Goal: Information Seeking & Learning: Learn about a topic

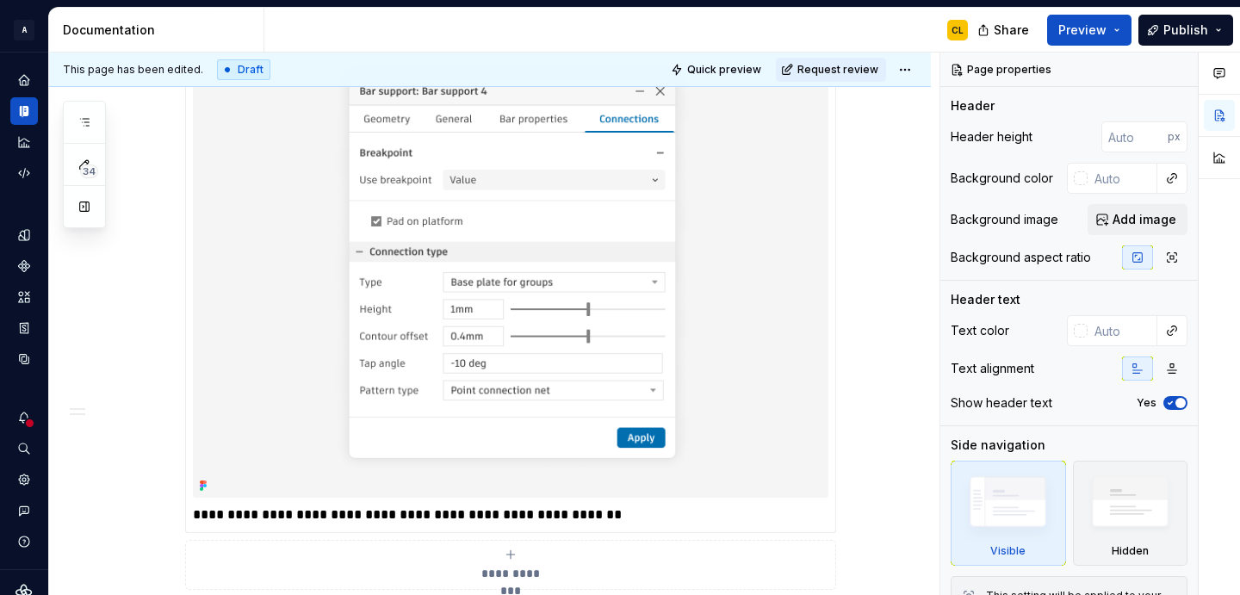
scroll to position [791, 0]
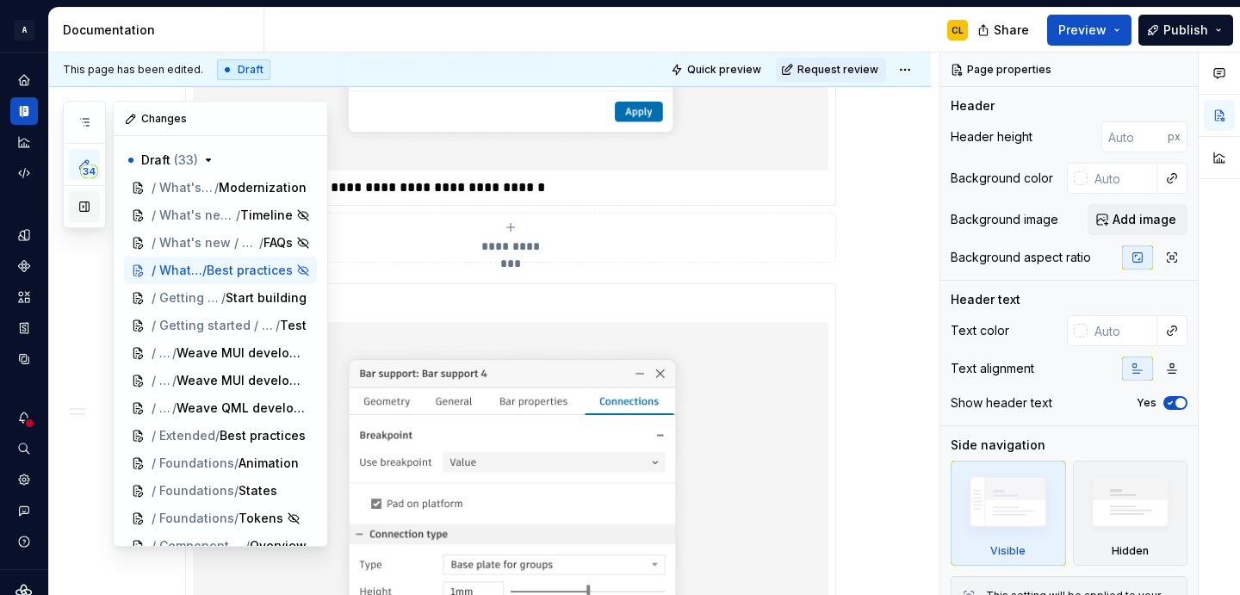
click at [82, 208] on button "button" at bounding box center [84, 206] width 31 height 31
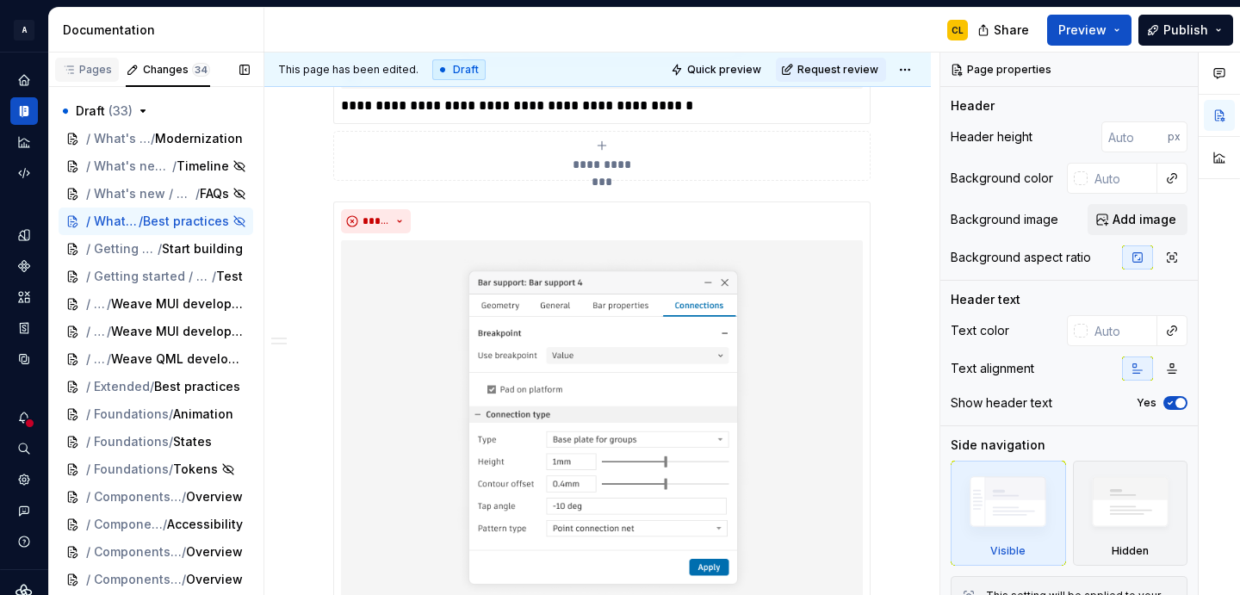
click at [84, 65] on div "Pages" at bounding box center [87, 70] width 50 height 14
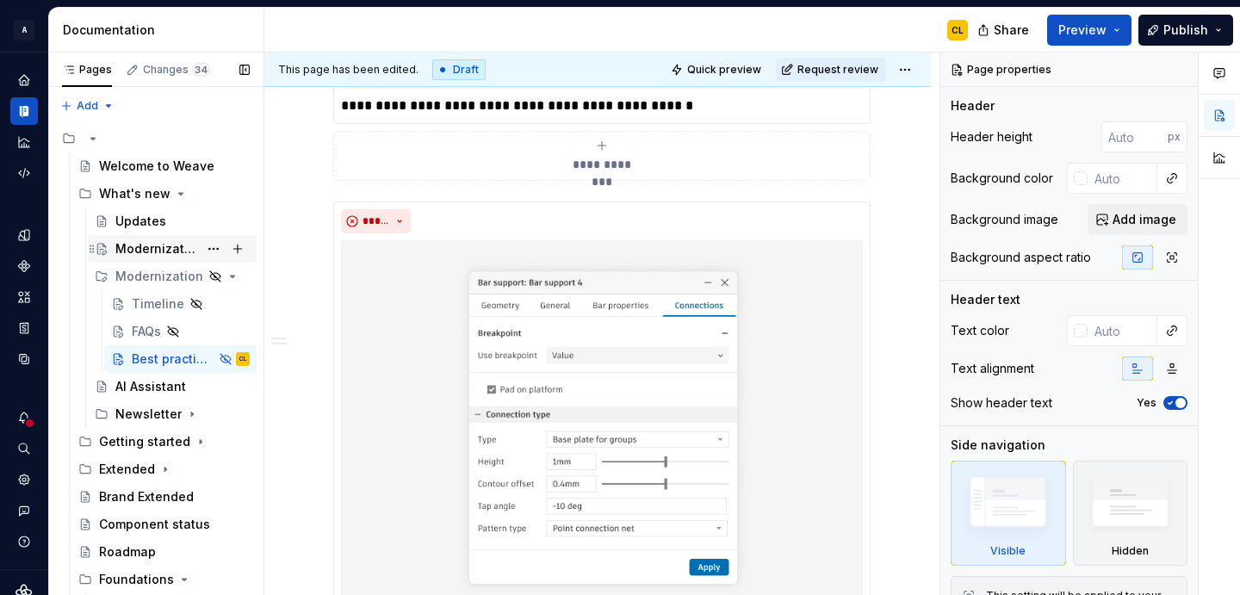
click at [146, 254] on div "Modernization" at bounding box center [156, 248] width 83 height 17
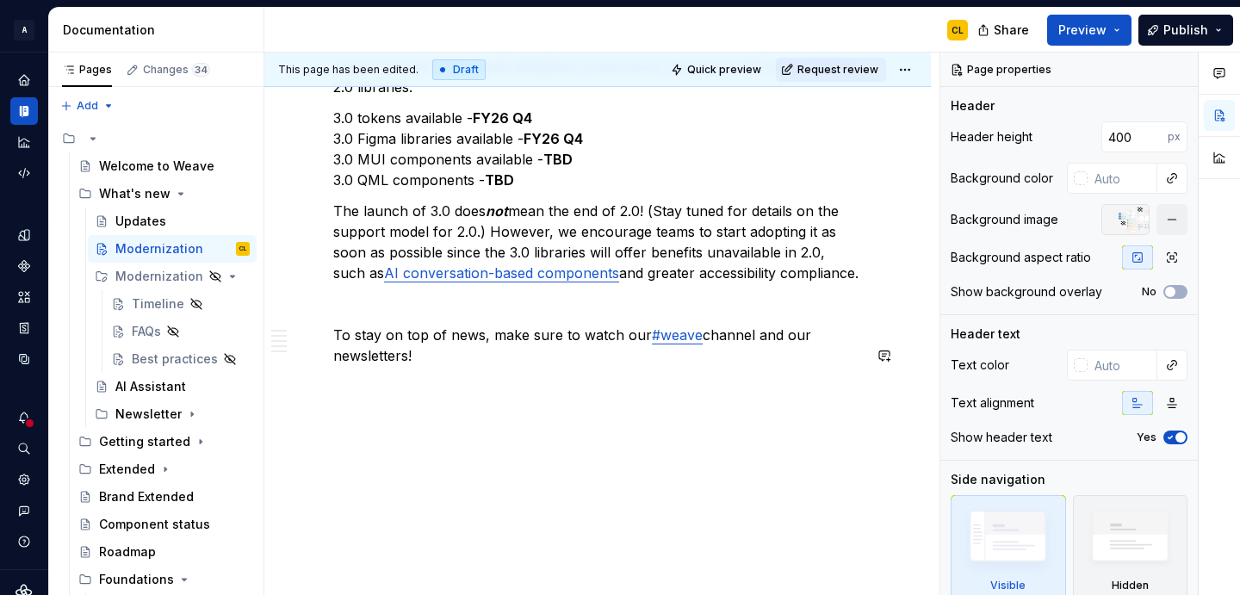
scroll to position [2851, 0]
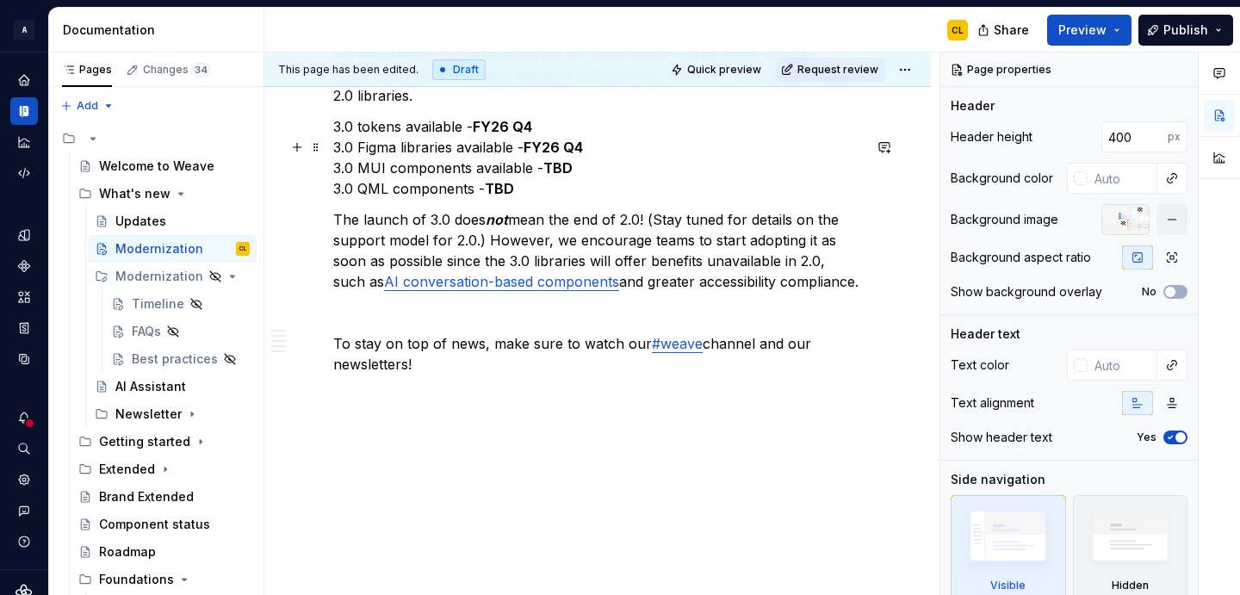
click at [589, 164] on p "3.0 tokens available - FY26 Q4 3.0 Figma libraries available - FY26 Q4 3.0 MUI …" at bounding box center [597, 157] width 529 height 83
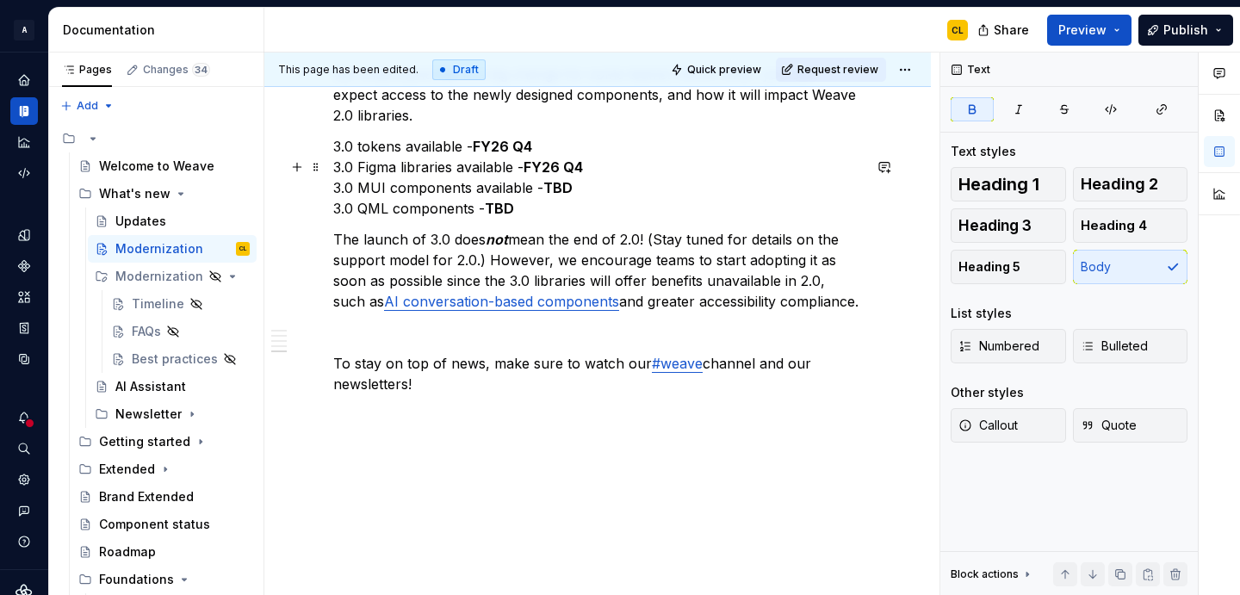
scroll to position [2828, 0]
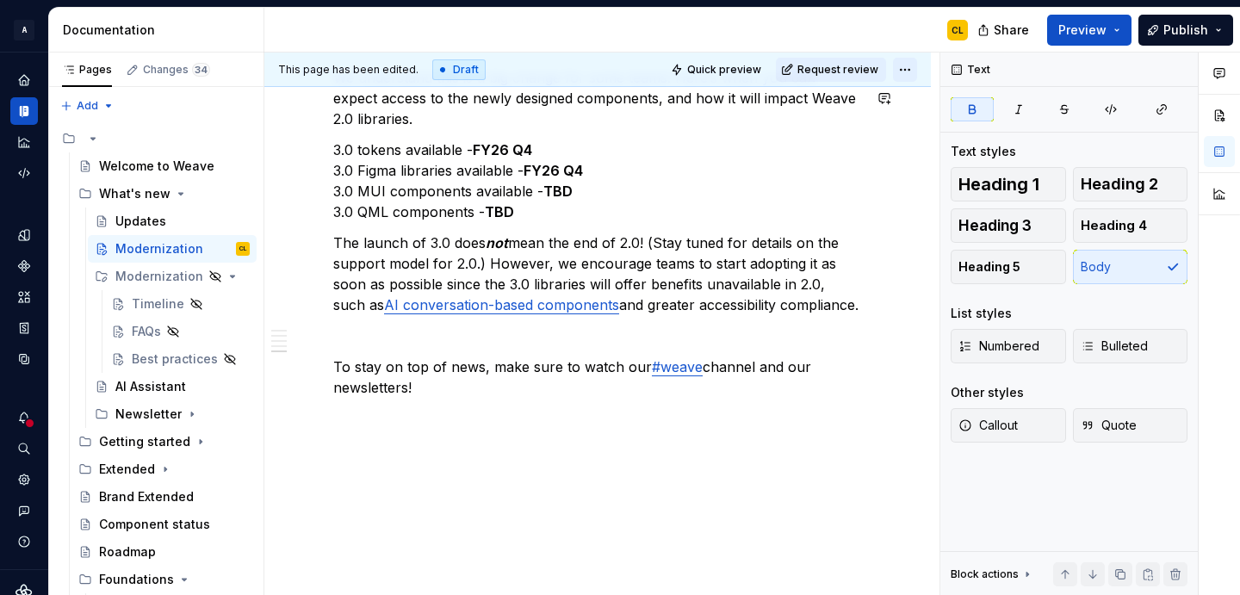
click at [910, 68] on html "A Weave CL Dataset 2.0 Documentation CL Share Preview Publish Pages Changes 34 …" at bounding box center [620, 297] width 1240 height 595
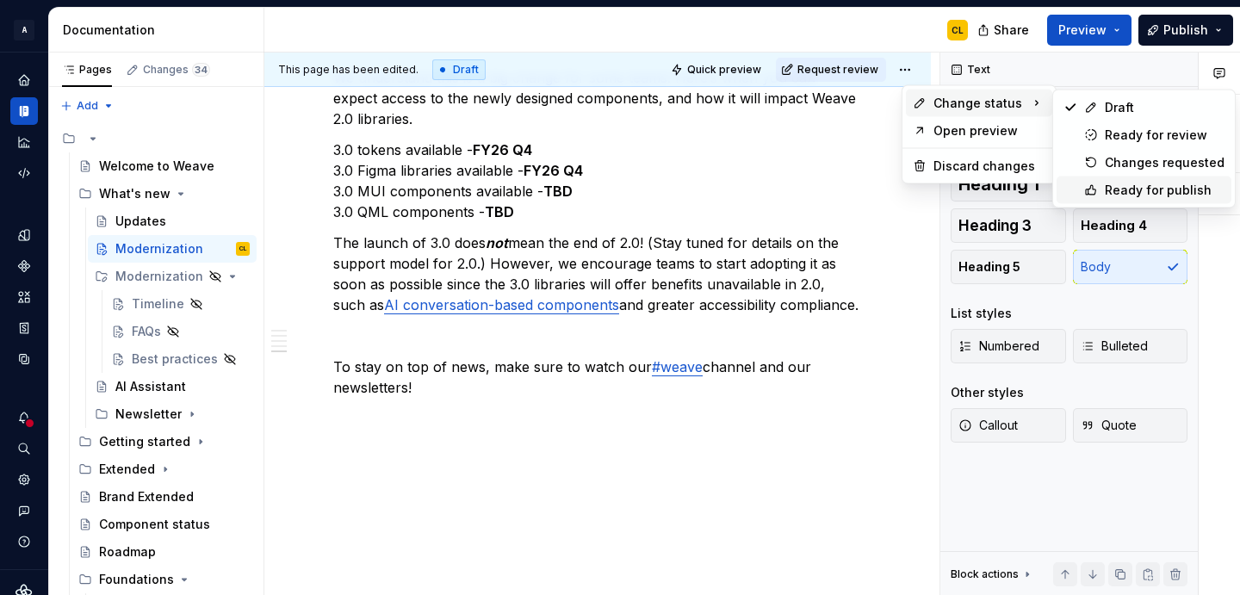
click at [1133, 186] on div "Ready for publish" at bounding box center [1165, 190] width 120 height 17
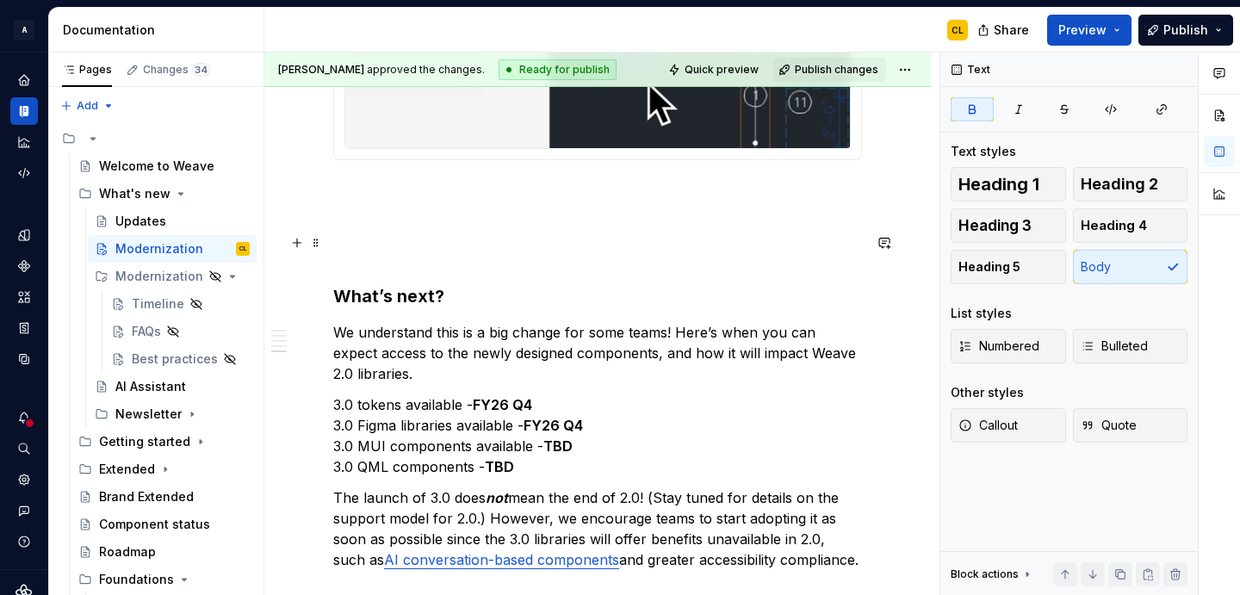
scroll to position [2558, 0]
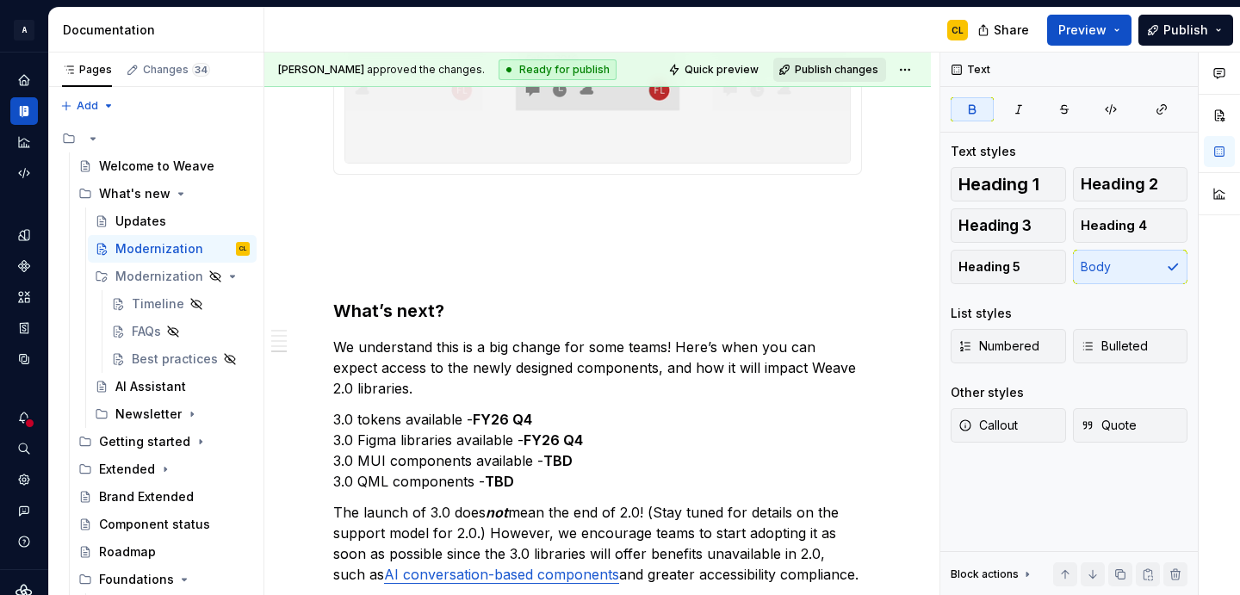
click at [844, 66] on span "Publish changes" at bounding box center [837, 70] width 84 height 14
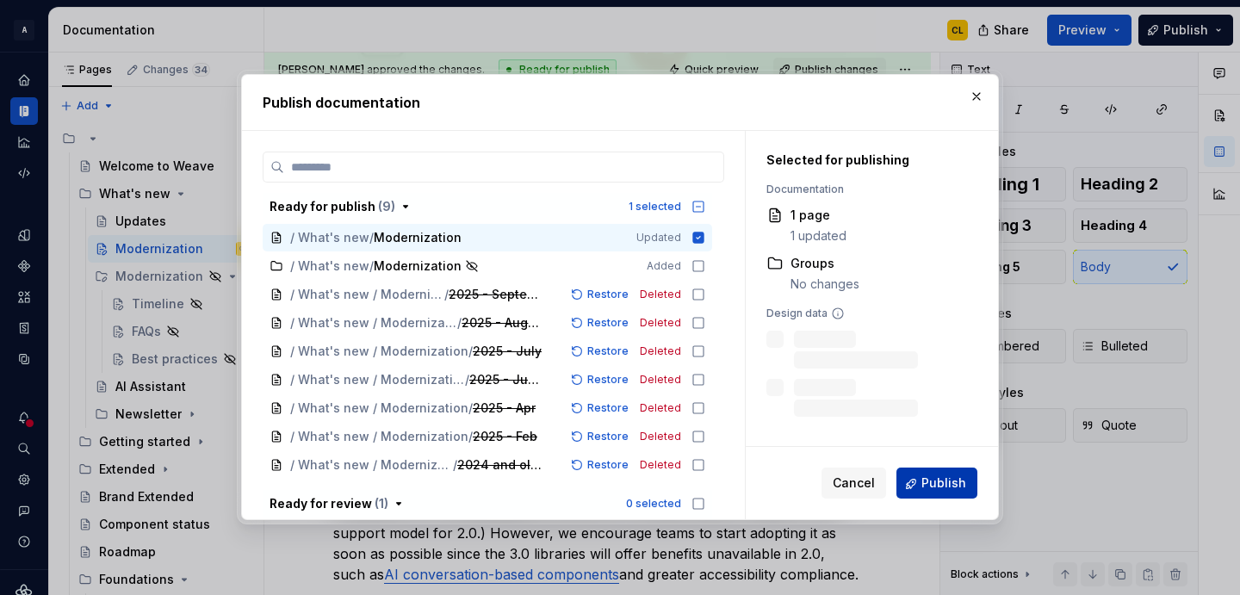
click at [946, 478] on span "Publish" at bounding box center [943, 483] width 45 height 17
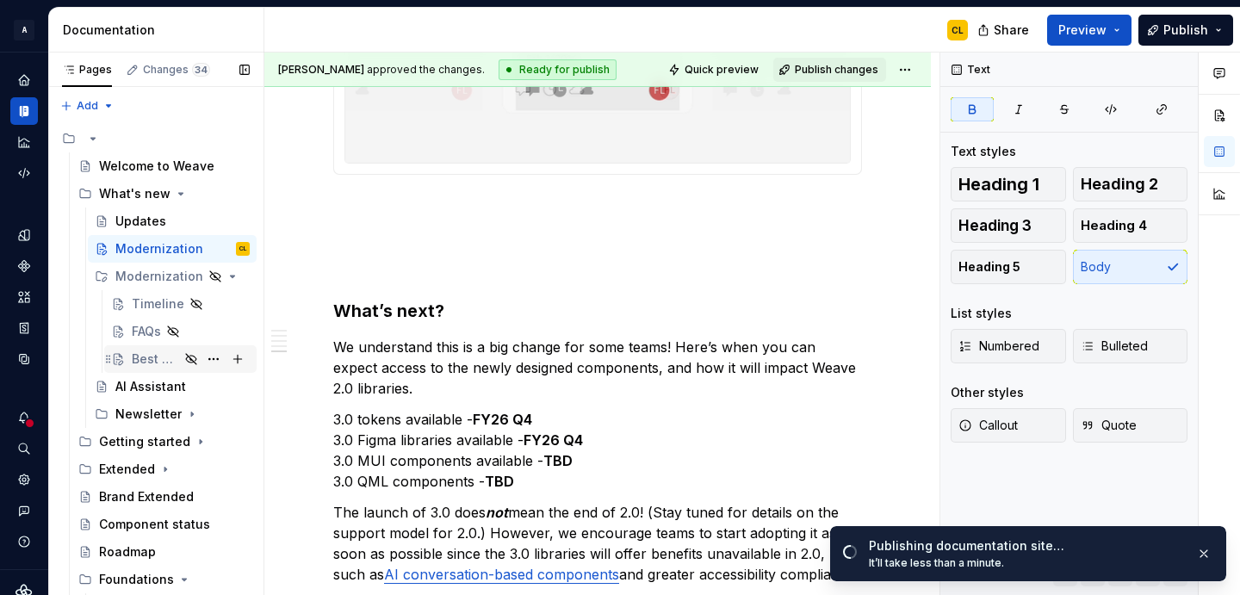
click at [143, 363] on div "Best practices" at bounding box center [155, 358] width 47 height 17
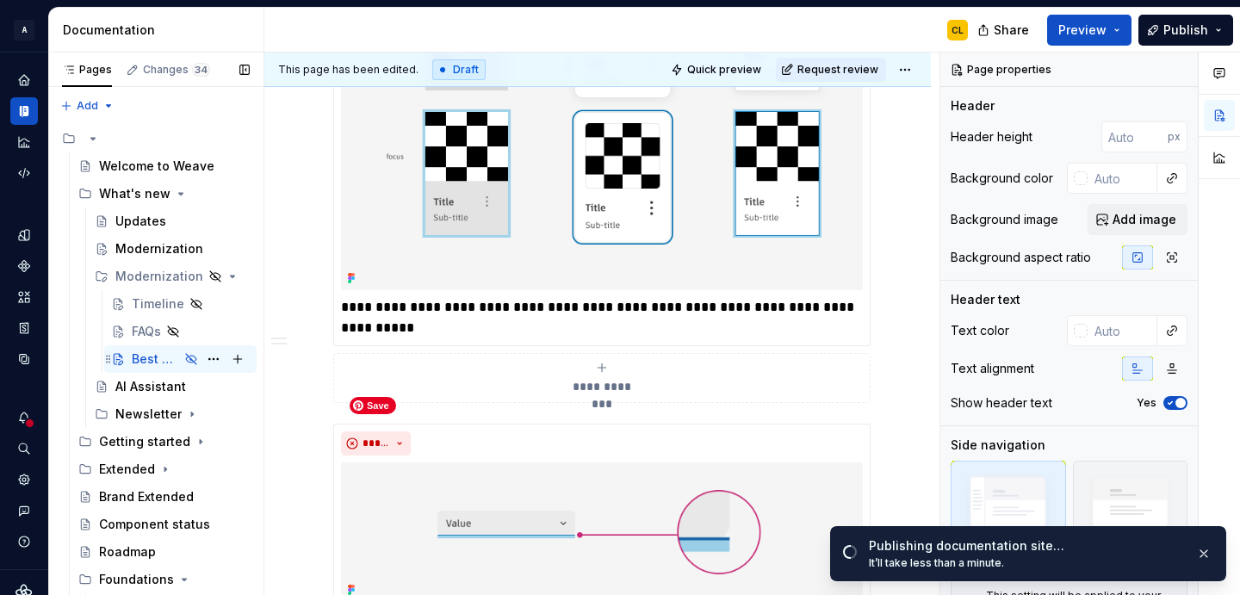
scroll to position [3254, 0]
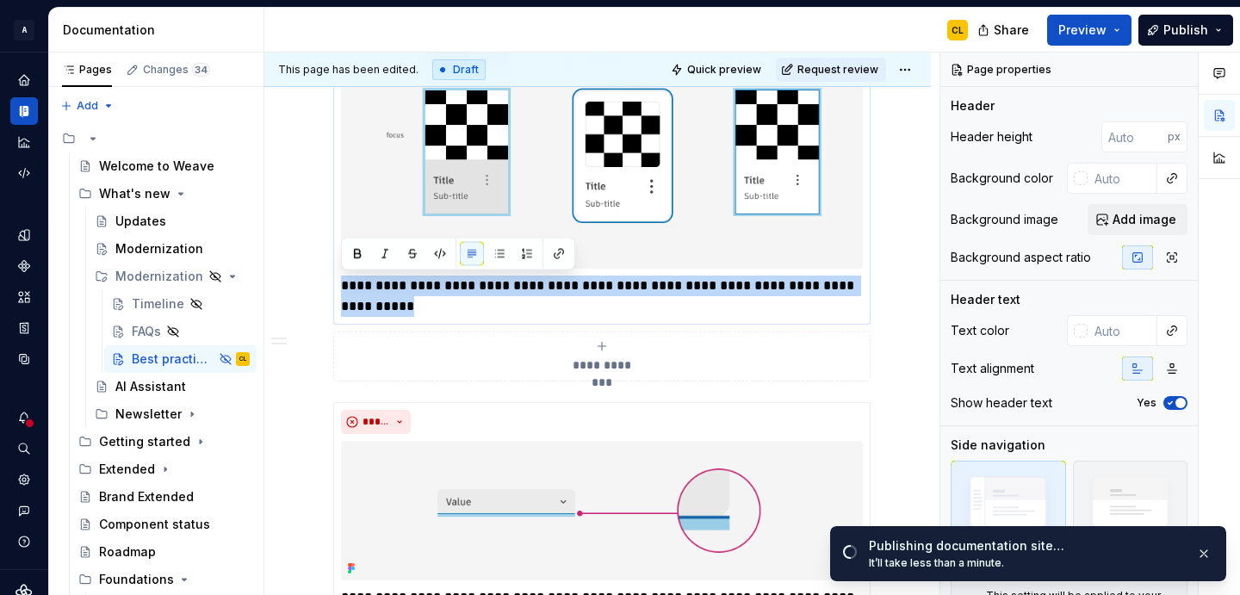
drag, startPoint x: 342, startPoint y: 288, endPoint x: 501, endPoint y: 318, distance: 162.0
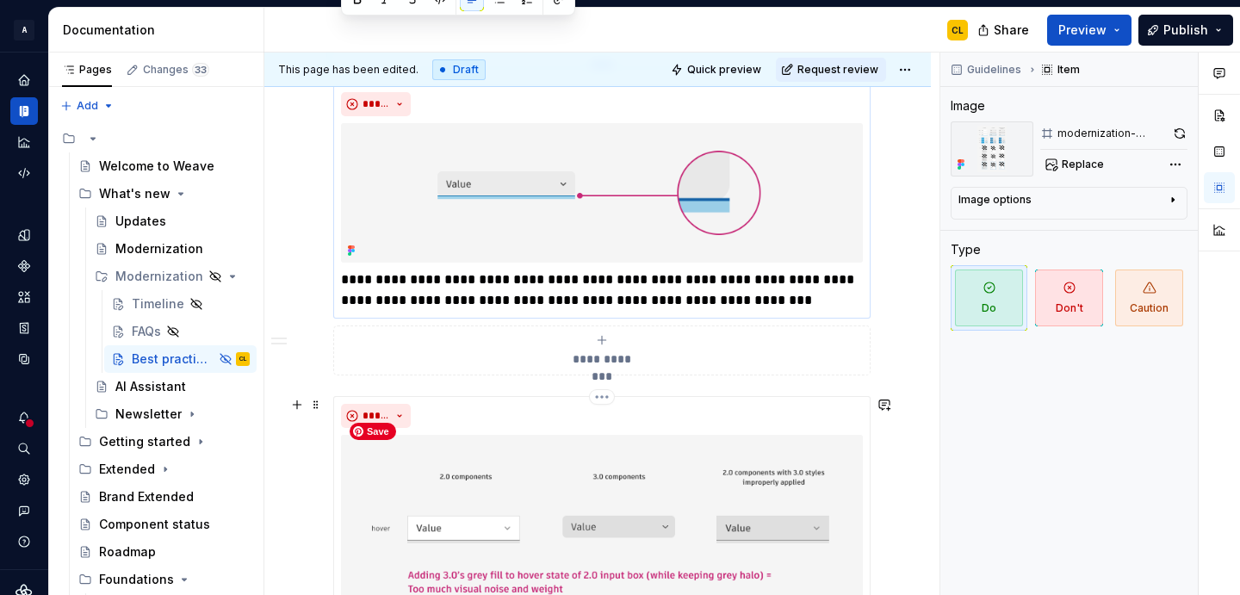
scroll to position [3629, 0]
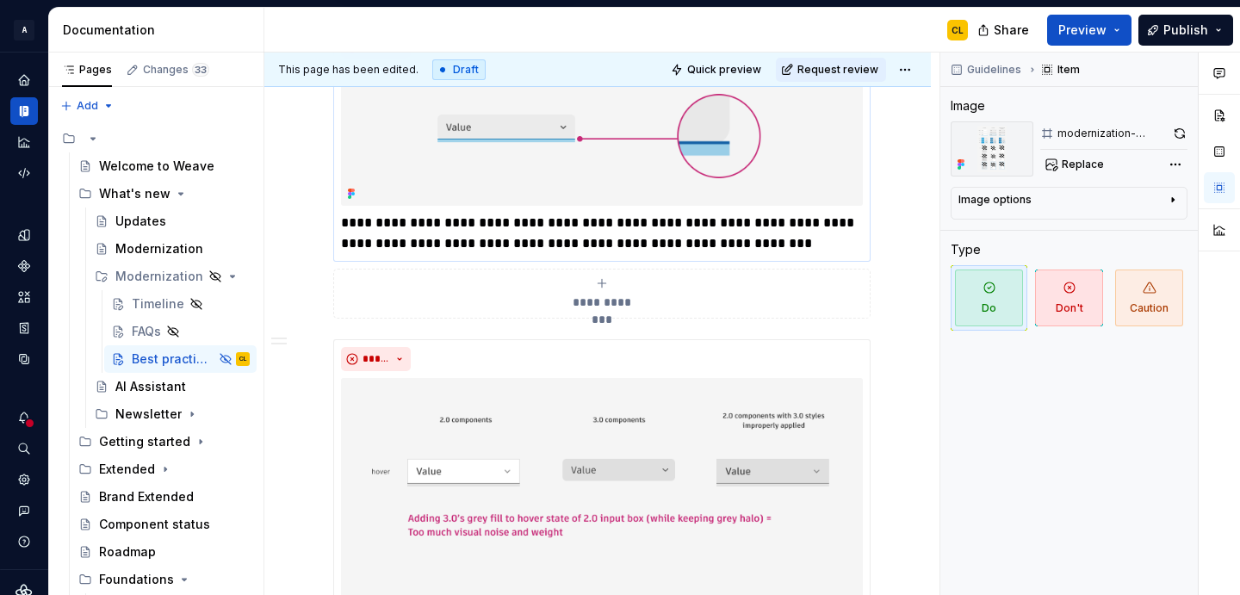
click at [403, 226] on p "**********" at bounding box center [602, 233] width 522 height 41
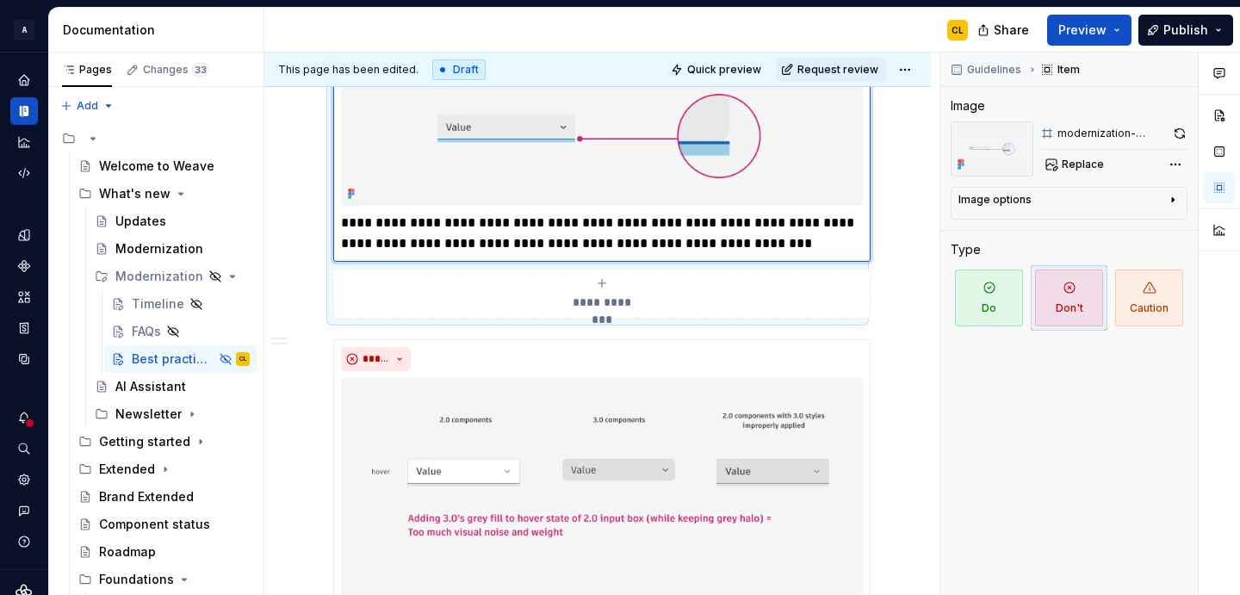
click at [403, 226] on p "**********" at bounding box center [602, 233] width 522 height 41
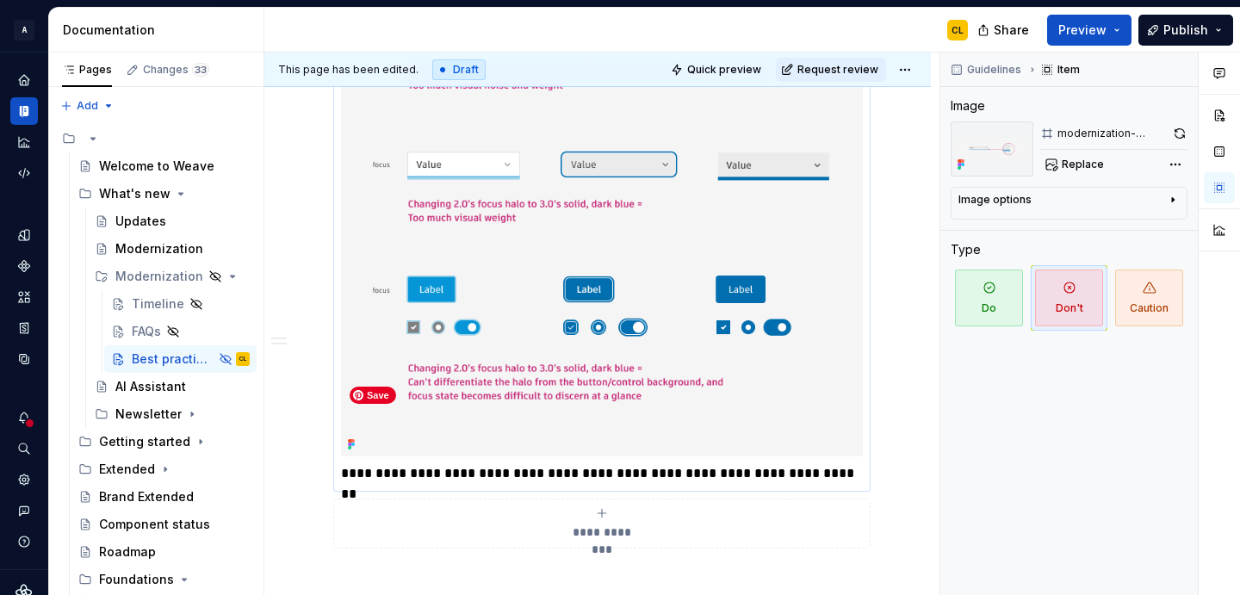
scroll to position [4227, 0]
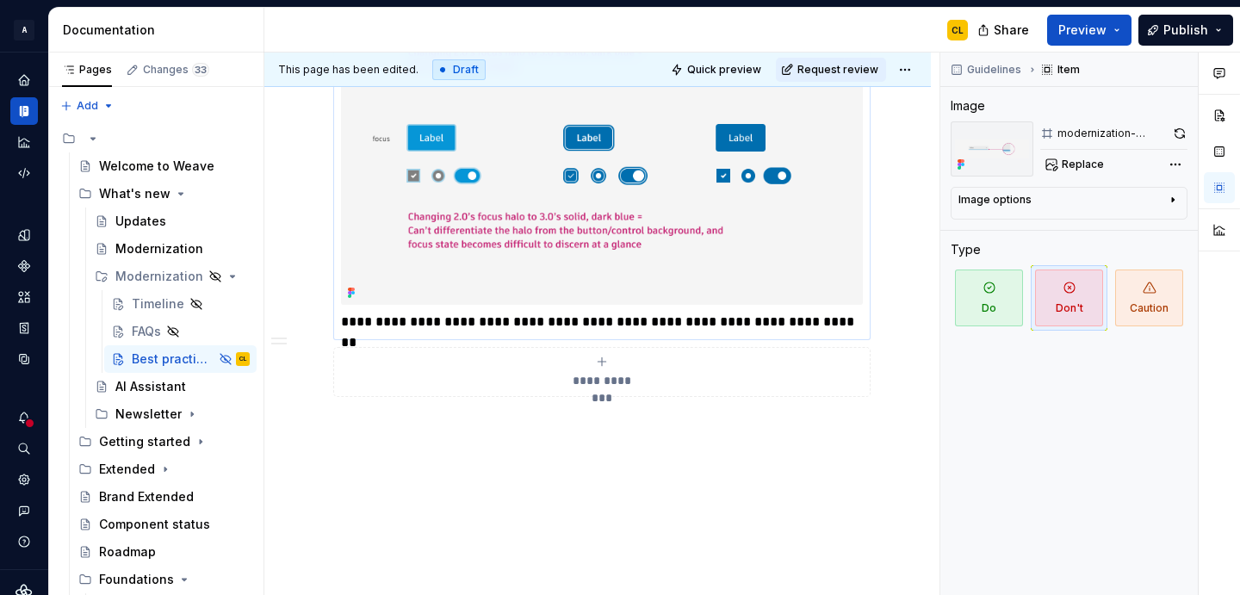
click at [425, 327] on p "**********" at bounding box center [602, 322] width 522 height 21
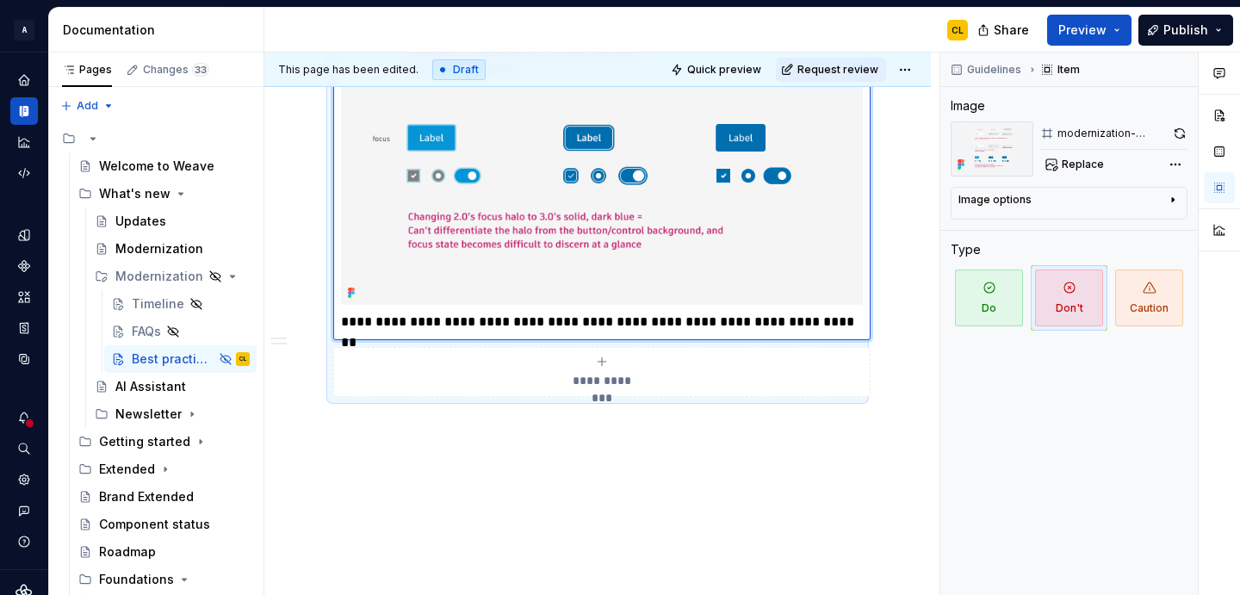
click at [425, 327] on p "**********" at bounding box center [602, 322] width 522 height 21
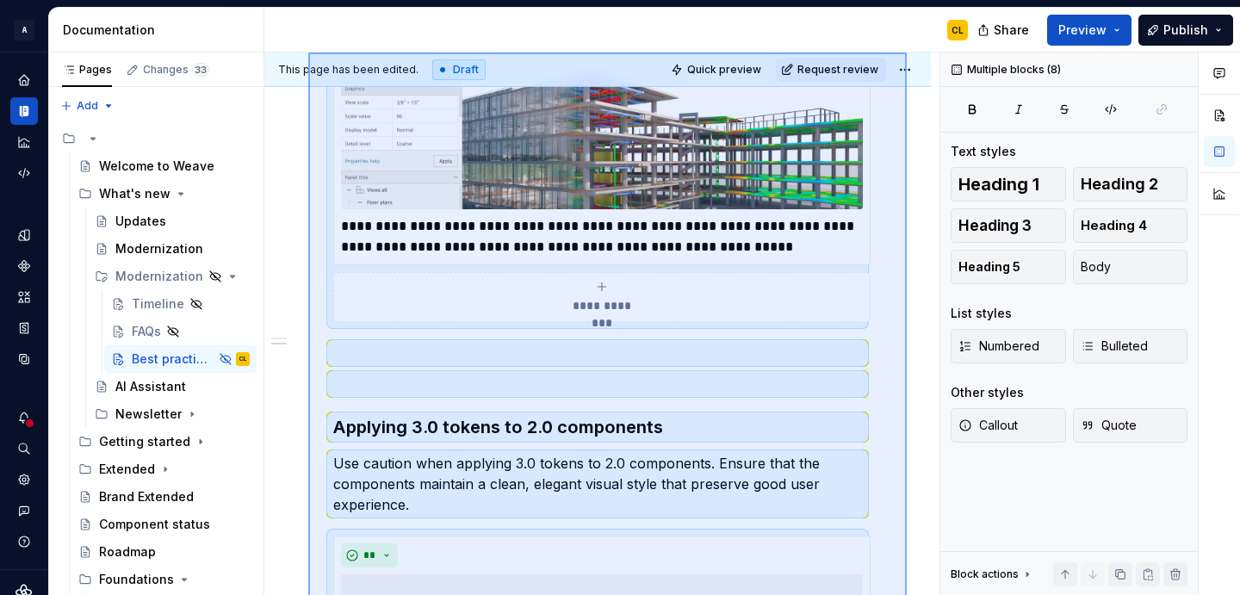
scroll to position [2135, 0]
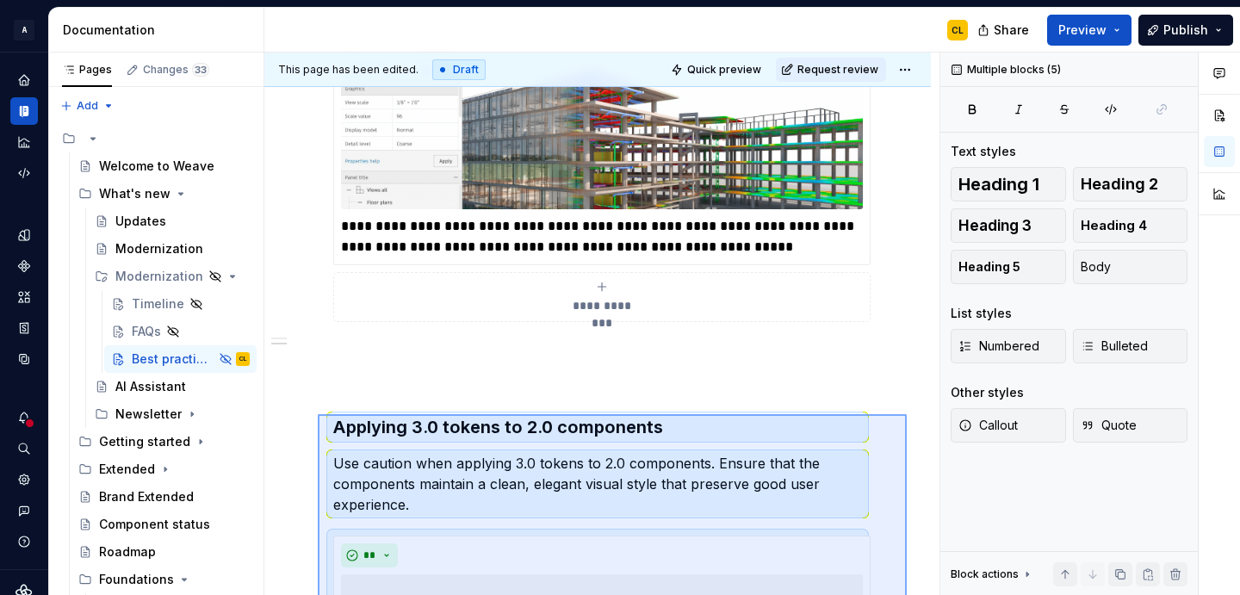
drag, startPoint x: 907, startPoint y: 464, endPoint x: 318, endPoint y: 414, distance: 591.1
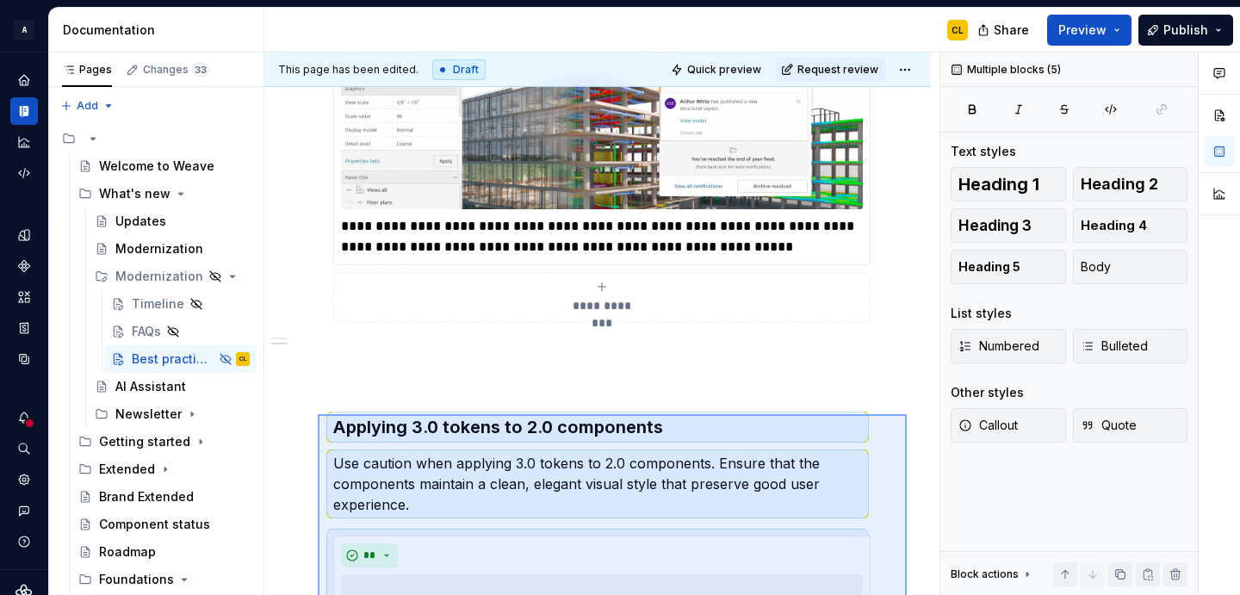
click at [318, 414] on div "**********" at bounding box center [601, 324] width 675 height 543
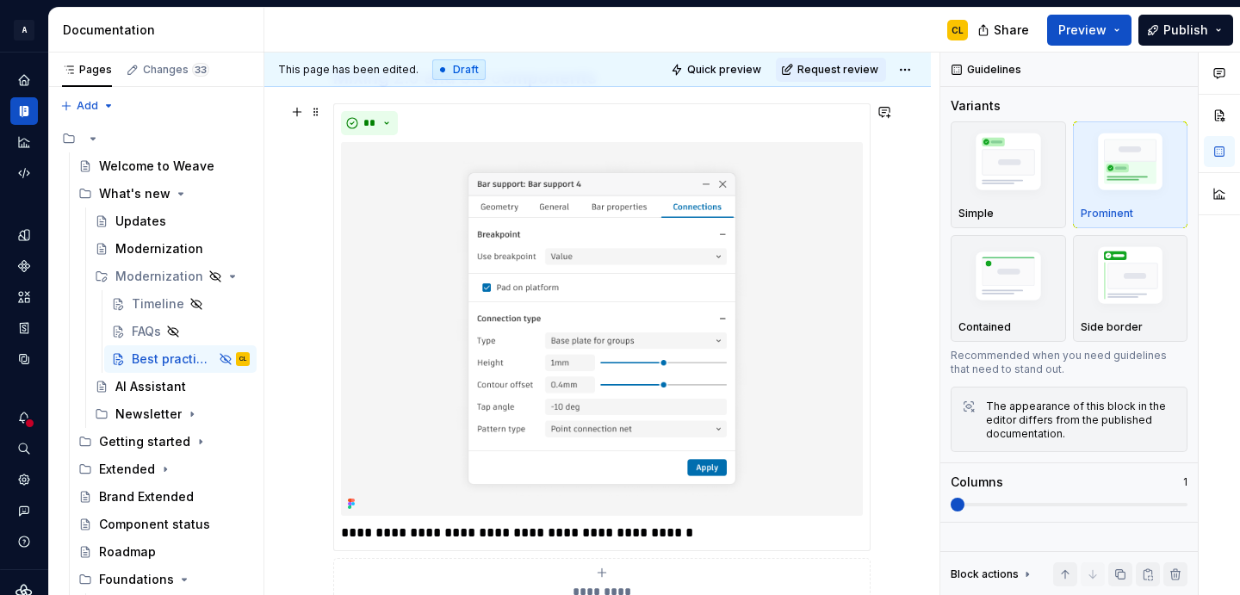
scroll to position [351, 0]
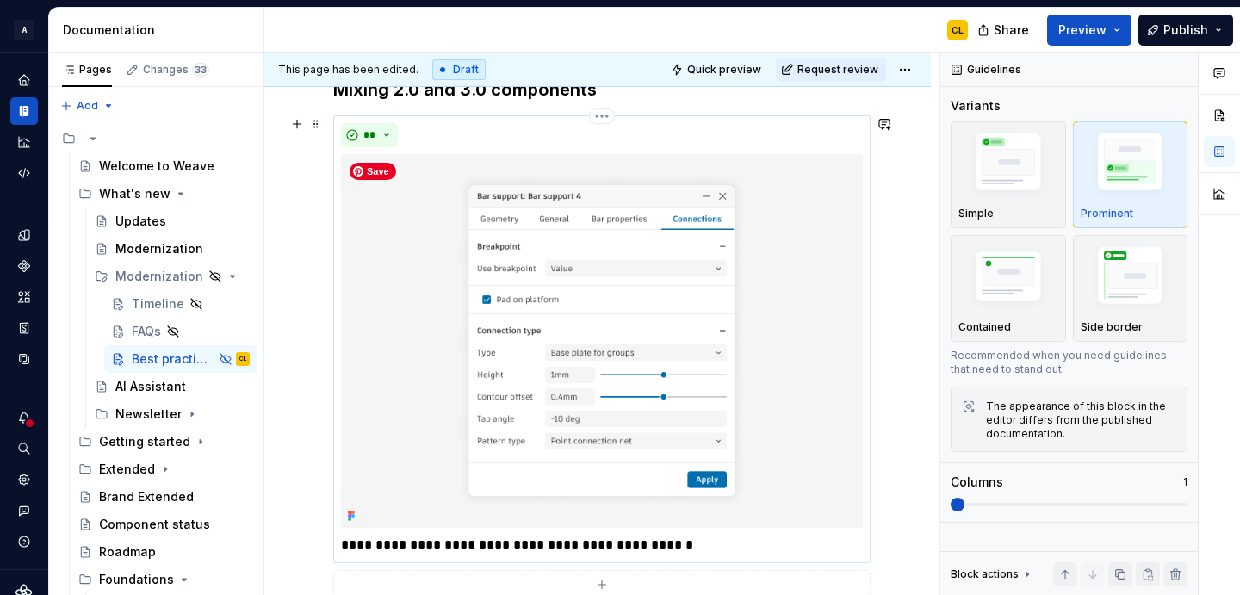
click at [606, 278] on img at bounding box center [602, 341] width 522 height 374
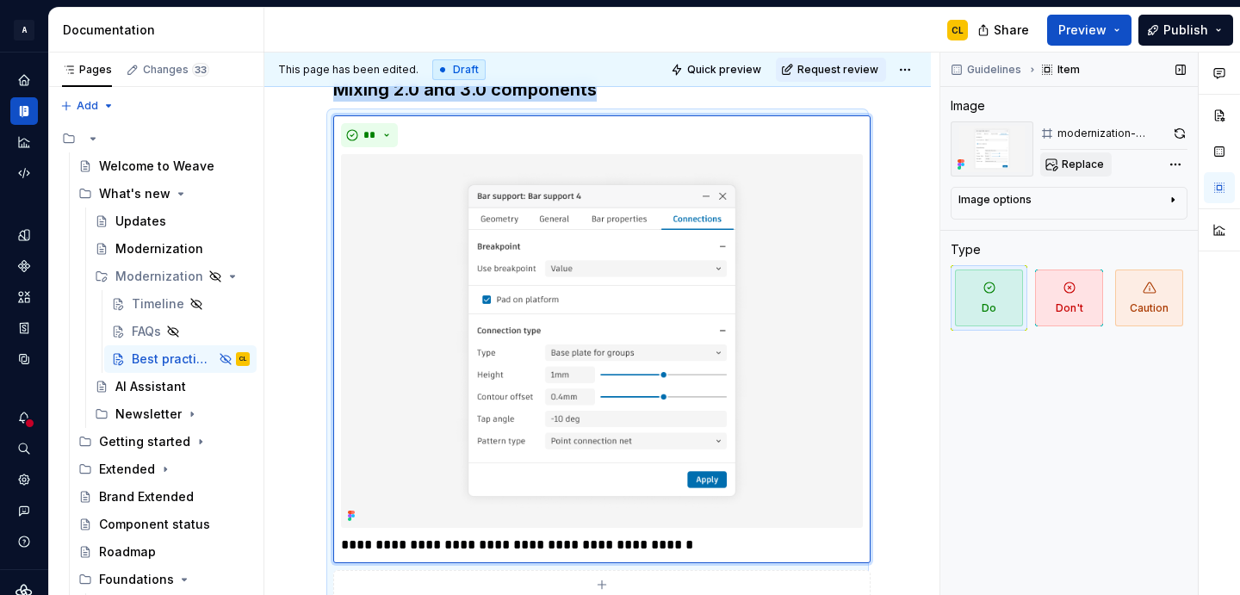
click at [1086, 162] on span "Replace" at bounding box center [1083, 165] width 42 height 14
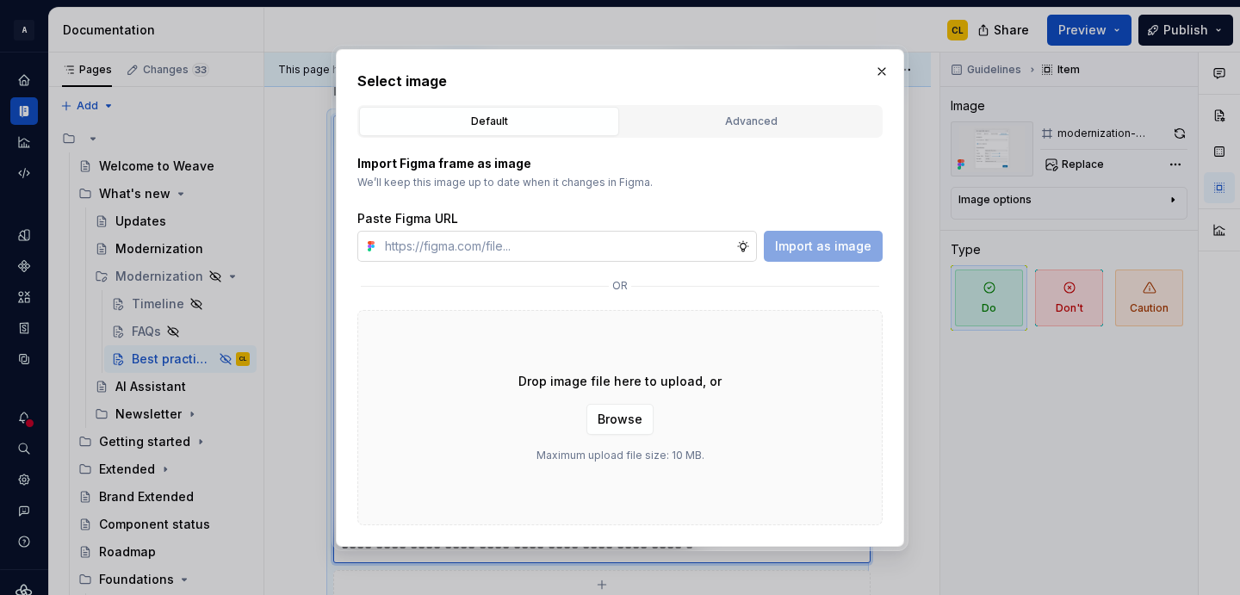
click at [673, 246] on input "text" at bounding box center [557, 246] width 358 height 31
type textarea "*"
type input "[URL][DOMAIN_NAME]"
click at [822, 253] on span "Import as image" at bounding box center [823, 246] width 96 height 17
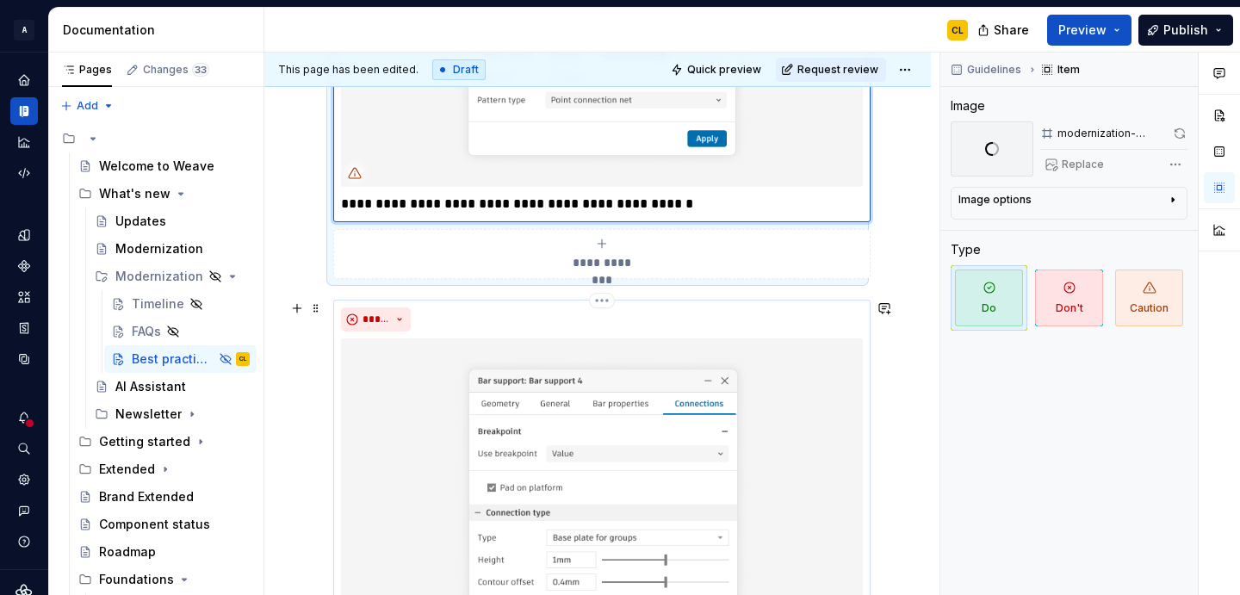
scroll to position [751, 0]
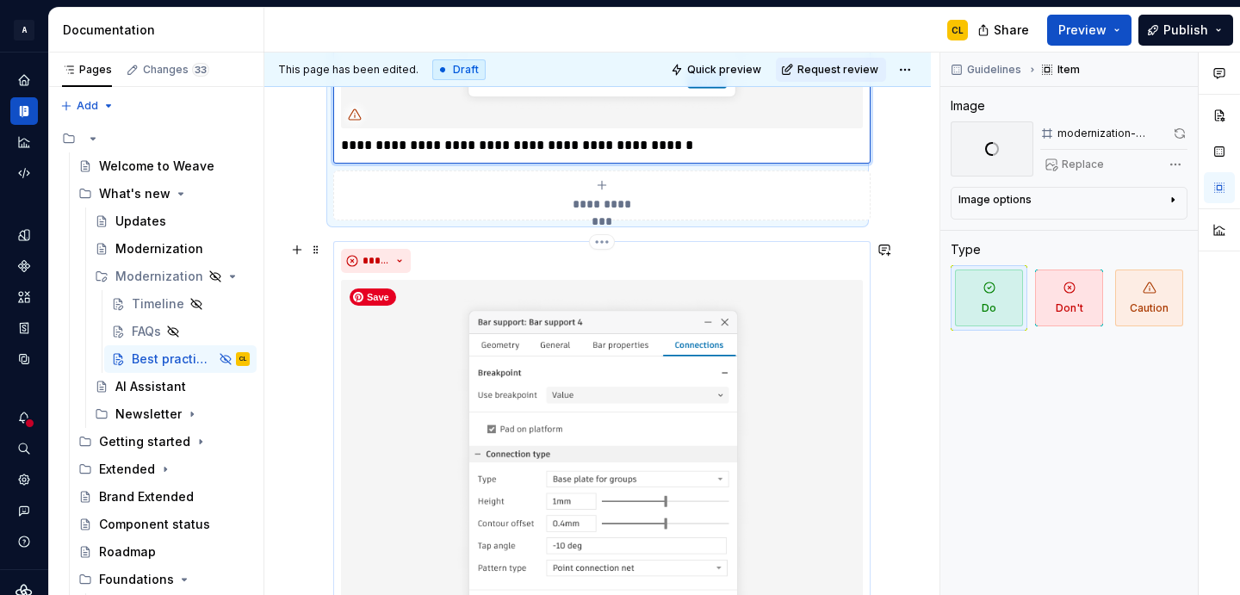
click at [469, 322] on img at bounding box center [602, 468] width 522 height 376
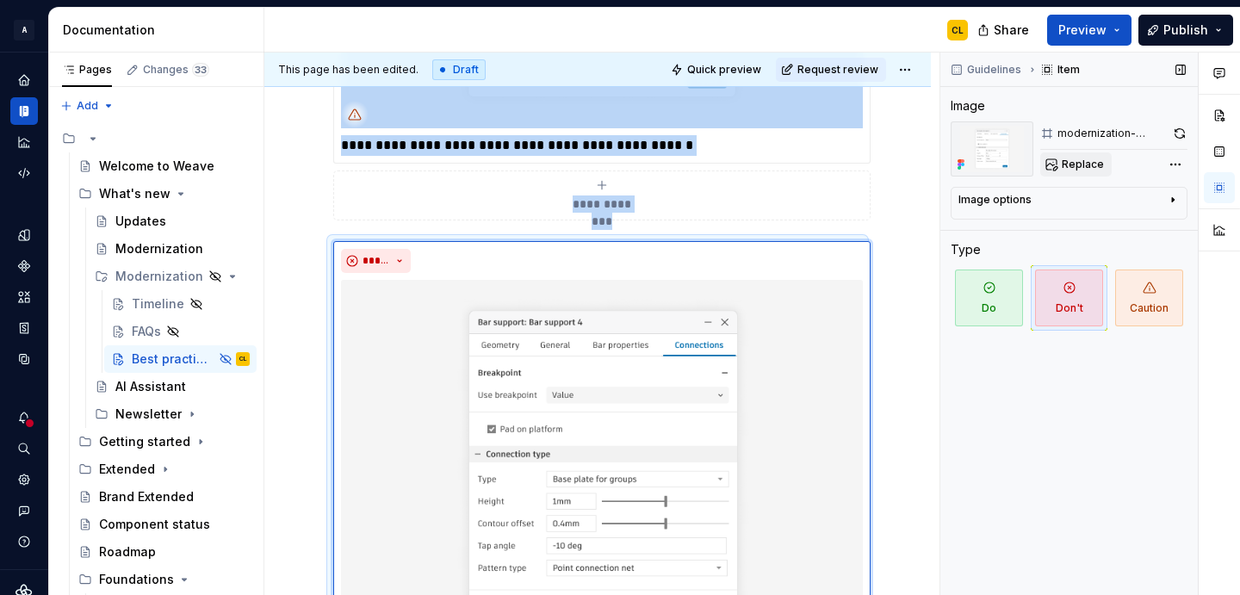
click at [1082, 164] on span "Replace" at bounding box center [1083, 165] width 42 height 14
type textarea "*"
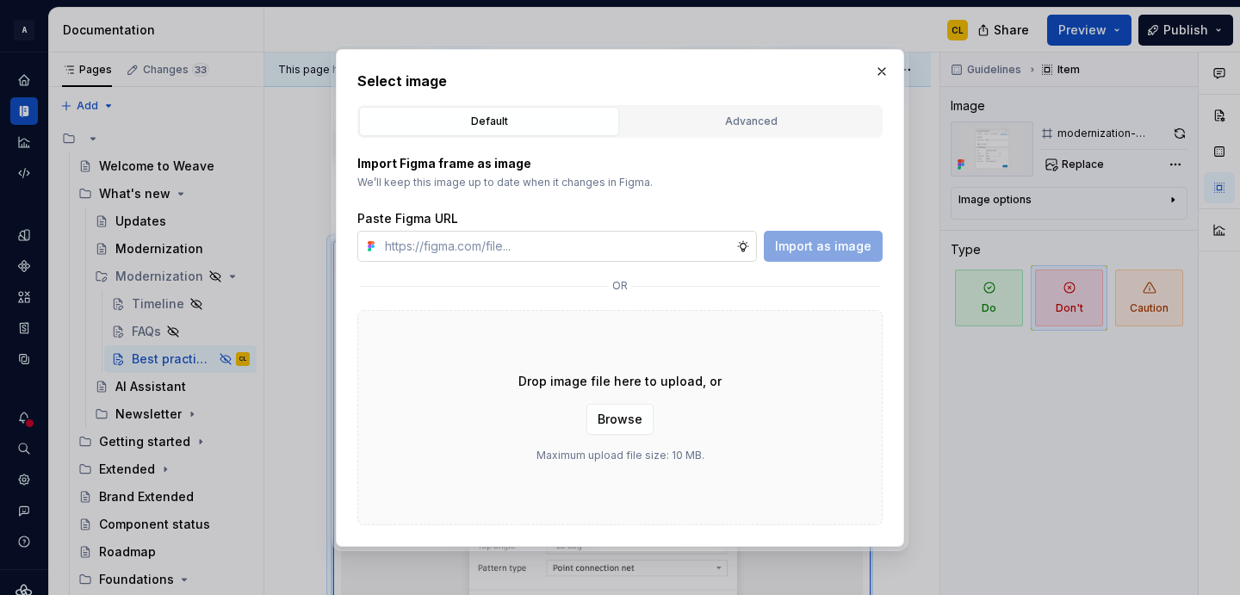
click at [680, 235] on input "text" at bounding box center [557, 246] width 358 height 31
type input "[URL][DOMAIN_NAME]"
click at [839, 240] on span "Import as image" at bounding box center [823, 246] width 96 height 17
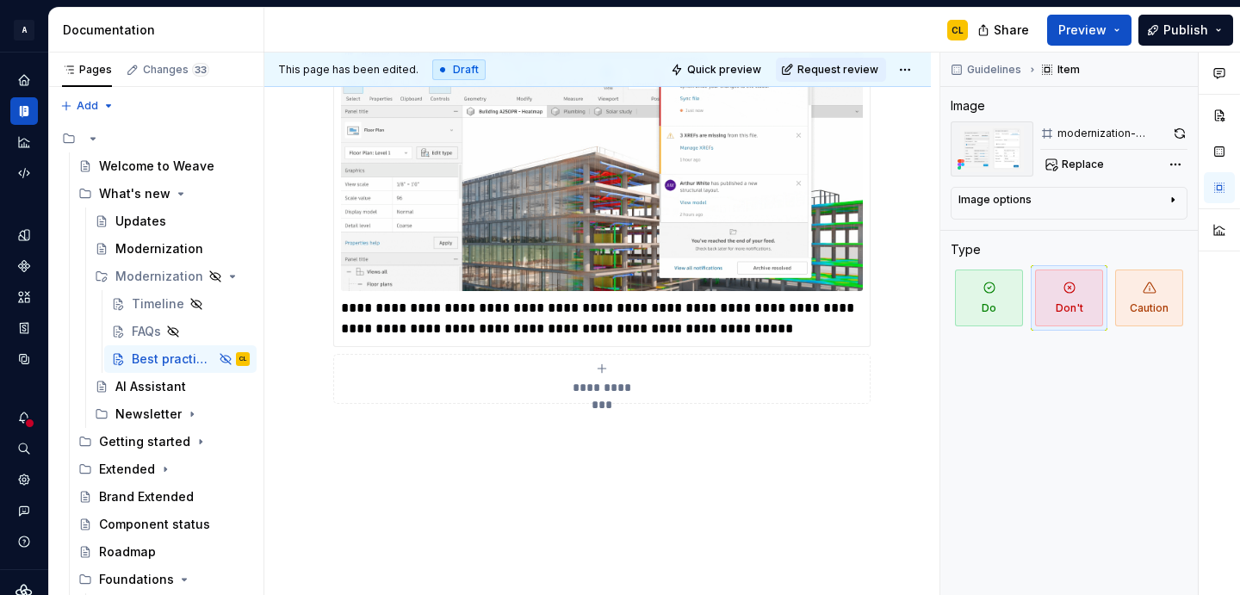
scroll to position [2054, 0]
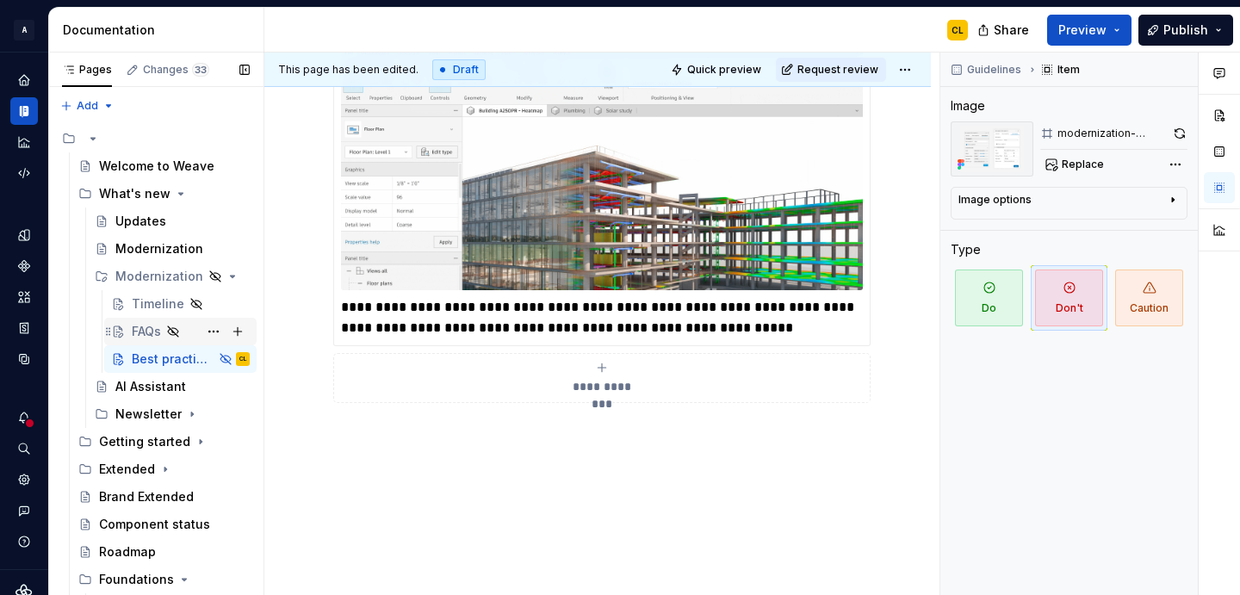
click at [127, 321] on div "FAQs" at bounding box center [180, 331] width 139 height 24
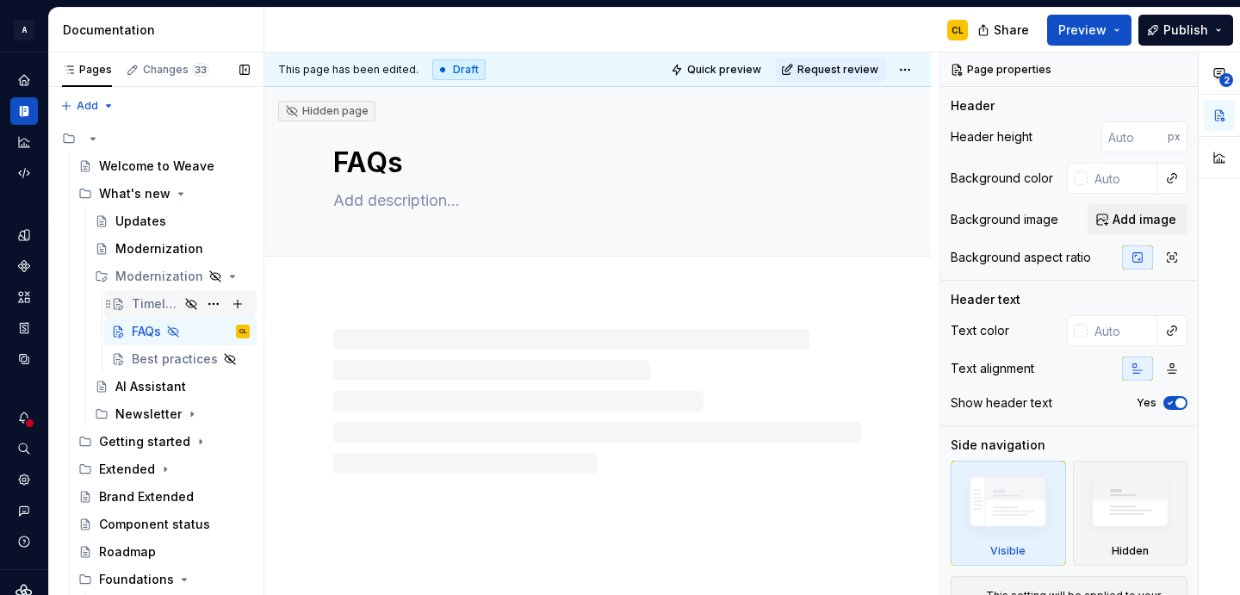
click at [152, 304] on div "Timeline" at bounding box center [155, 303] width 47 height 17
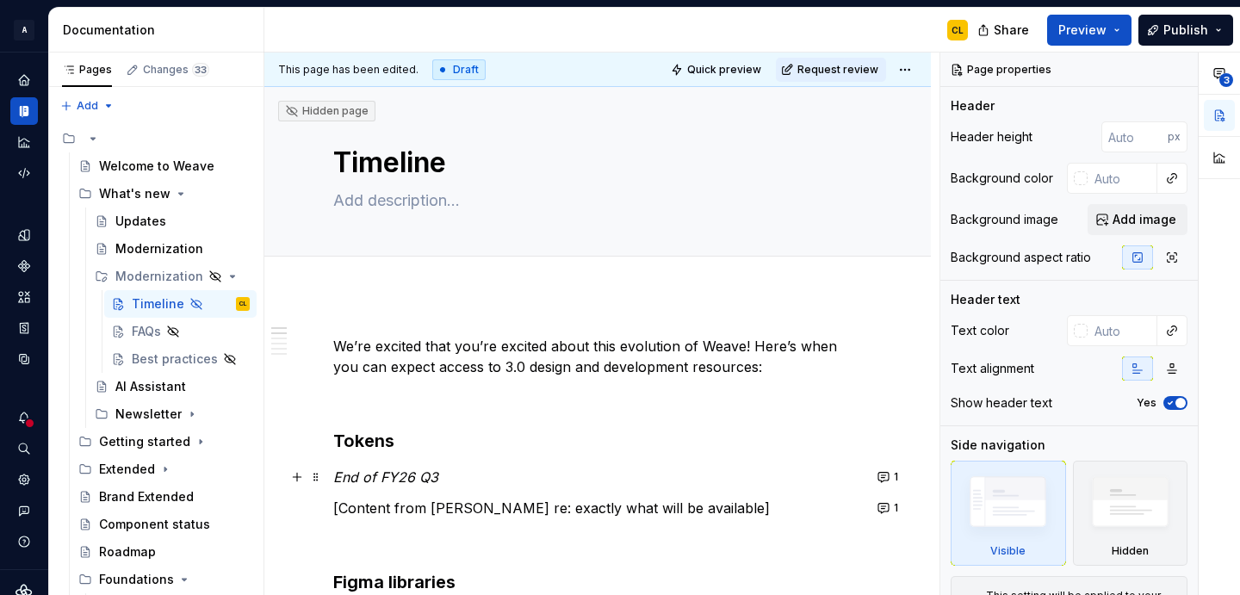
type textarea "*"
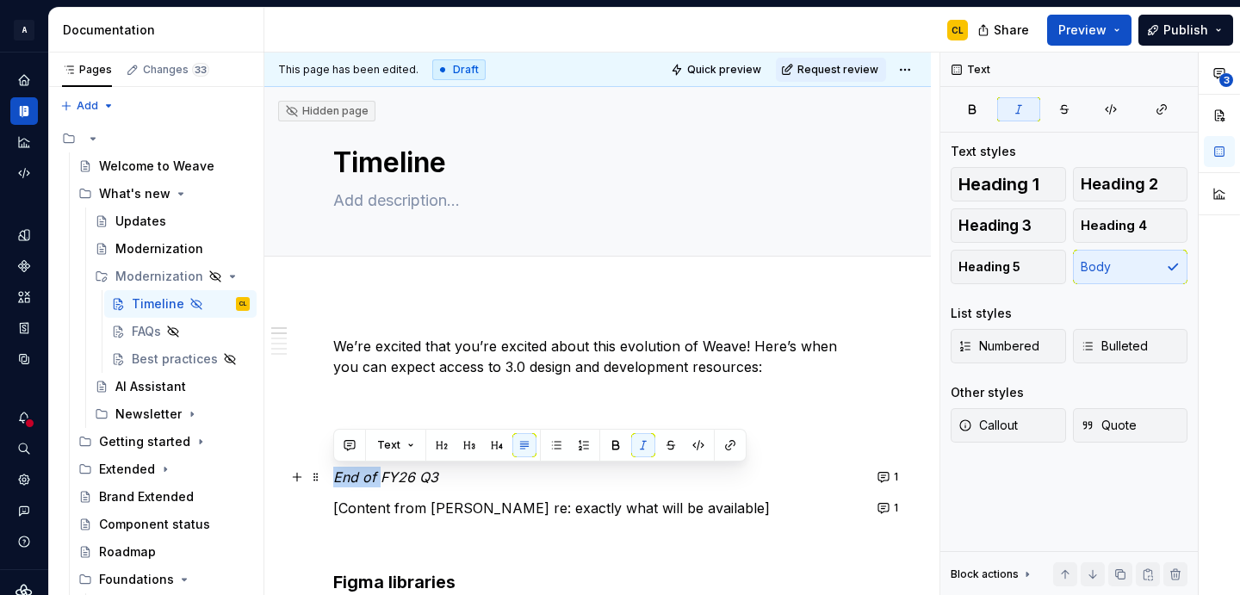
drag, startPoint x: 334, startPoint y: 476, endPoint x: 380, endPoint y: 474, distance: 45.7
click at [380, 474] on em "End of FY26 Q3" at bounding box center [385, 476] width 105 height 17
drag, startPoint x: 393, startPoint y: 473, endPoint x: 382, endPoint y: 473, distance: 10.3
click at [382, 473] on p "FY26 Q3" at bounding box center [597, 477] width 529 height 21
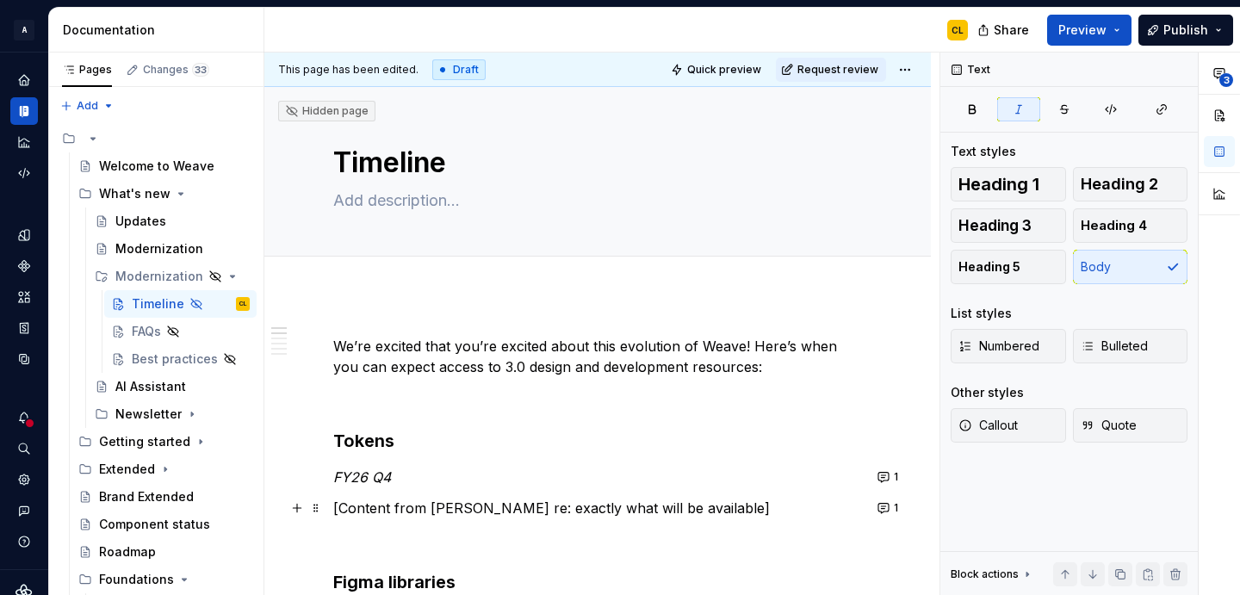
click at [588, 514] on p "[Content from [PERSON_NAME] re: exactly what will be available]" at bounding box center [597, 508] width 529 height 21
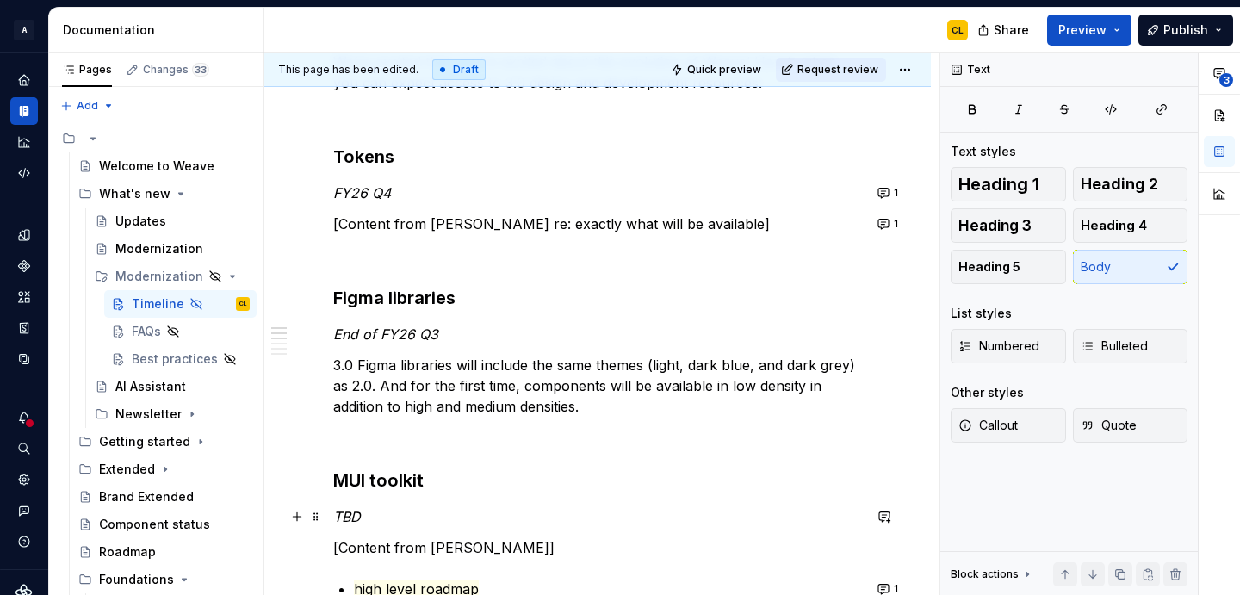
scroll to position [331, 0]
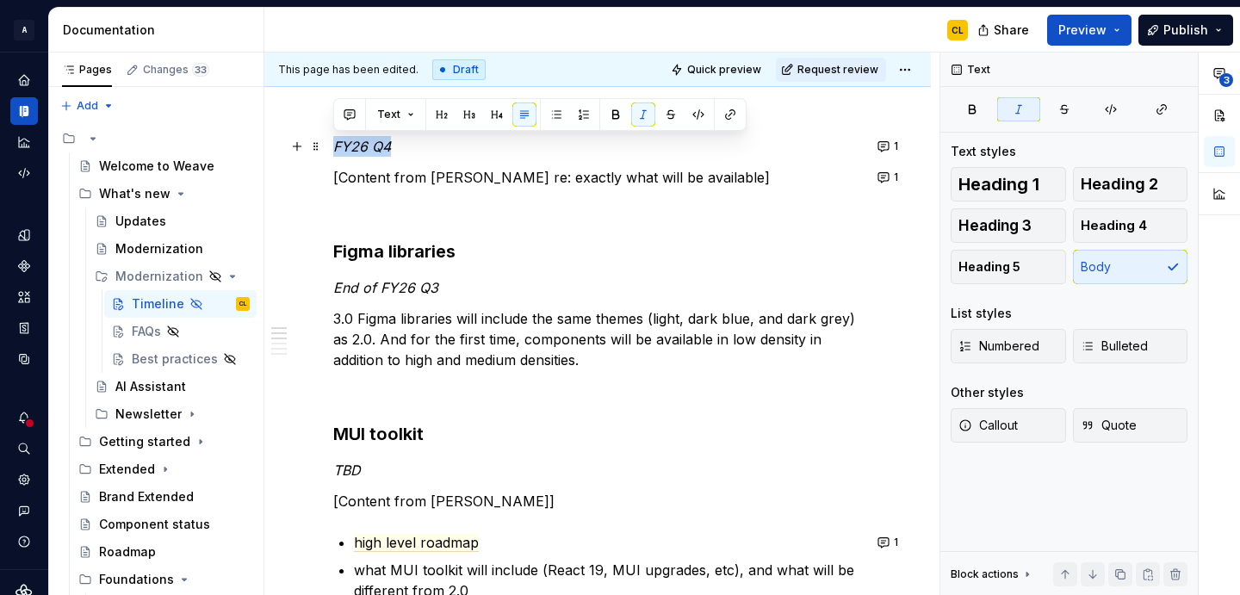
drag, startPoint x: 336, startPoint y: 147, endPoint x: 392, endPoint y: 145, distance: 56.0
click at [392, 145] on p "FY26 Q4" at bounding box center [597, 146] width 529 height 21
copy em "FY26 Q4"
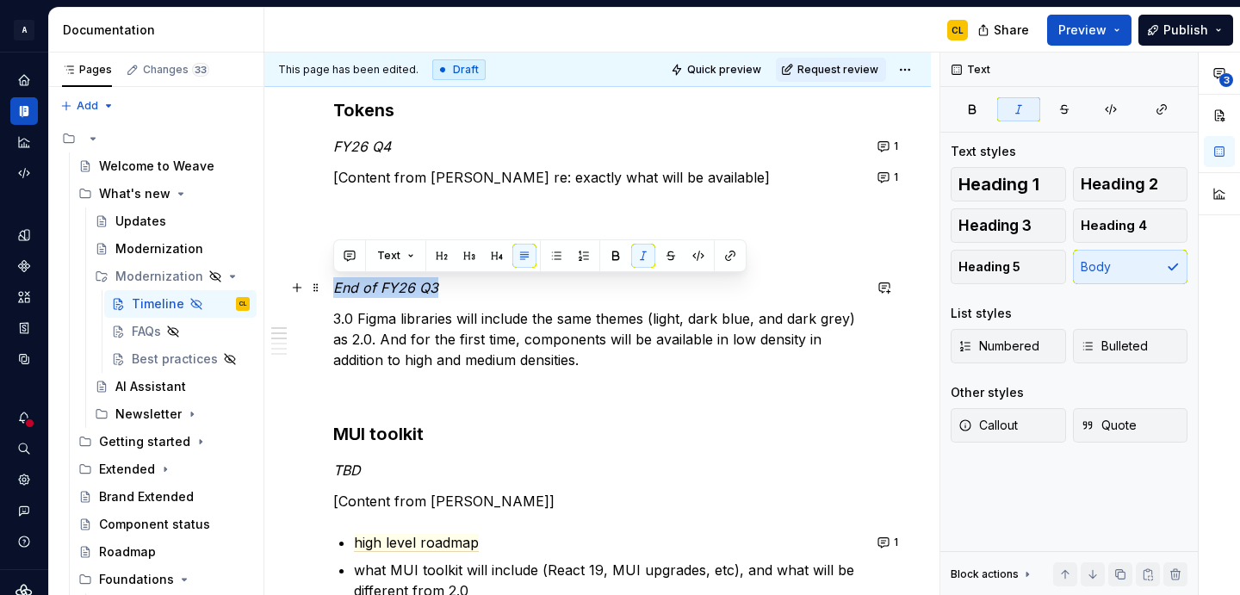
drag, startPoint x: 336, startPoint y: 288, endPoint x: 435, endPoint y: 283, distance: 99.1
click at [435, 283] on em "End of FY26 Q3" at bounding box center [385, 287] width 105 height 17
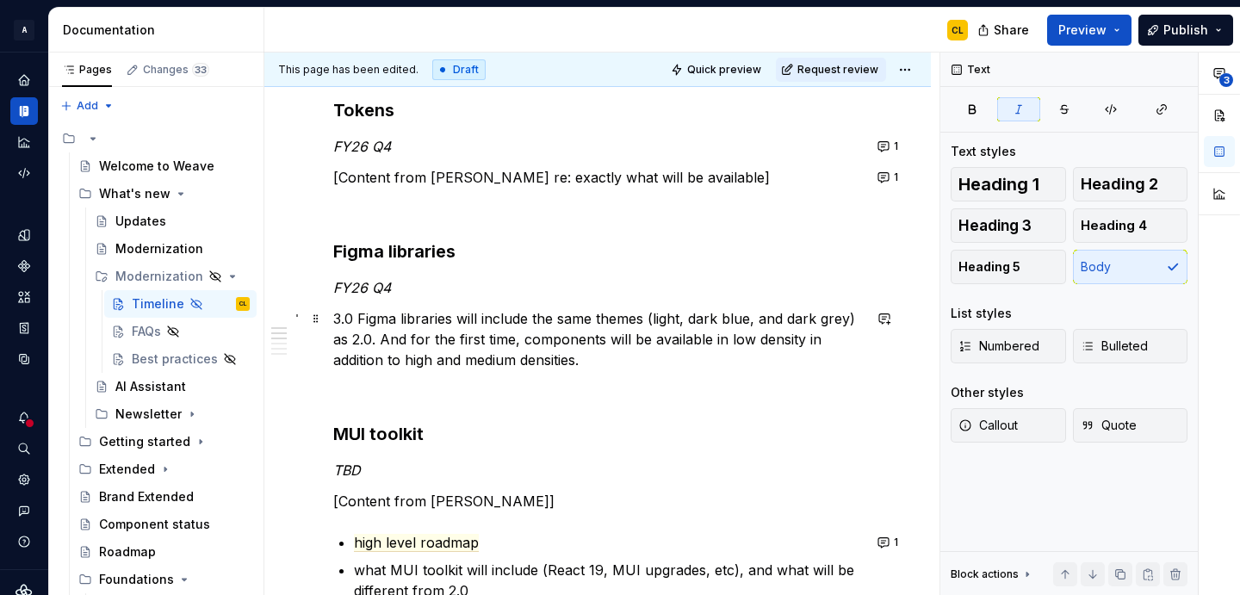
click at [556, 333] on p "3.0 Figma libraries will include the same themes (light, dark blue, and dark gr…" at bounding box center [597, 339] width 529 height 62
click at [593, 367] on p "3.0 Figma libraries will include the same themes (light, dark blue, and dark gr…" at bounding box center [597, 339] width 529 height 62
click at [593, 338] on p "3.0 Figma libraries will include the same themes (light, dark blue, and dark gr…" at bounding box center [597, 339] width 529 height 62
click at [591, 357] on p "3.0 Figma libraries will include the same themes (light, dark blue, and dark gr…" at bounding box center [597, 339] width 529 height 62
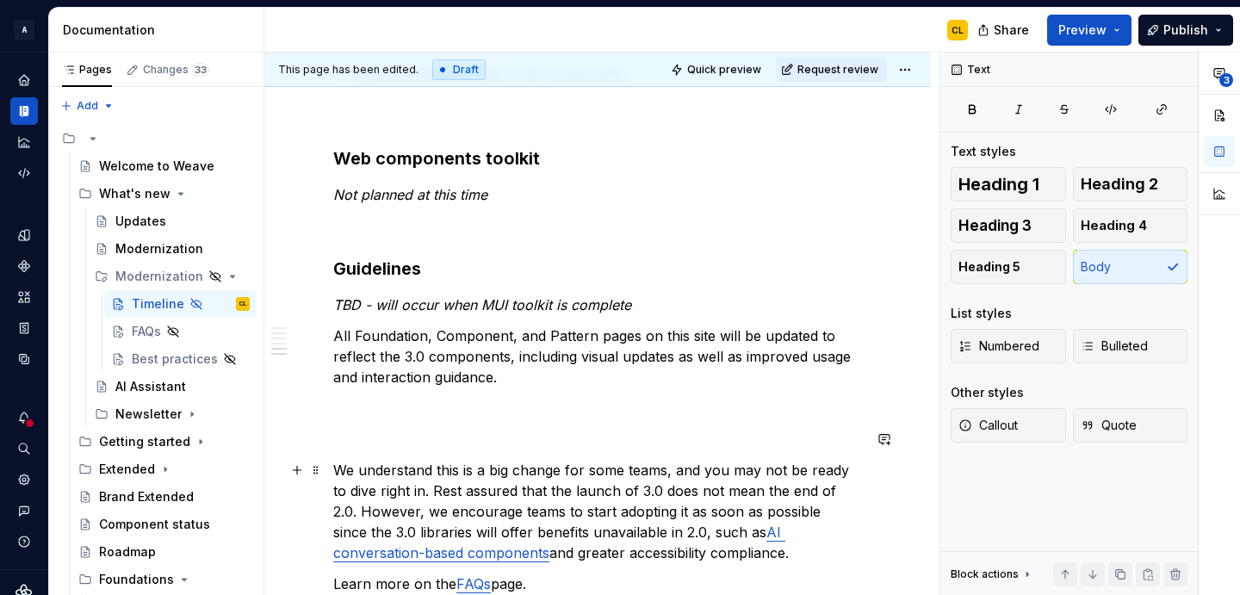
scroll to position [1175, 0]
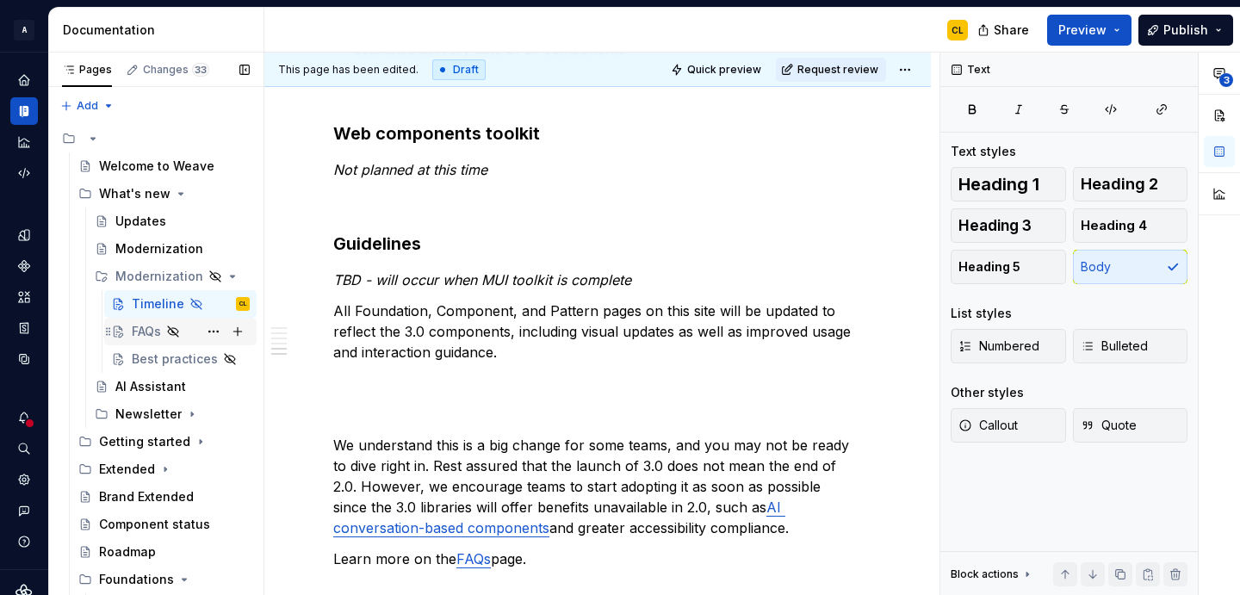
click at [152, 335] on div "FAQs" at bounding box center [146, 331] width 29 height 17
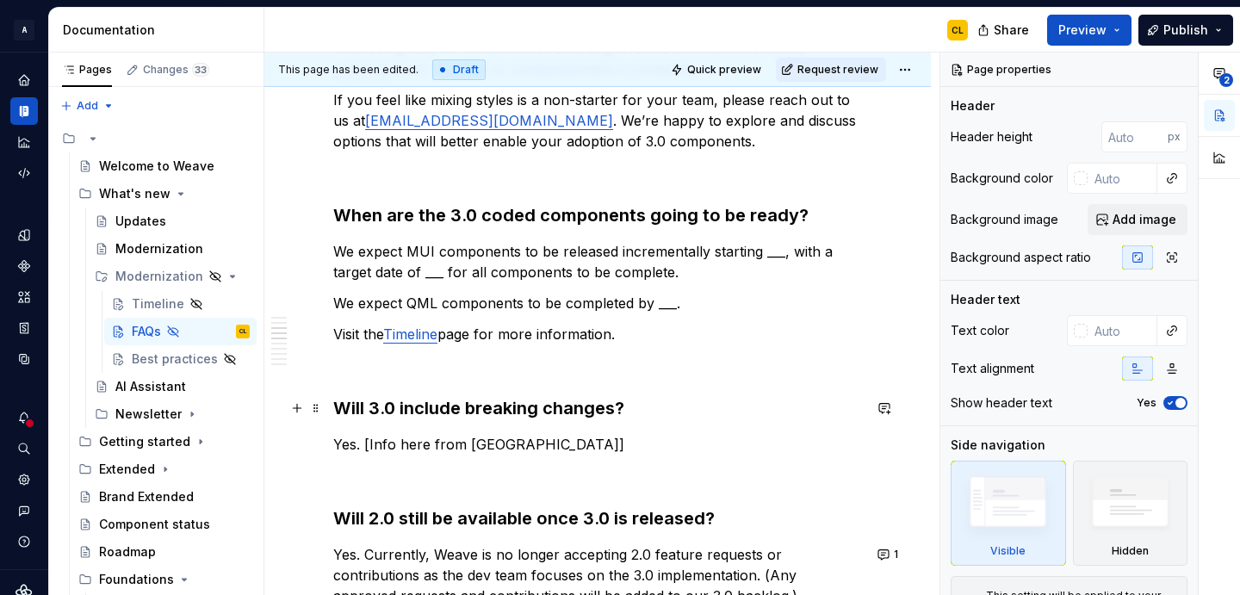
scroll to position [628, 0]
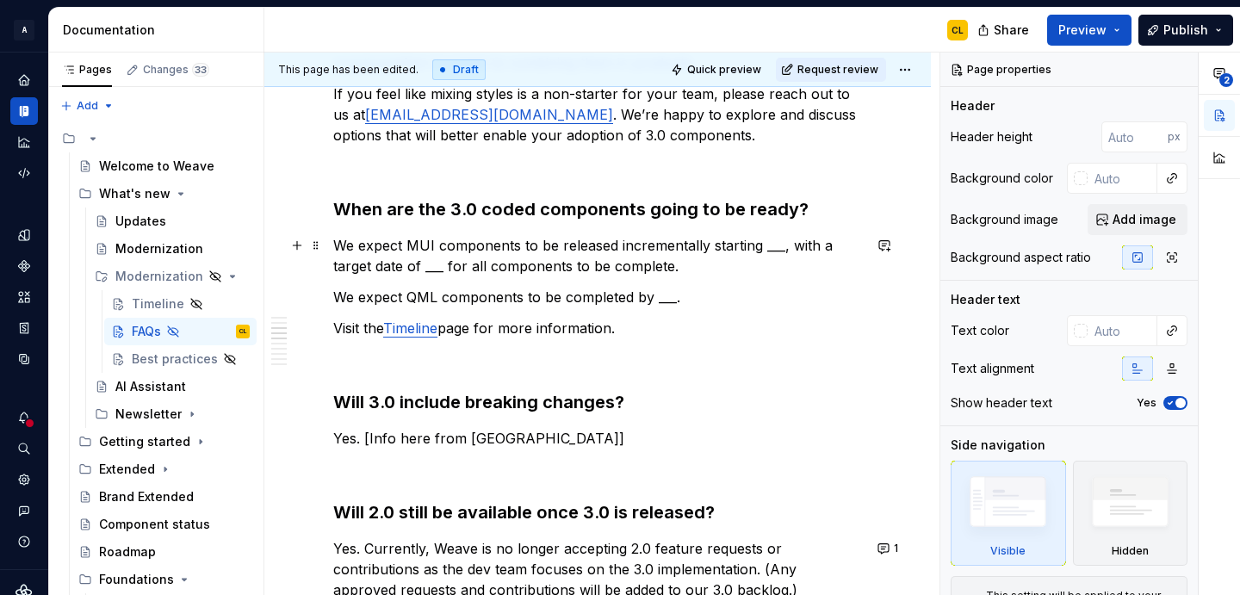
click at [512, 248] on p "We expect MUI components to be released incrementally starting ___, with a targ…" at bounding box center [597, 255] width 529 height 41
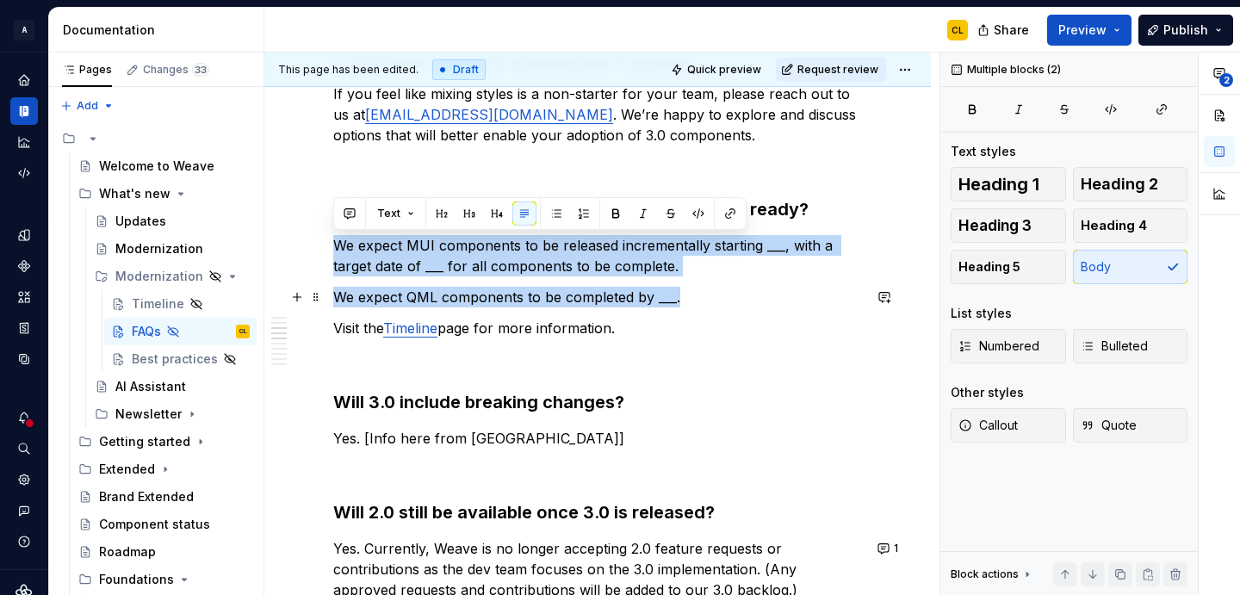
drag, startPoint x: 335, startPoint y: 245, endPoint x: 684, endPoint y: 289, distance: 351.5
click at [486, 268] on p "We expect MUI components to be released incrementally starting ___, with a targ…" at bounding box center [597, 255] width 529 height 41
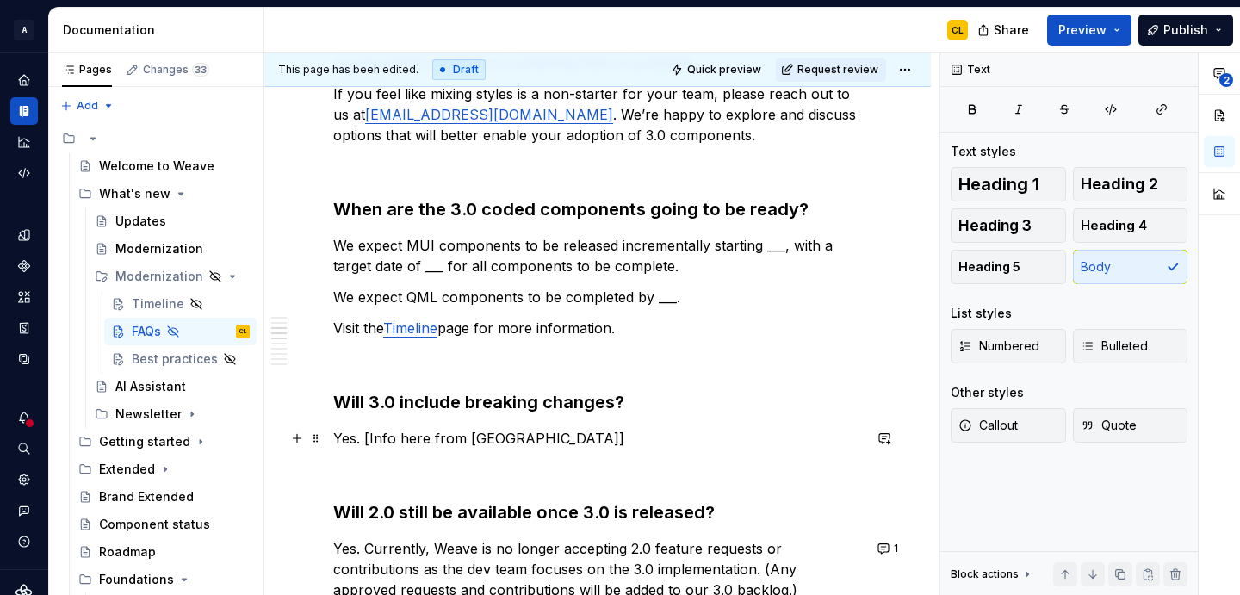
click at [421, 439] on p "Yes. [Info here from [GEOGRAPHIC_DATA]]" at bounding box center [597, 438] width 529 height 21
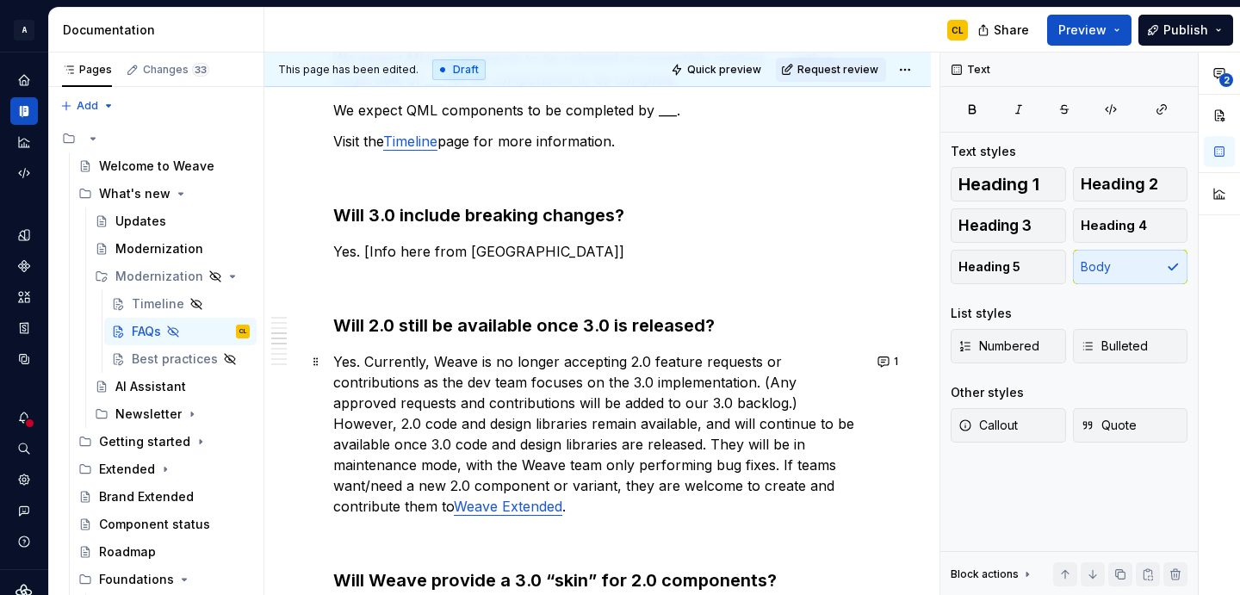
type textarea "*"
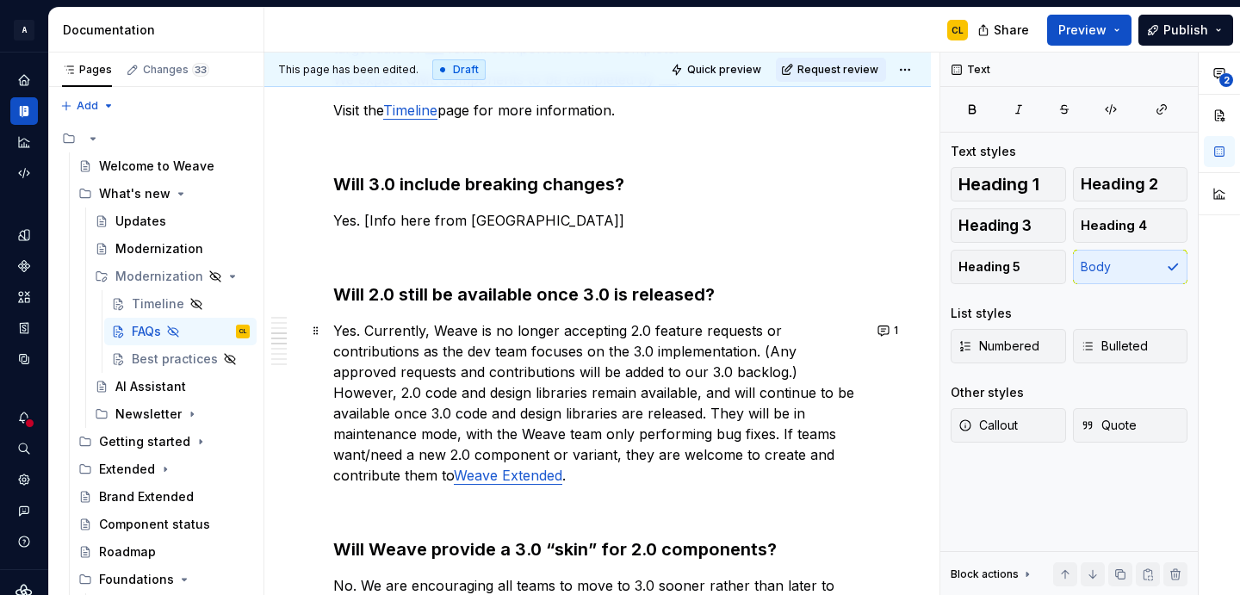
scroll to position [849, 0]
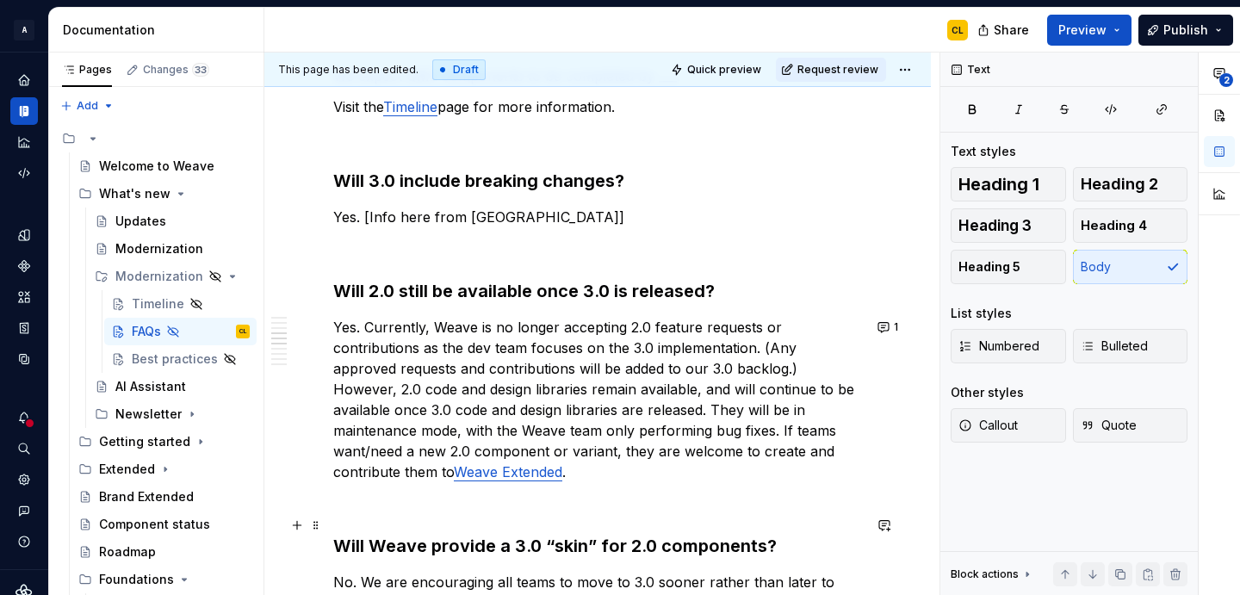
click at [471, 534] on h3 "Will Weave provide a 3.0 “skin” for 2.0 components?" at bounding box center [597, 546] width 529 height 24
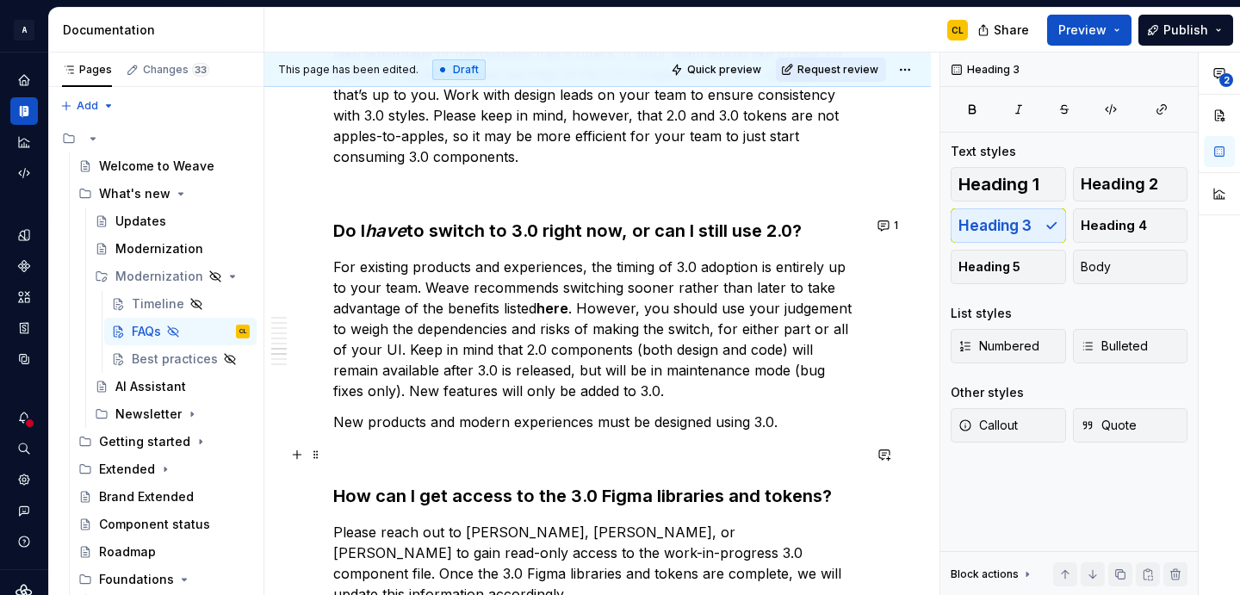
scroll to position [1393, 0]
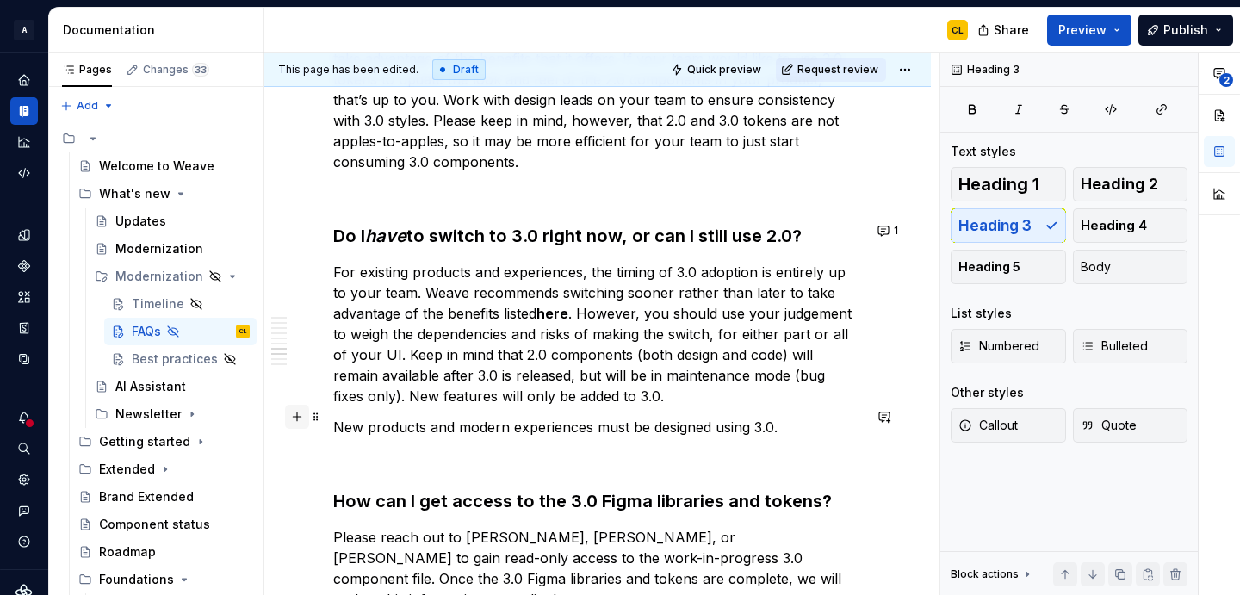
click at [297, 417] on button "button" at bounding box center [297, 417] width 24 height 24
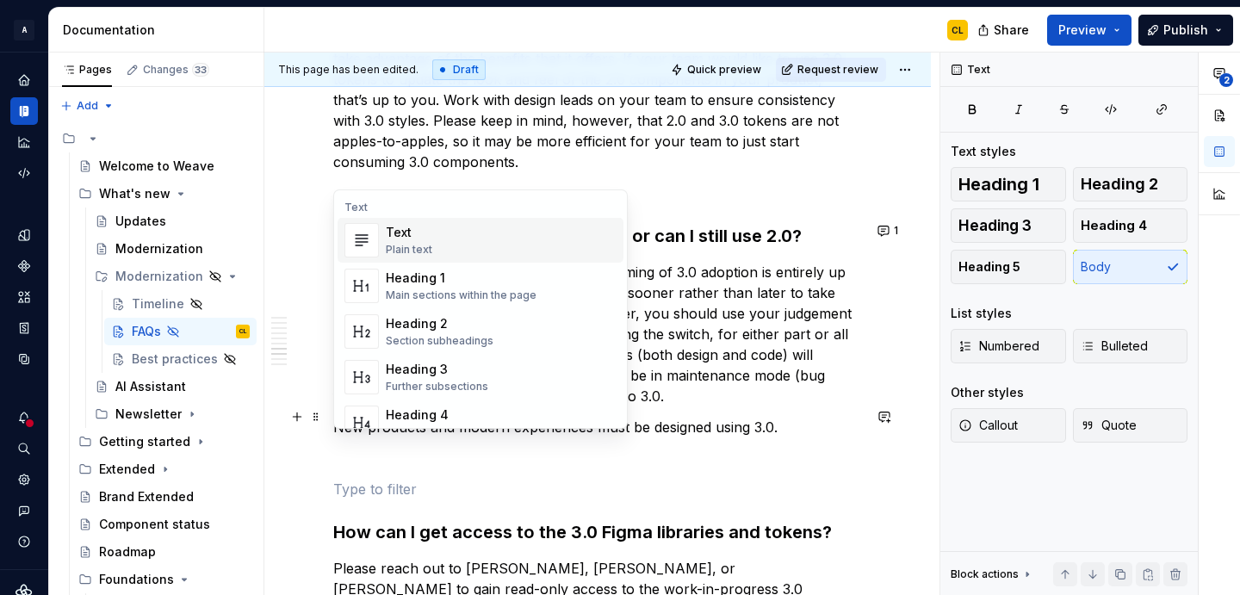
click at [366, 479] on p at bounding box center [597, 489] width 529 height 21
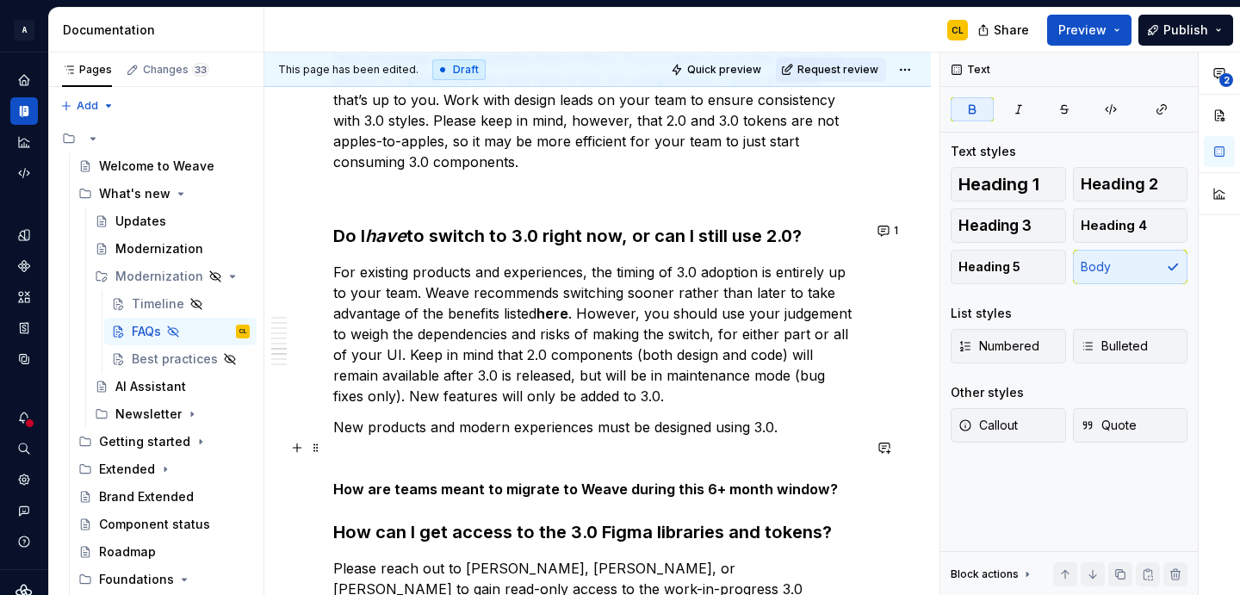
click at [411, 481] on strong "How are teams meant to migrate to Weave during this 6+ month window?" at bounding box center [585, 489] width 505 height 17
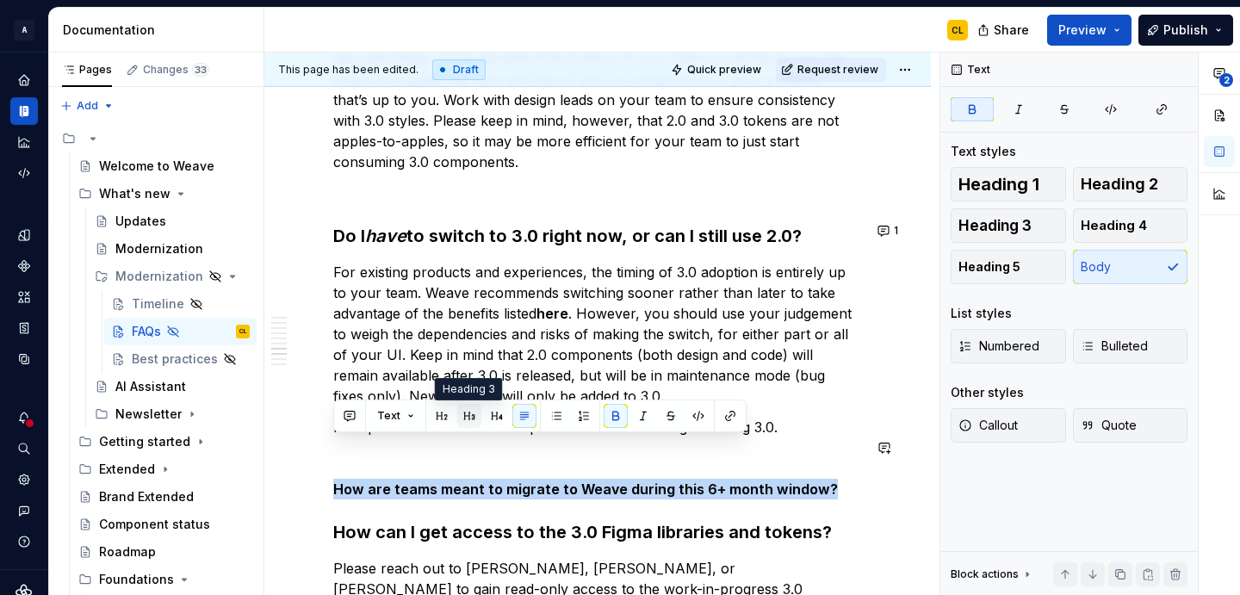
click at [470, 416] on button "button" at bounding box center [469, 416] width 24 height 24
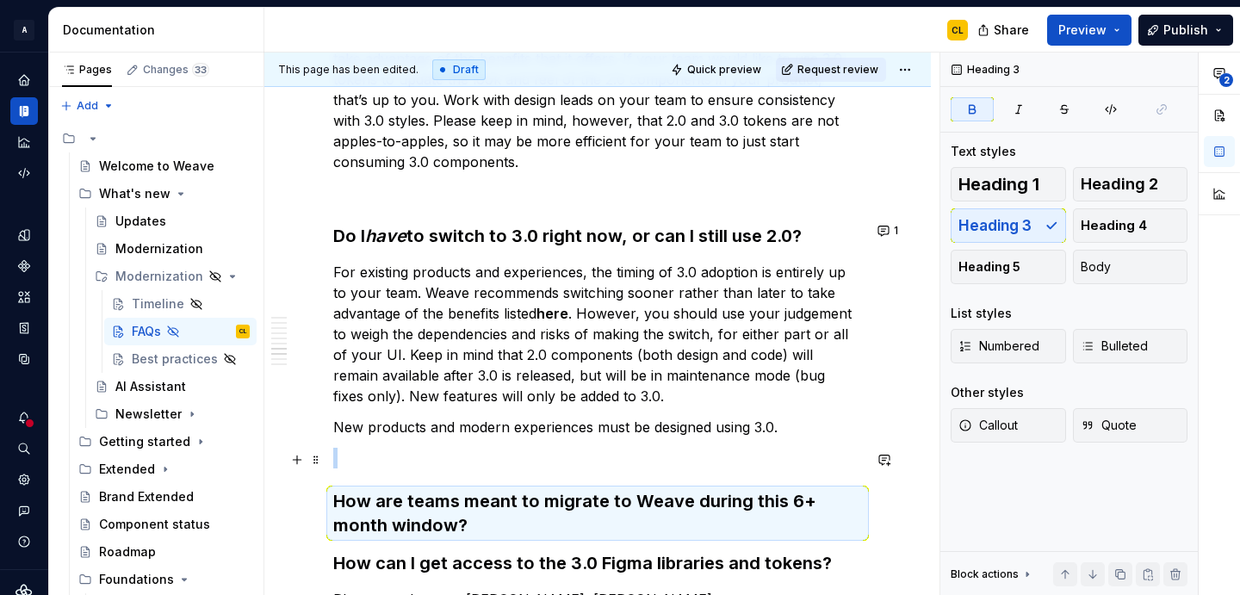
click at [350, 491] on strong "How are teams meant to migrate to Weave during this 6+ month window?" at bounding box center [576, 513] width 487 height 45
drag, startPoint x: 332, startPoint y: 459, endPoint x: 465, endPoint y: 459, distance: 132.6
click at [465, 459] on div "This page has been edited. Draft Quick preview Request review Hidden page FAQs …" at bounding box center [601, 324] width 675 height 543
click at [407, 491] on strong "How are teams meant to migrate to Weave during this 6+ month window?" at bounding box center [576, 513] width 487 height 45
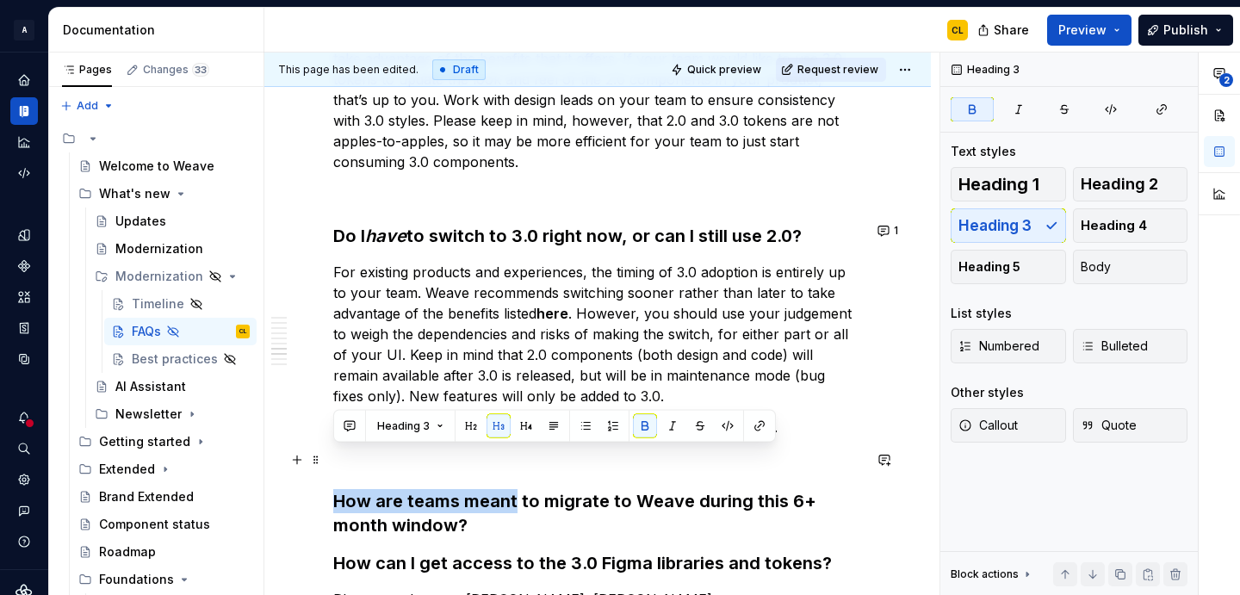
drag, startPoint x: 513, startPoint y: 462, endPoint x: 335, endPoint y: 456, distance: 178.3
click at [335, 491] on strong "How are teams meant to migrate to Weave during this 6+ month window?" at bounding box center [576, 513] width 487 height 45
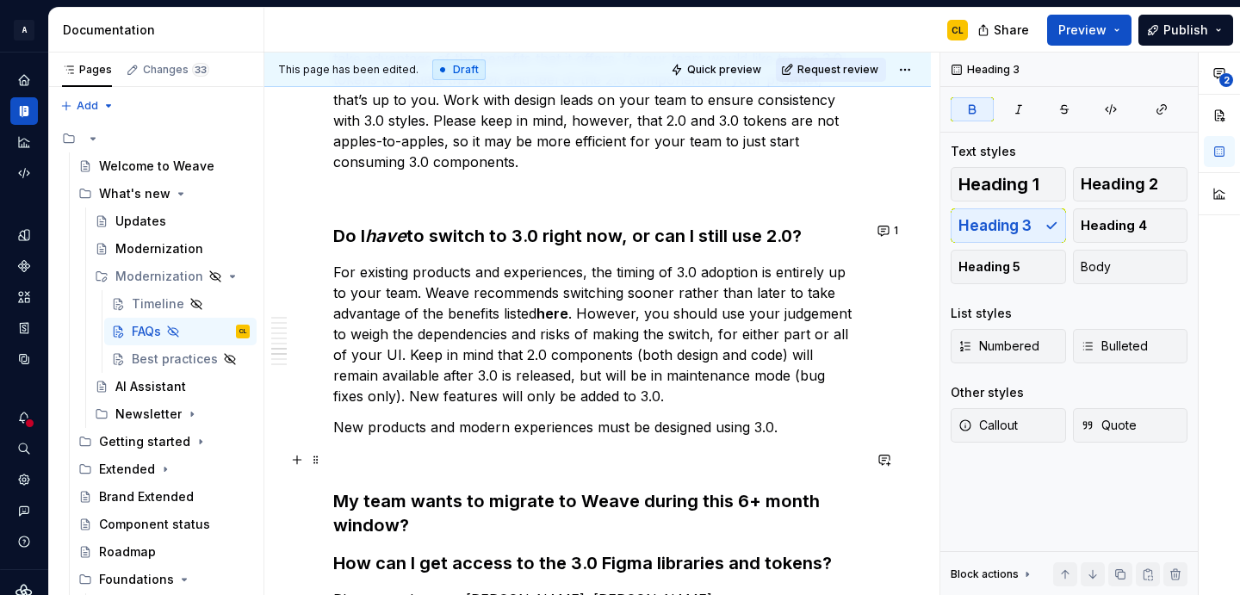
click at [636, 491] on strong "My team wants to migrate to Weave during this 6+ month window?" at bounding box center [578, 513] width 491 height 45
click at [295, 457] on button "button" at bounding box center [297, 460] width 24 height 24
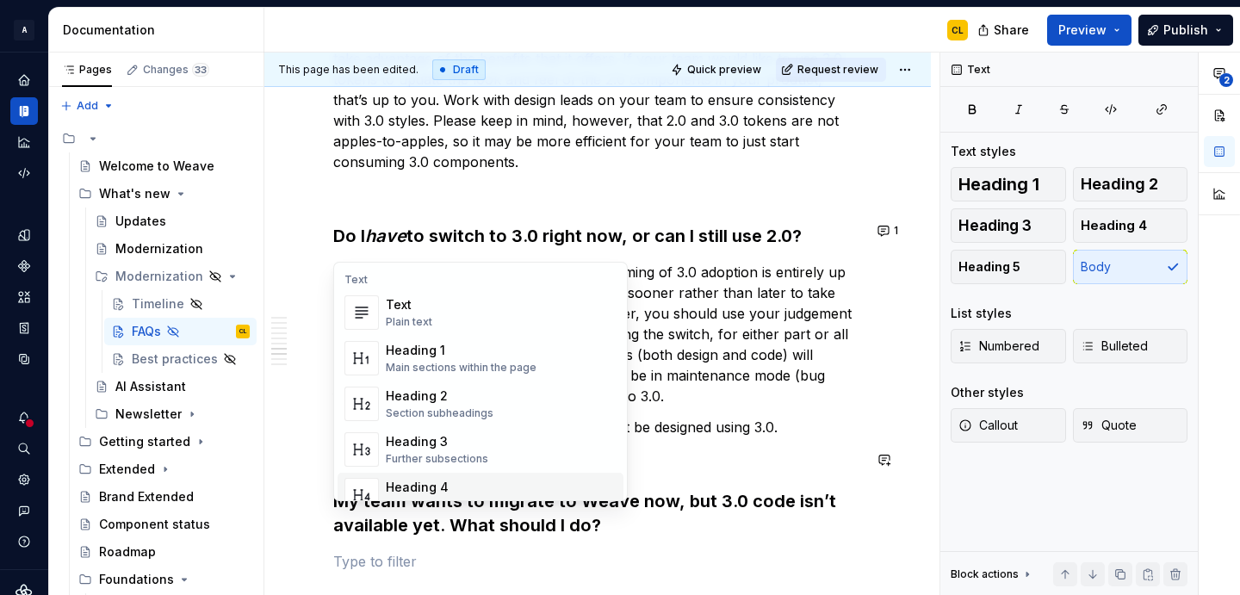
click at [399, 551] on p at bounding box center [597, 561] width 529 height 21
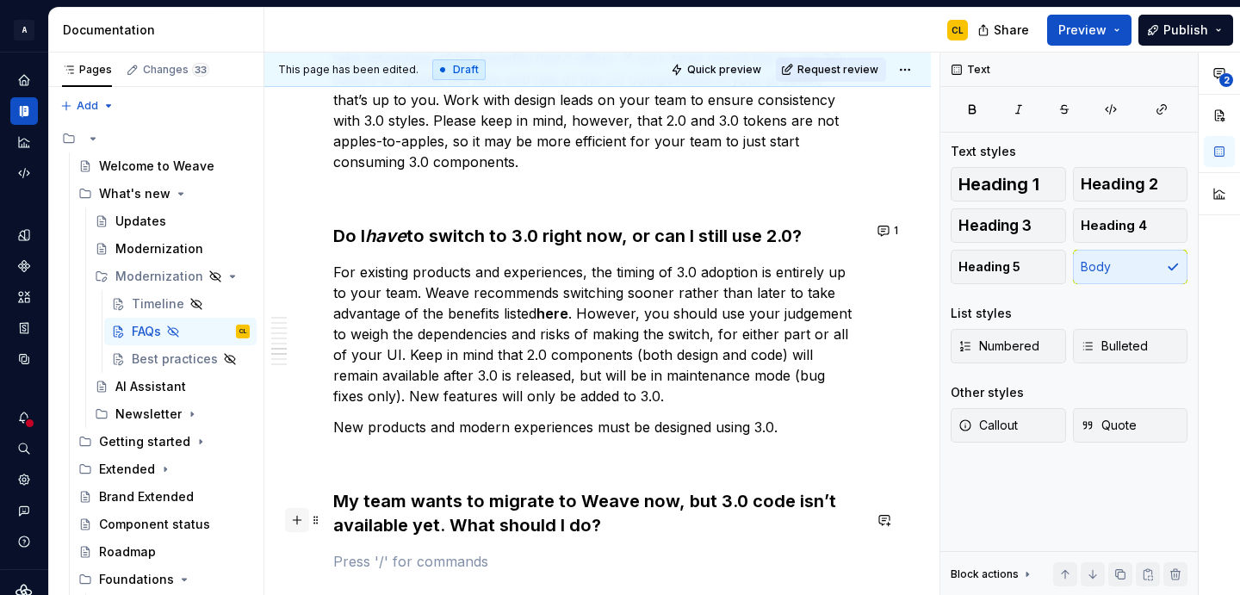
click at [295, 522] on button "button" at bounding box center [297, 520] width 24 height 24
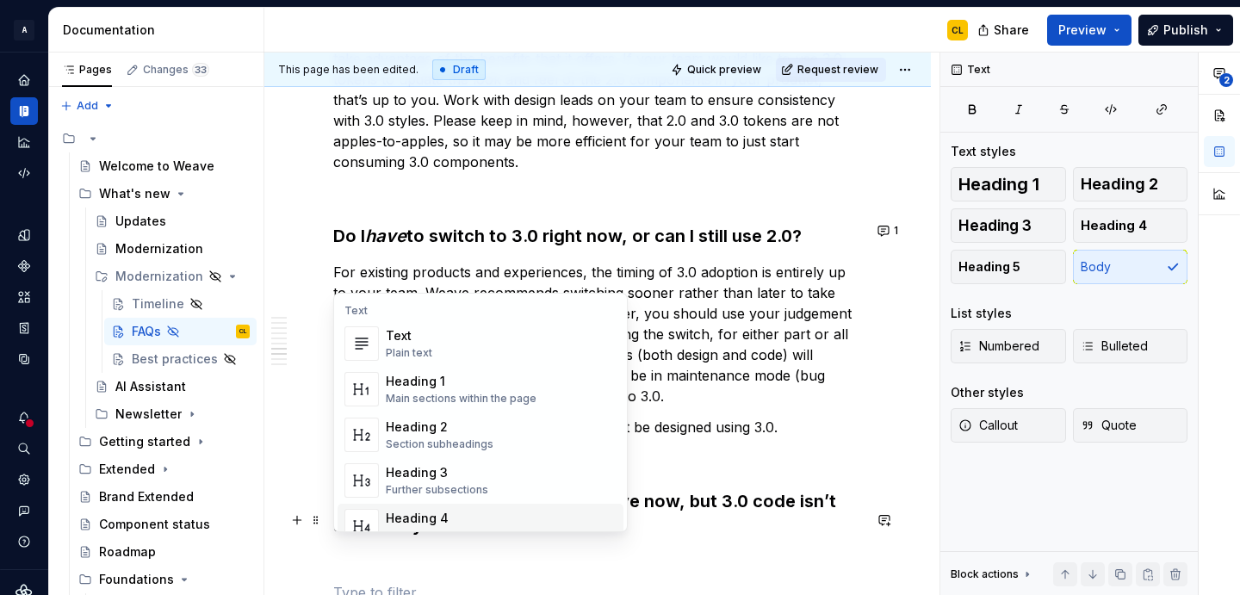
click at [424, 582] on p at bounding box center [597, 592] width 529 height 21
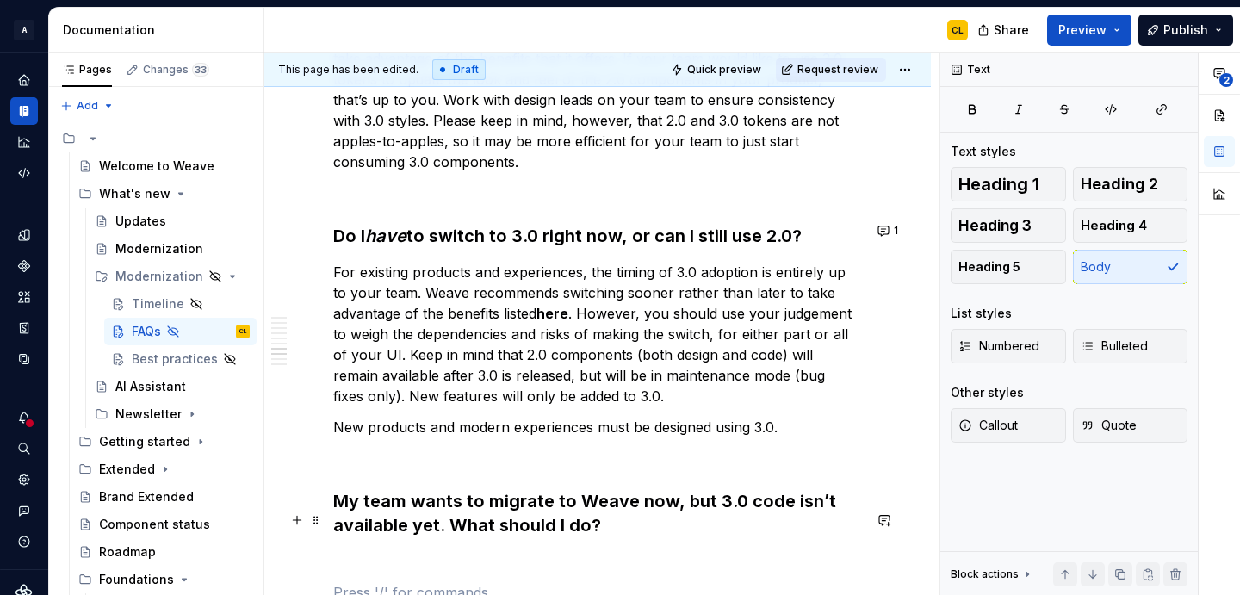
click at [383, 551] on p at bounding box center [597, 561] width 529 height 21
click at [370, 551] on p at bounding box center [597, 561] width 529 height 21
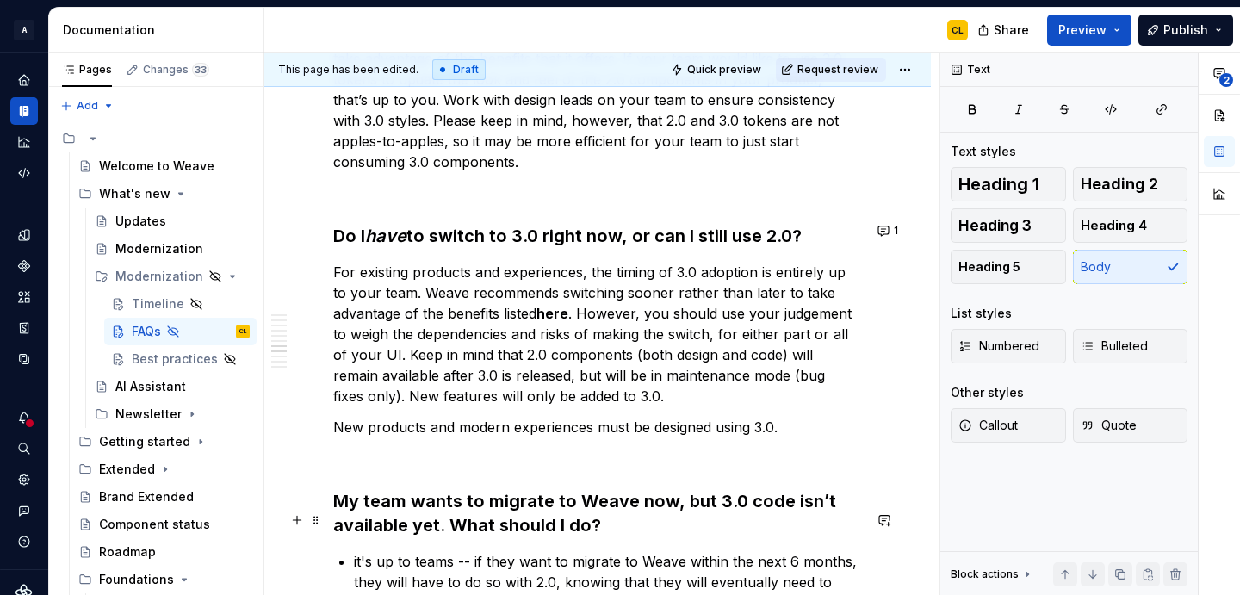
click at [380, 551] on p "it's up to teams -- if they want to migrate to Weave within the next 6 months, …" at bounding box center [608, 582] width 508 height 62
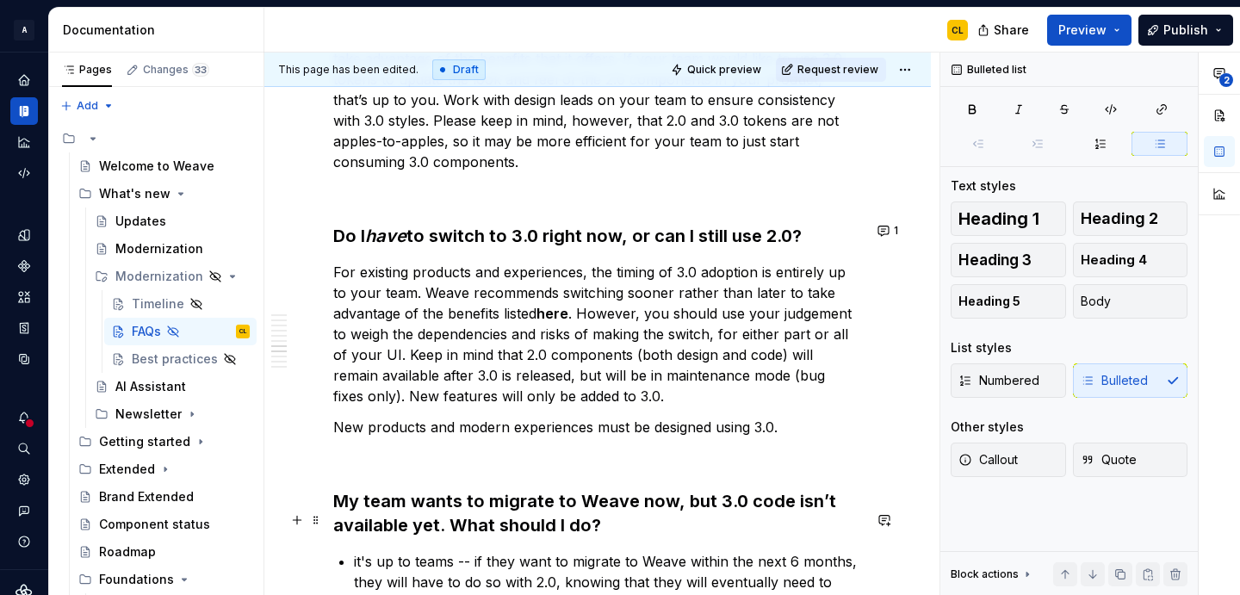
click at [380, 551] on p "it's up to teams -- if they want to migrate to Weave within the next 6 months, …" at bounding box center [608, 582] width 508 height 62
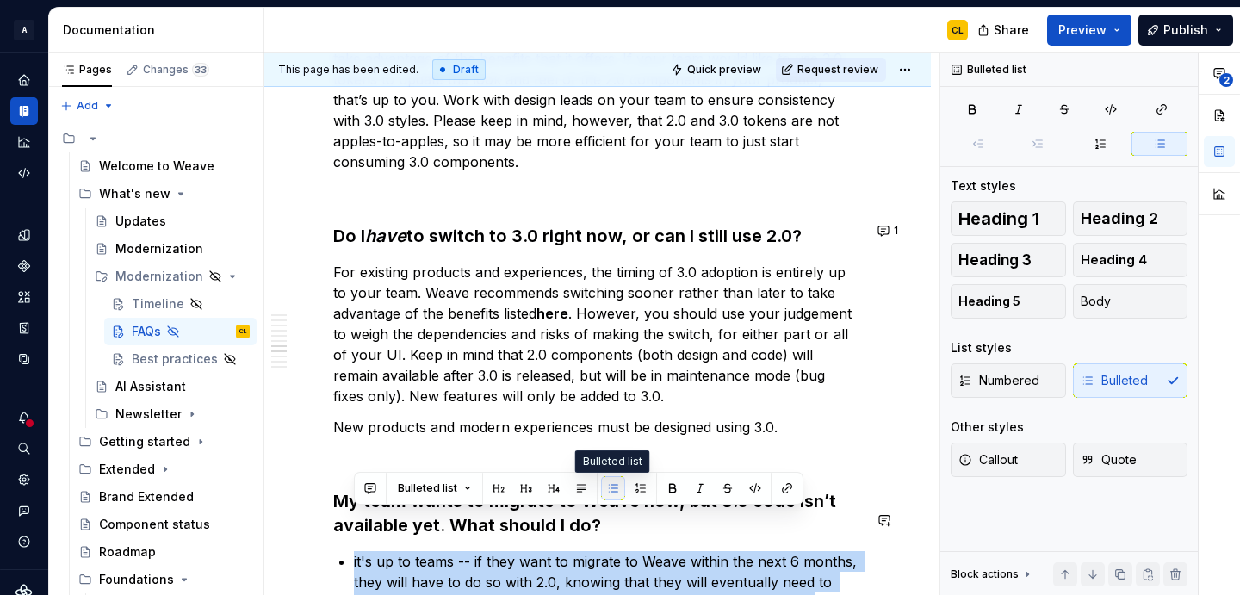
click at [609, 490] on button "button" at bounding box center [613, 488] width 24 height 24
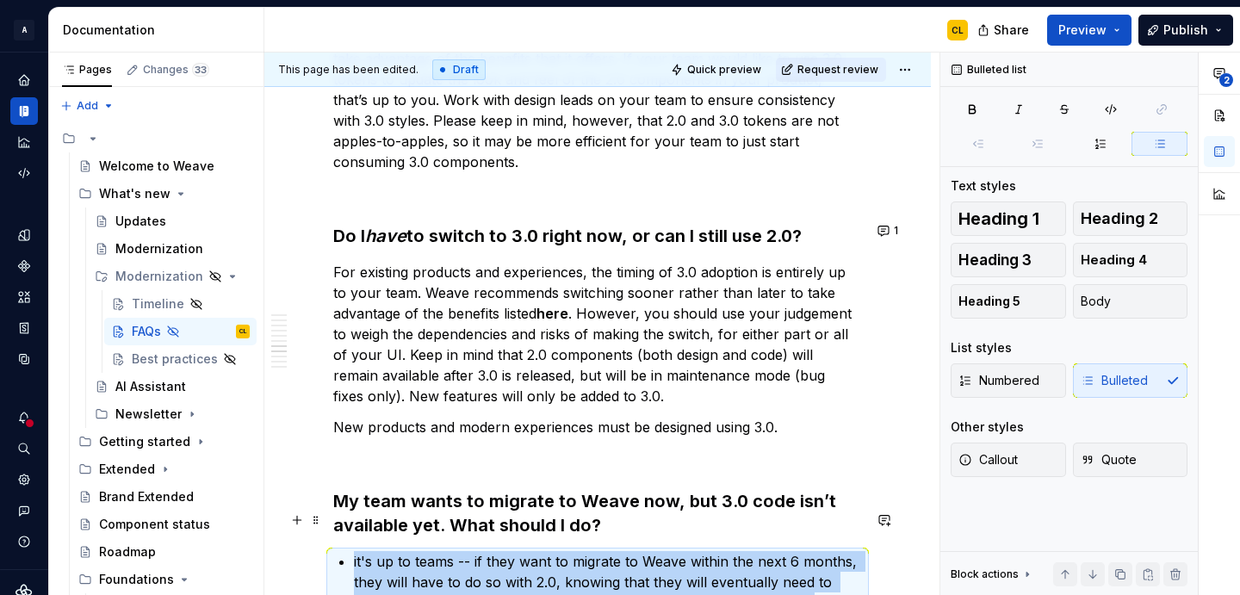
click at [440, 551] on p "it's up to teams -- if they want to migrate to Weave within the next 6 months, …" at bounding box center [608, 582] width 508 height 62
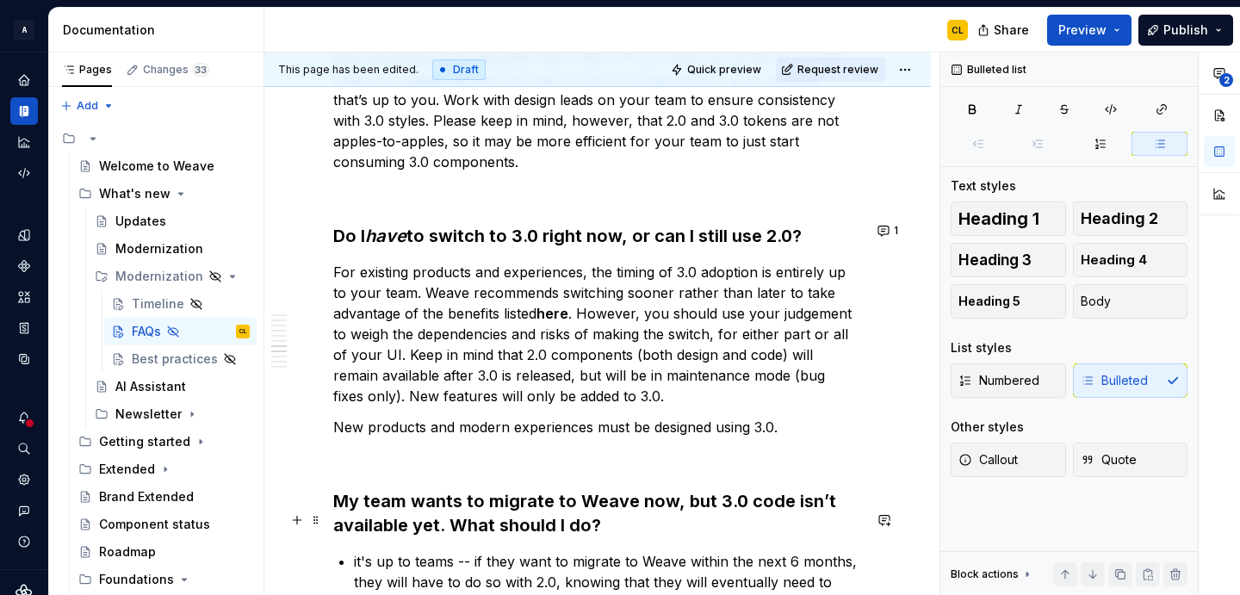
click at [440, 551] on p "it's up to teams -- if they want to migrate to Weave within the next 6 months, …" at bounding box center [608, 582] width 508 height 62
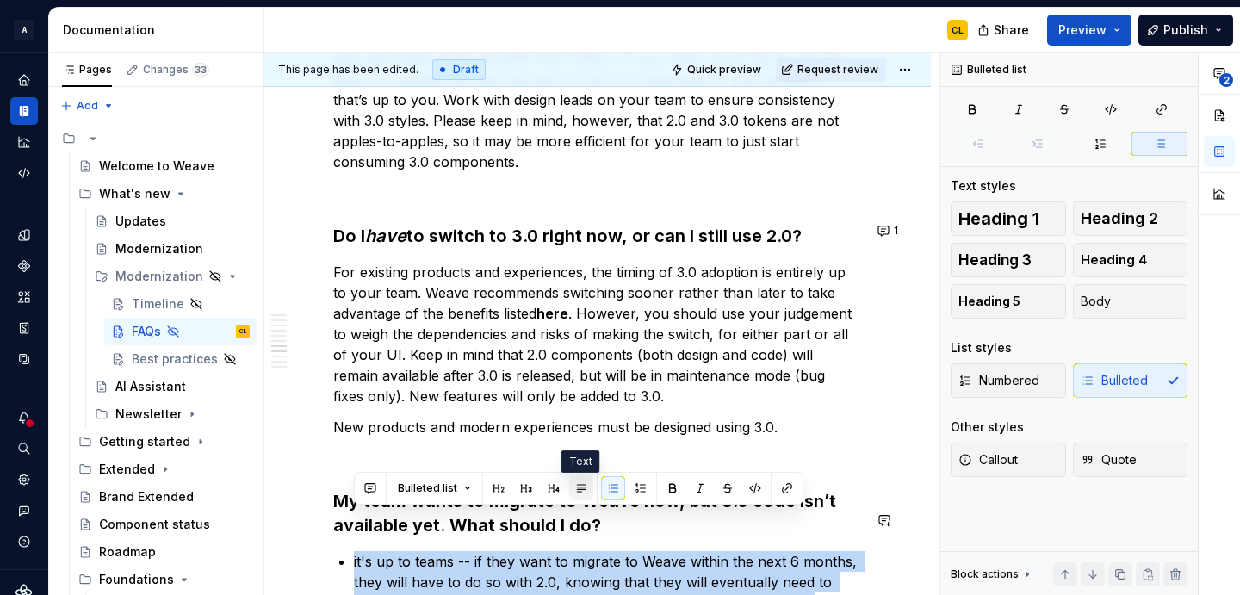
click at [579, 490] on button "button" at bounding box center [581, 488] width 24 height 24
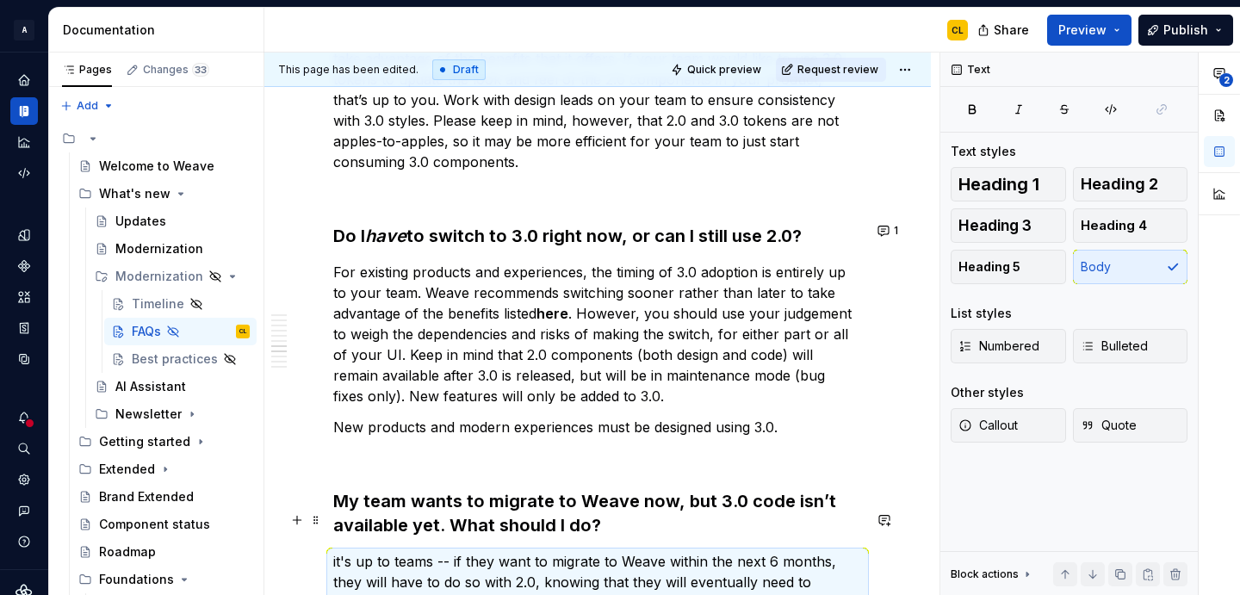
click at [338, 551] on p "it's up to teams -- if they want to migrate to Weave within the next 6 months, …" at bounding box center [597, 582] width 529 height 62
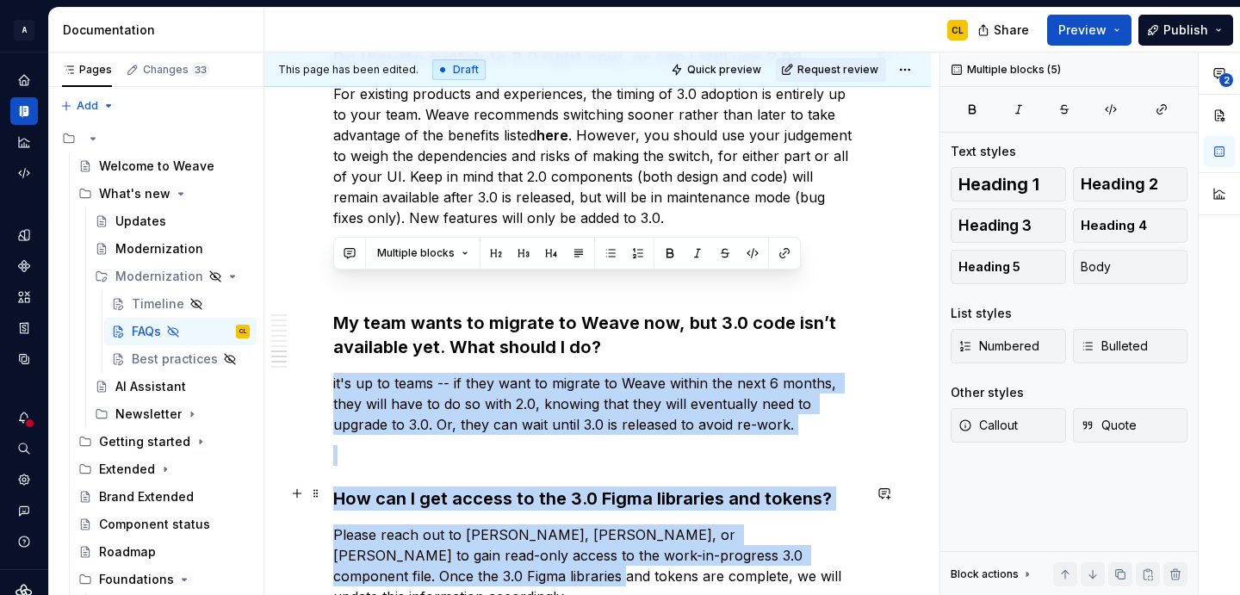
scroll to position [1666, 0]
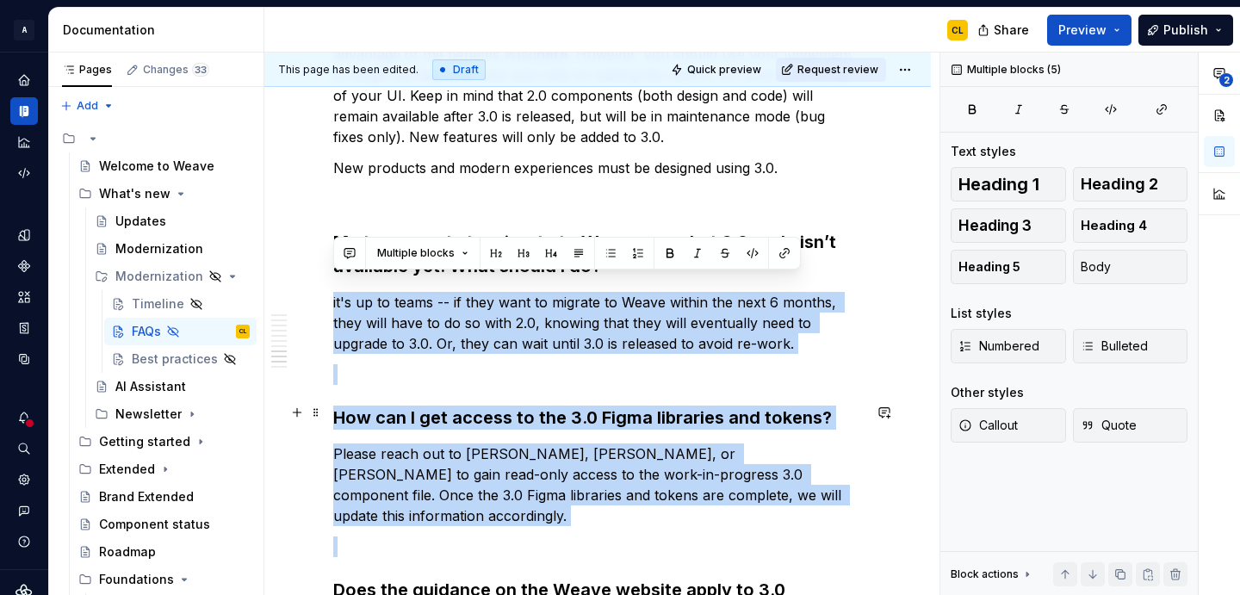
drag, startPoint x: 332, startPoint y: 522, endPoint x: 402, endPoint y: 518, distance: 69.8
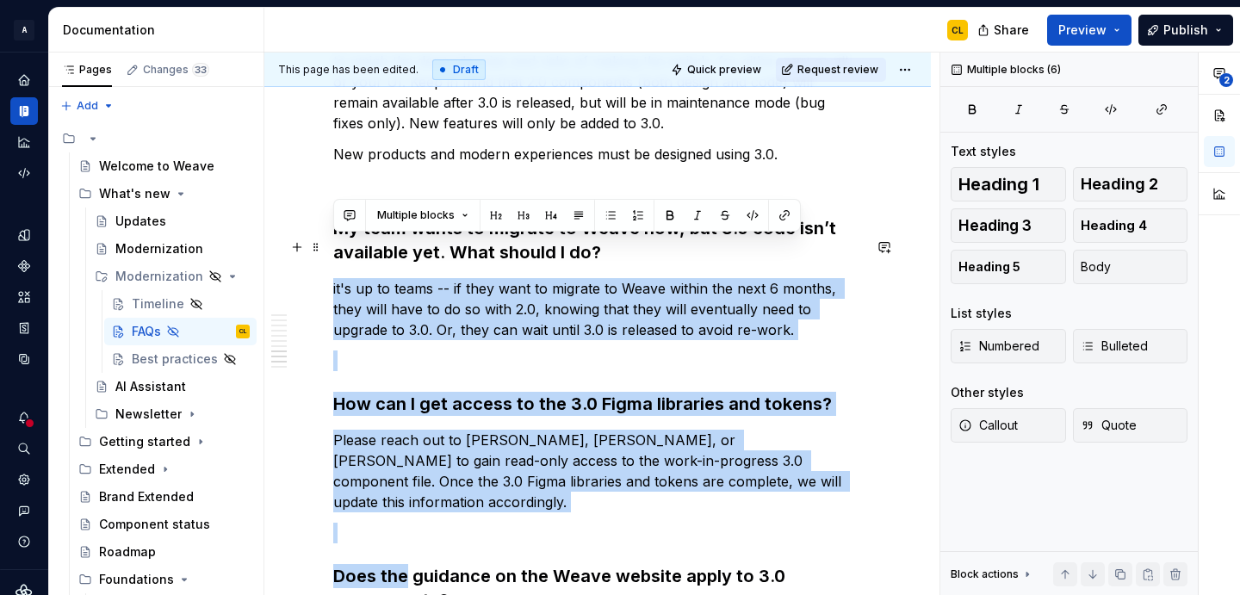
click at [407, 278] on p "it's up to teams -- if they want to migrate to Weave within the next 6 months, …" at bounding box center [597, 309] width 529 height 62
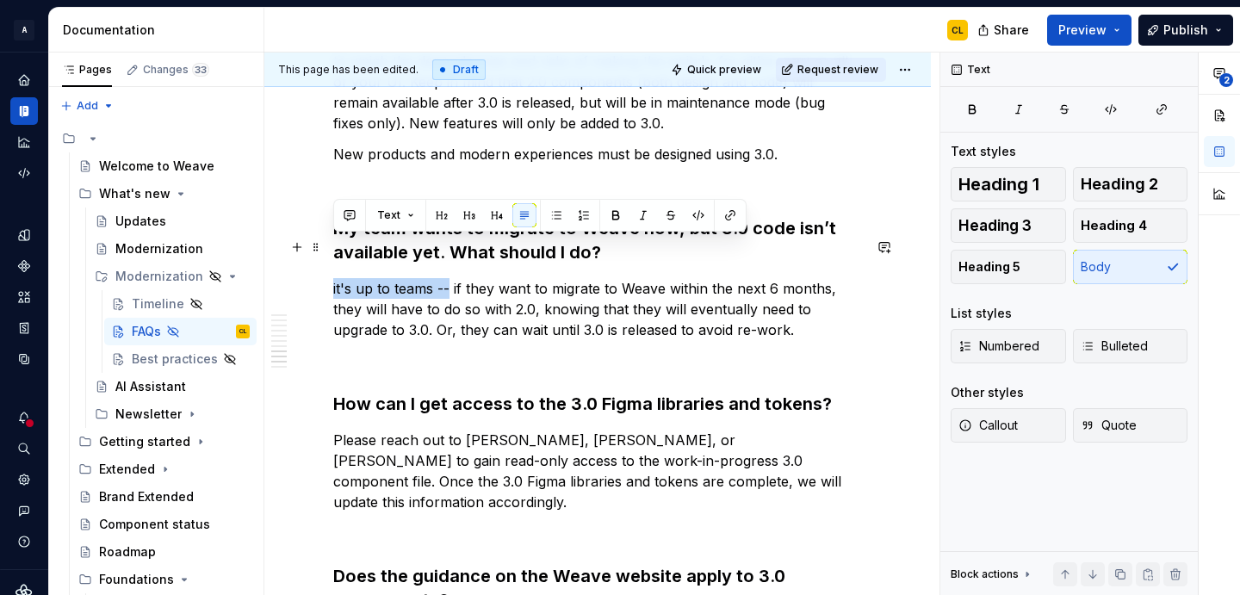
drag, startPoint x: 450, startPoint y: 248, endPoint x: 332, endPoint y: 244, distance: 117.2
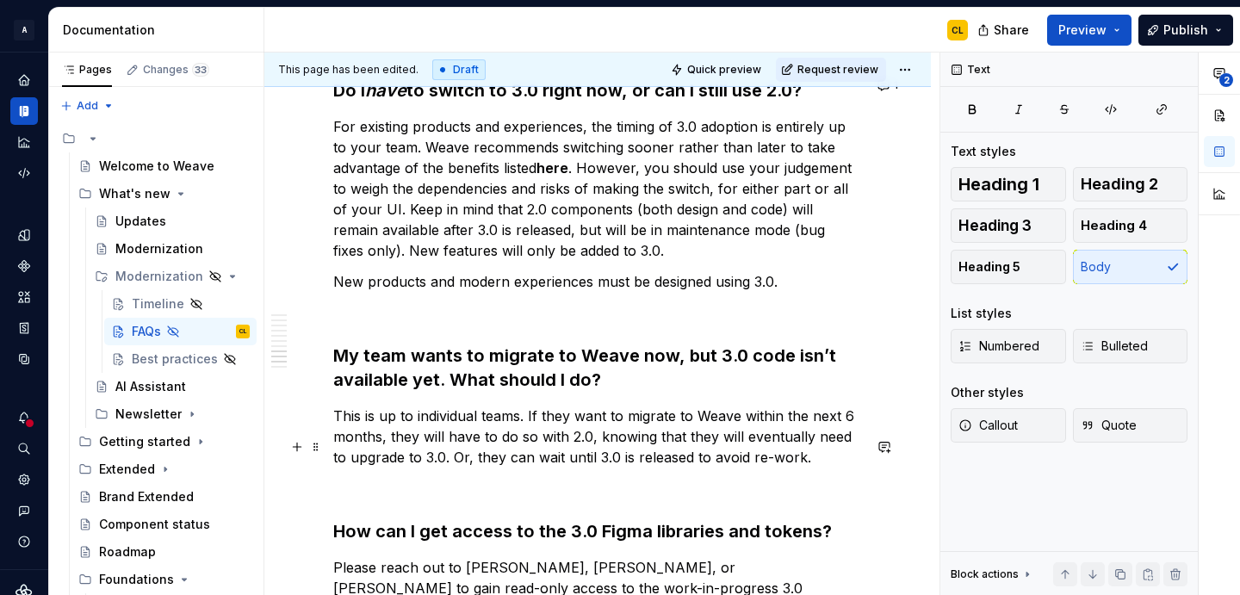
scroll to position [1727, 0]
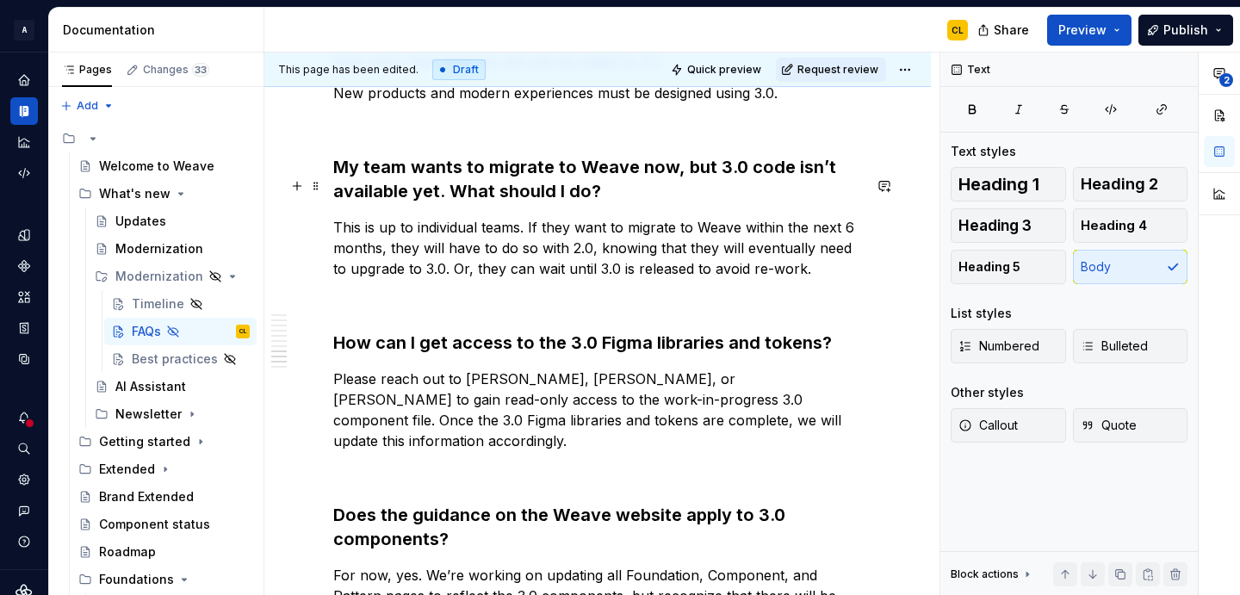
click at [432, 217] on p "This is up to individual teams. If they want to migrate to Weave within the nex…" at bounding box center [597, 248] width 529 height 62
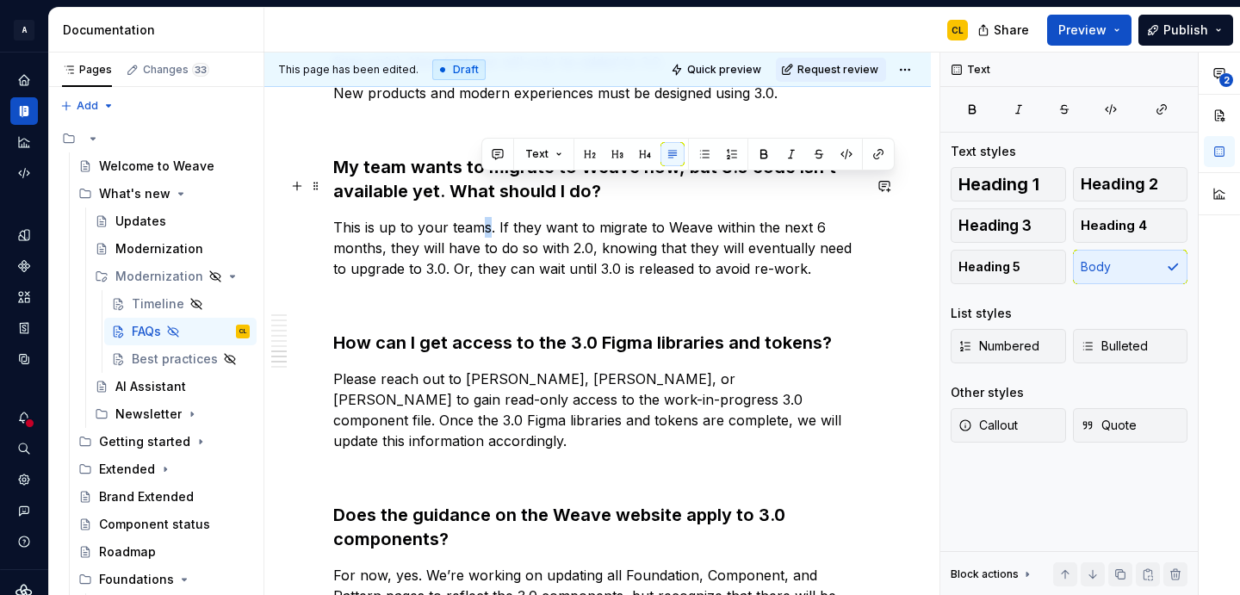
click at [481, 217] on p "This is up to your teams. If they want to migrate to Weave within the next 6 mo…" at bounding box center [597, 248] width 529 height 62
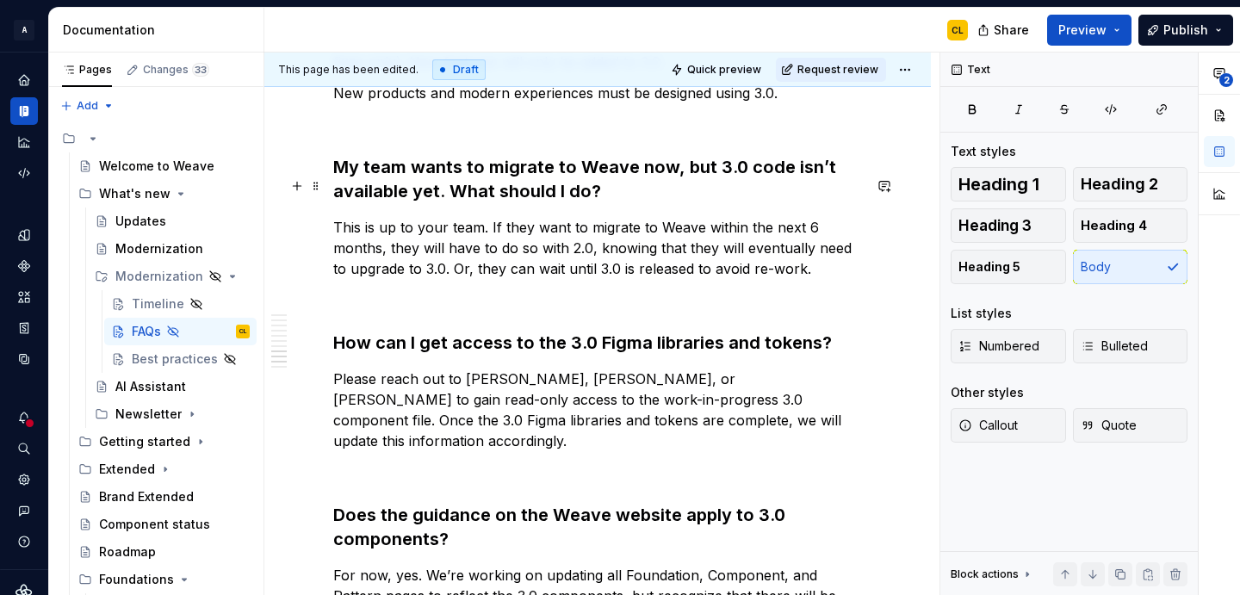
click at [503, 217] on p "This is up to your team. If they want to migrate to Weave within the next 6 mon…" at bounding box center [597, 248] width 529 height 62
click at [725, 217] on p "This is up to your team. If you want to migrate to Weave within the next 6 mont…" at bounding box center [597, 248] width 529 height 62
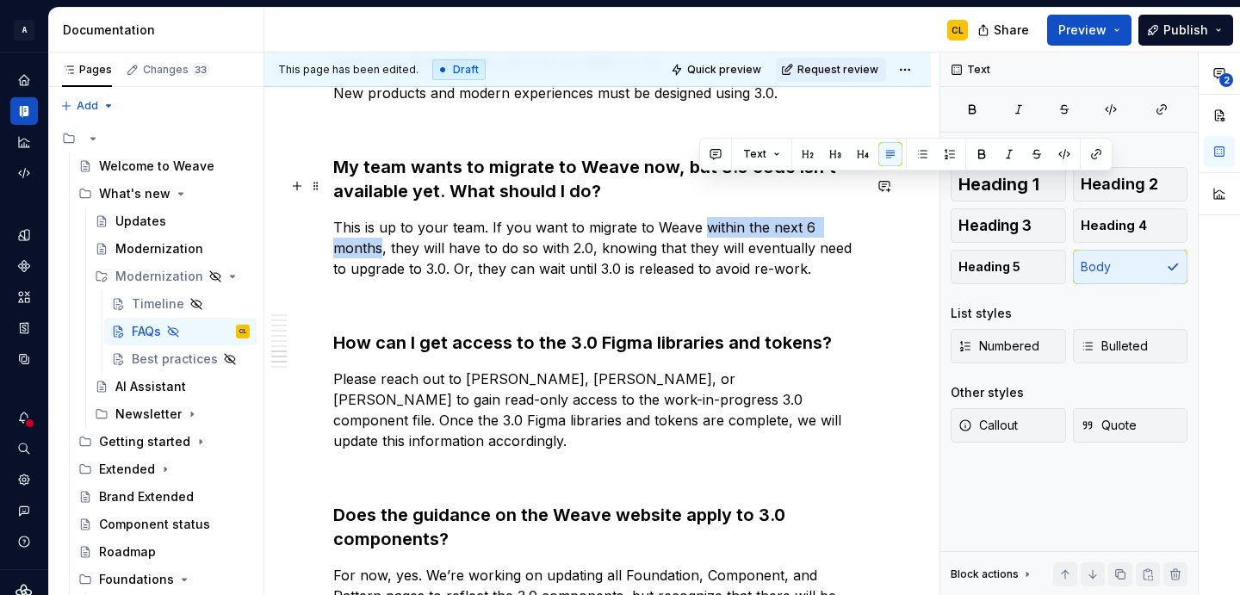
drag, startPoint x: 700, startPoint y: 187, endPoint x: 856, endPoint y: 184, distance: 155.9
click at [856, 217] on p "This is up to your team. If you want to migrate to Weave within the next 6 mont…" at bounding box center [597, 248] width 529 height 62
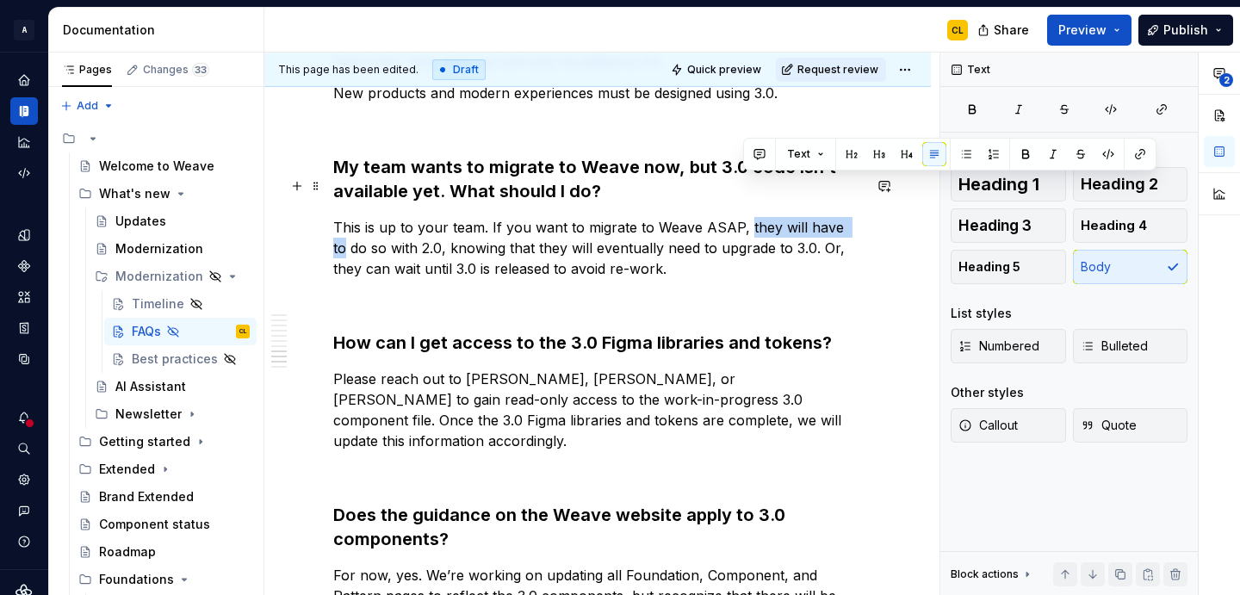
drag, startPoint x: 742, startPoint y: 186, endPoint x: 846, endPoint y: 179, distance: 103.6
click at [846, 217] on p "This is up to your team. If you want to migrate to Weave ASAP, they will have t…" at bounding box center [597, 248] width 529 height 62
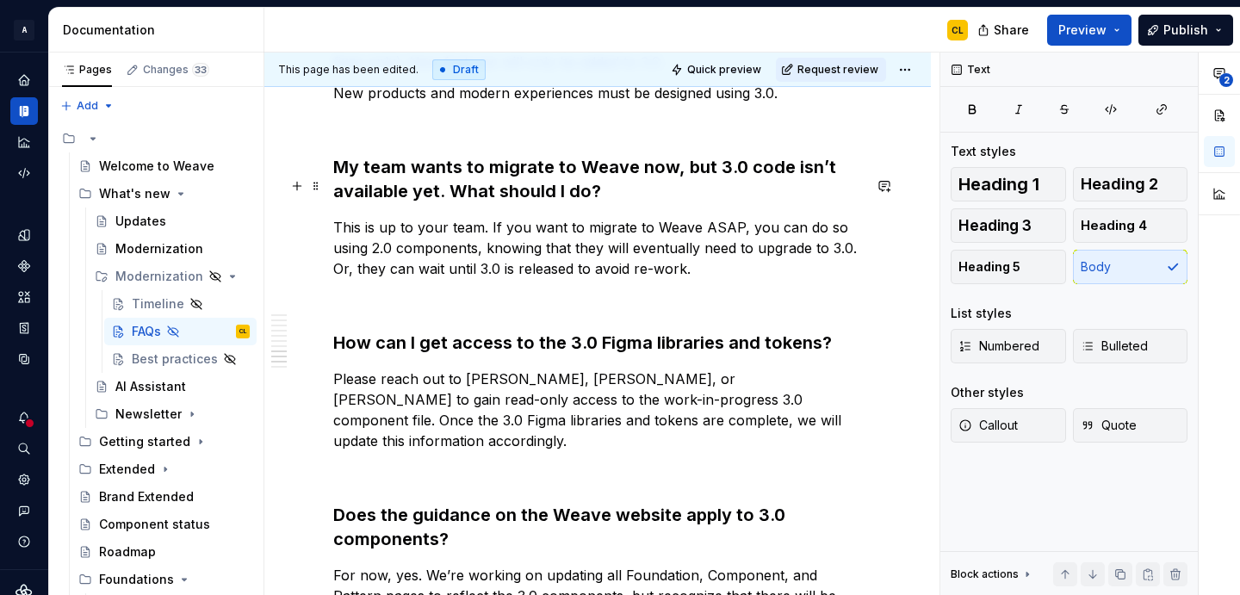
click at [614, 217] on p "This is up to your team. If you want to migrate to Weave ASAP, you can do so us…" at bounding box center [597, 248] width 529 height 62
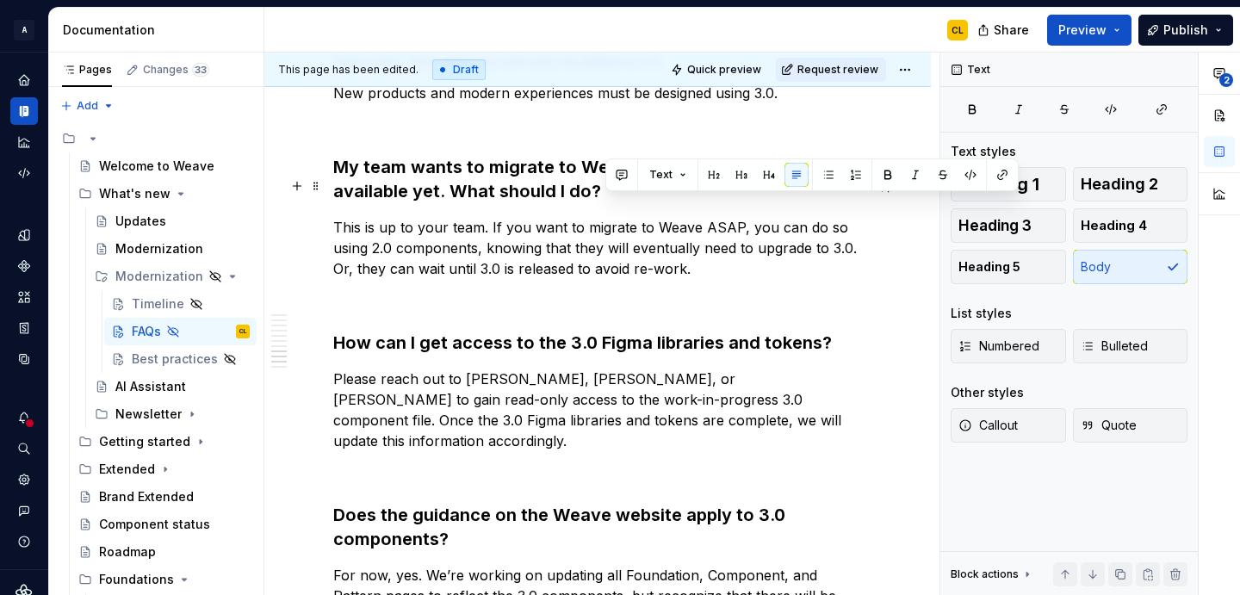
click at [614, 217] on p "This is up to your team. If you want to migrate to Weave ASAP, you can do so us…" at bounding box center [597, 248] width 529 height 62
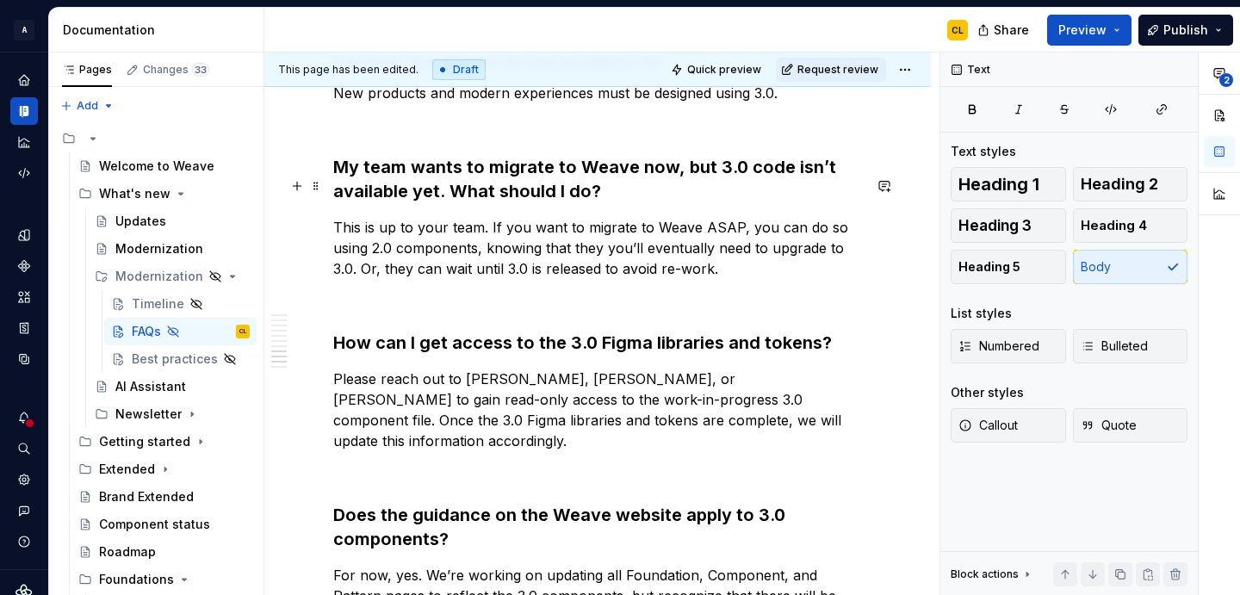
click at [369, 228] on p "This is up to your team. If you want to migrate to Weave ASAP, you can do so us…" at bounding box center [597, 248] width 529 height 62
click at [575, 231] on p "This is up to your team. If you want to migrate to Weave ASAP, you can do so us…" at bounding box center [597, 248] width 529 height 62
click at [673, 233] on p "This is up to your team. If you want to migrate to Weave ASAP, you can do so us…" at bounding box center [597, 248] width 529 height 62
click at [698, 223] on p "This is up to your team. If you want to migrate to Weave ASAP, you can do so us…" at bounding box center [597, 248] width 529 height 62
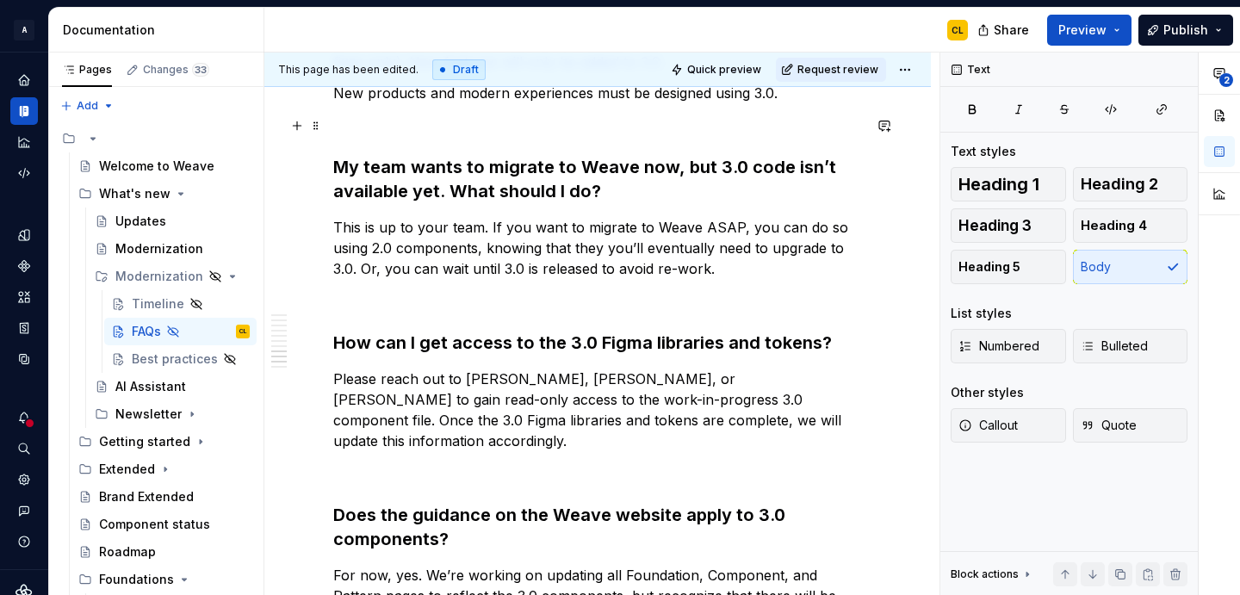
click at [500, 157] on strong "My team wants to migrate to Weave now, but 3.0 code isn’t available yet. What s…" at bounding box center [586, 179] width 507 height 45
click at [556, 157] on strong "My team wants to migrate to Weave now, but 3.0 code isn’t available yet. What s…" at bounding box center [586, 179] width 507 height 45
click at [632, 217] on p "This is up to your team. If you want to migrate to Weave ASAP, you can do so us…" at bounding box center [597, 248] width 529 height 62
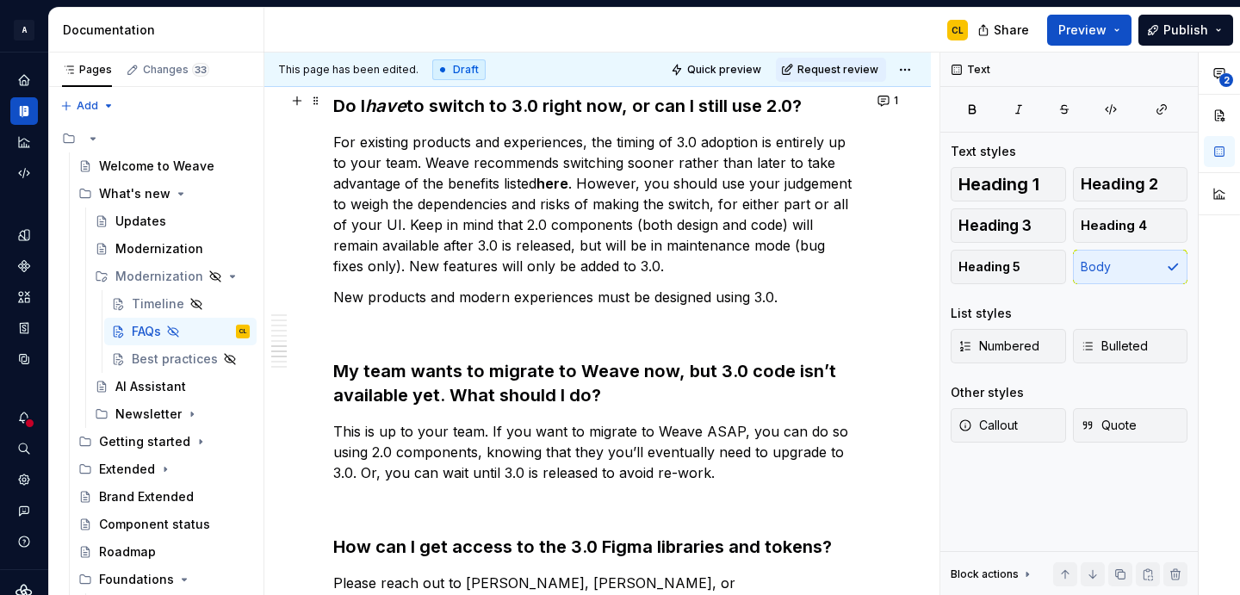
scroll to position [1518, 0]
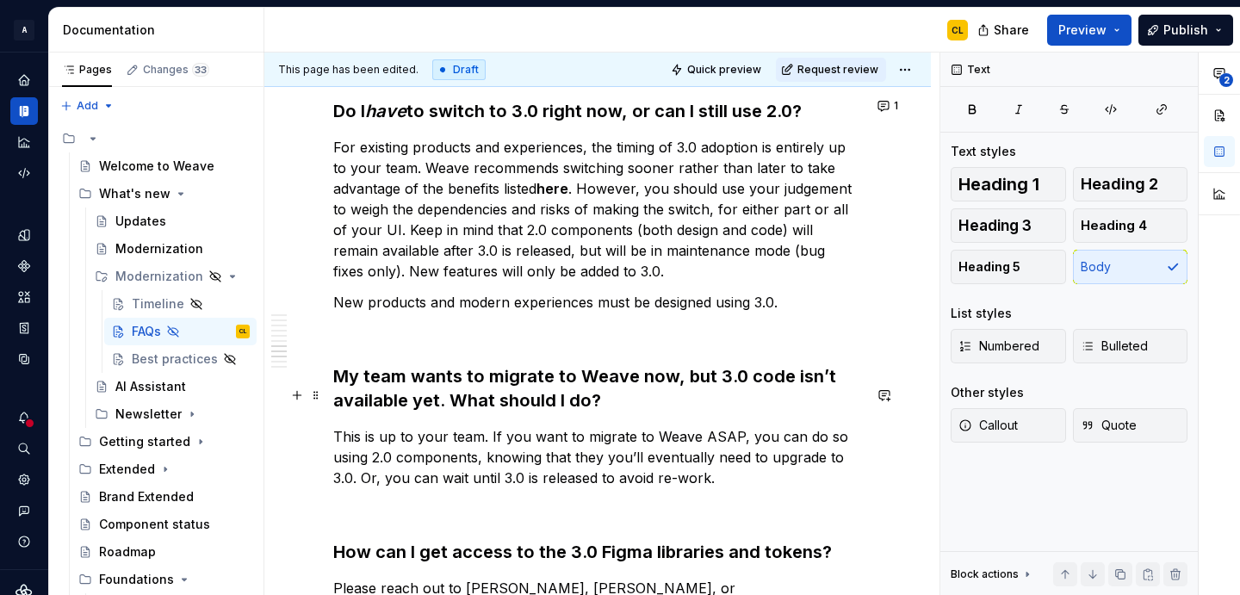
click at [378, 426] on p "This is up to your team. If you want to migrate to Weave ASAP, you can do so us…" at bounding box center [597, 457] width 529 height 62
click at [372, 426] on p "This is up to your team. If you want to migrate to Weave ASAP, you can do so us…" at bounding box center [597, 457] width 529 height 62
click at [651, 426] on p "This is up to your team. If you want to migrate to Weave ASAP, you can do so us…" at bounding box center [597, 457] width 529 height 62
click at [655, 435] on p "This is up to your team. If you want to migrate to Weave ASAP, you can do so us…" at bounding box center [597, 457] width 529 height 62
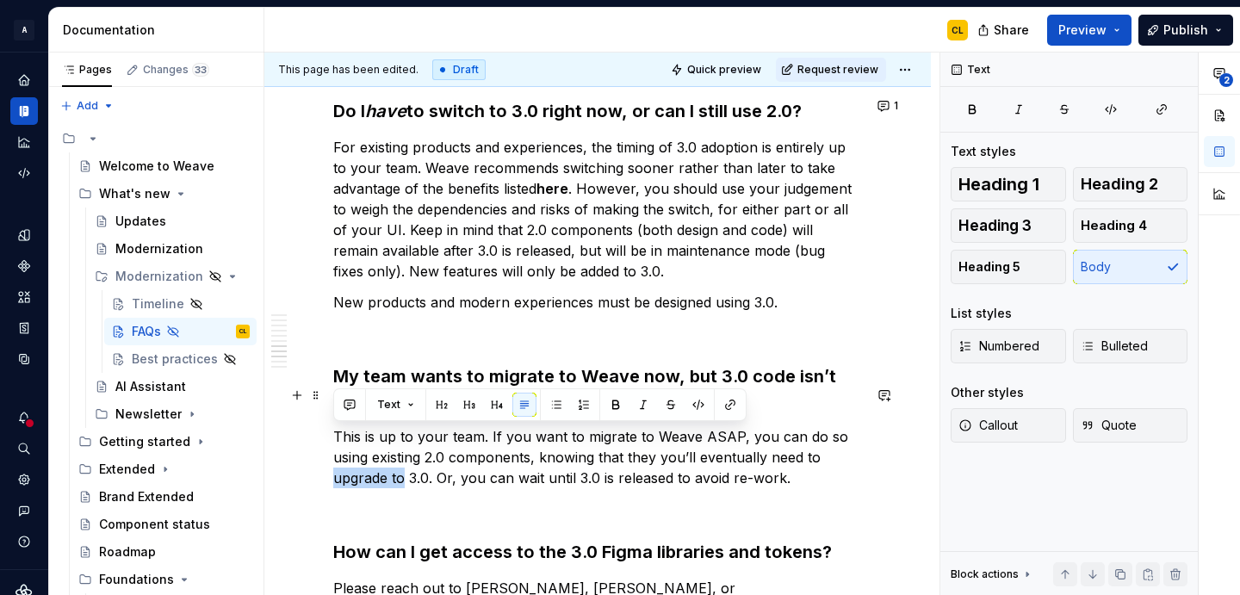
drag, startPoint x: 333, startPoint y: 440, endPoint x: 405, endPoint y: 443, distance: 71.5
click at [405, 443] on p "This is up to your team. If you want to migrate to Weave ASAP, you can do so us…" at bounding box center [597, 457] width 529 height 62
click at [442, 436] on p "This is up to your team. If you want to migrate to Weave ASAP, you can do so us…" at bounding box center [597, 457] width 529 height 62
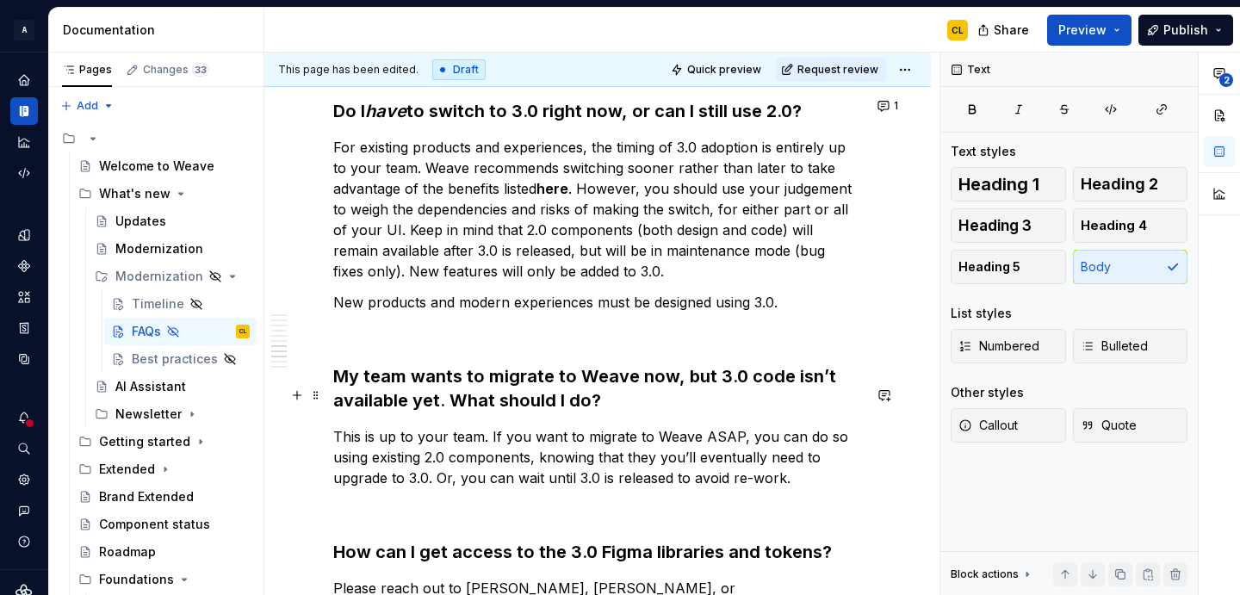
click at [410, 438] on p "This is up to your team. If you want to migrate to Weave ASAP, you can do so us…" at bounding box center [597, 457] width 529 height 62
click at [430, 438] on p "This is up to your team. If you want to migrate to Weave ASAP, you can do so us…" at bounding box center [597, 457] width 529 height 62
click at [474, 438] on p "This is up to your team. If you want to migrate to Weave ASAP, you can do so us…" at bounding box center [597, 457] width 529 height 62
click at [429, 438] on p "This is up to your team. If you want to migrate to Weave ASAP, you can do so us…" at bounding box center [597, 457] width 529 height 62
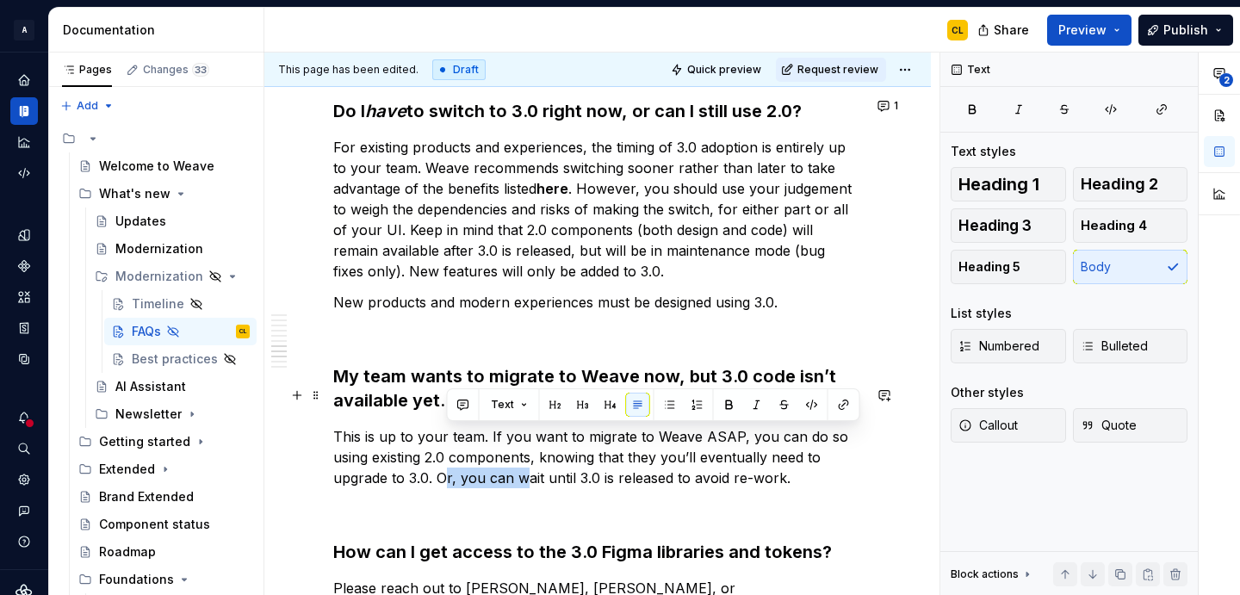
drag, startPoint x: 443, startPoint y: 438, endPoint x: 528, endPoint y: 438, distance: 84.4
click at [528, 438] on p "This is up to your team. If you want to migrate to Weave ASAP, you can do so us…" at bounding box center [597, 457] width 529 height 62
click at [597, 438] on p "This is up to your team. If you want to migrate to Weave ASAP, you can do so us…" at bounding box center [597, 457] width 529 height 62
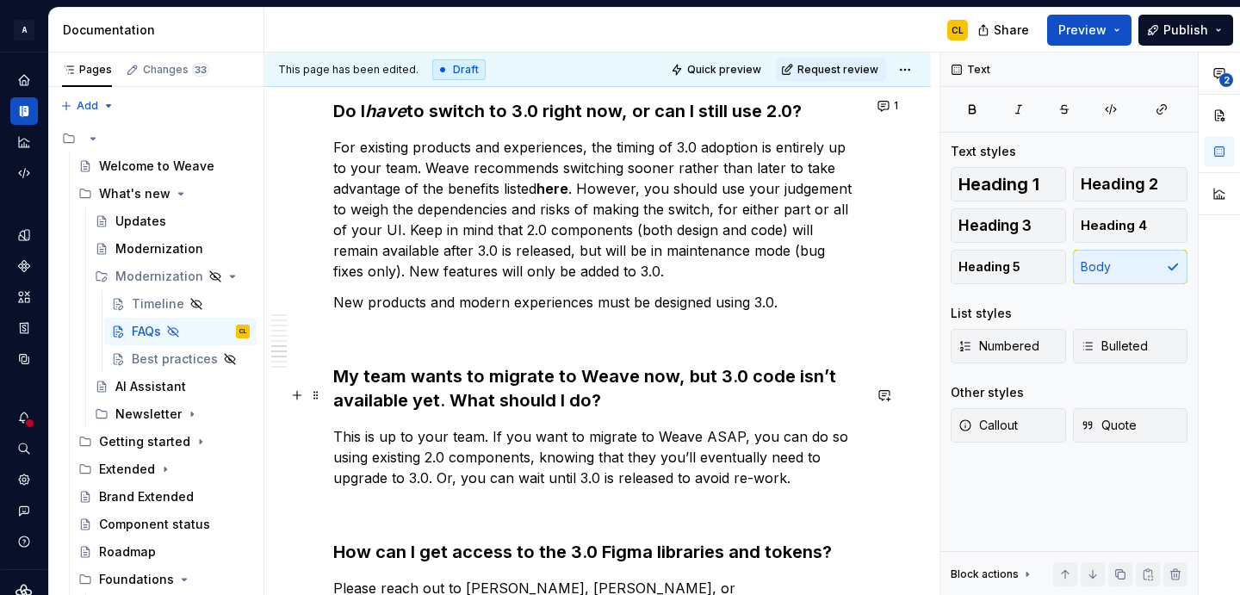
click at [636, 441] on p "This is up to your team. If you want to migrate to Weave ASAP, you can do so us…" at bounding box center [597, 457] width 529 height 62
click at [691, 437] on p "This is up to your team. If you want to migrate to Weave ASAP, you can do so us…" at bounding box center [597, 457] width 529 height 62
click at [461, 437] on p "This is up to your team. If you want to migrate to Weave ASAP, you can do so us…" at bounding box center [597, 457] width 529 height 62
click at [794, 438] on p "This is up to your team. If you want to migrate to Weave ASAP, you can do so us…" at bounding box center [597, 457] width 529 height 62
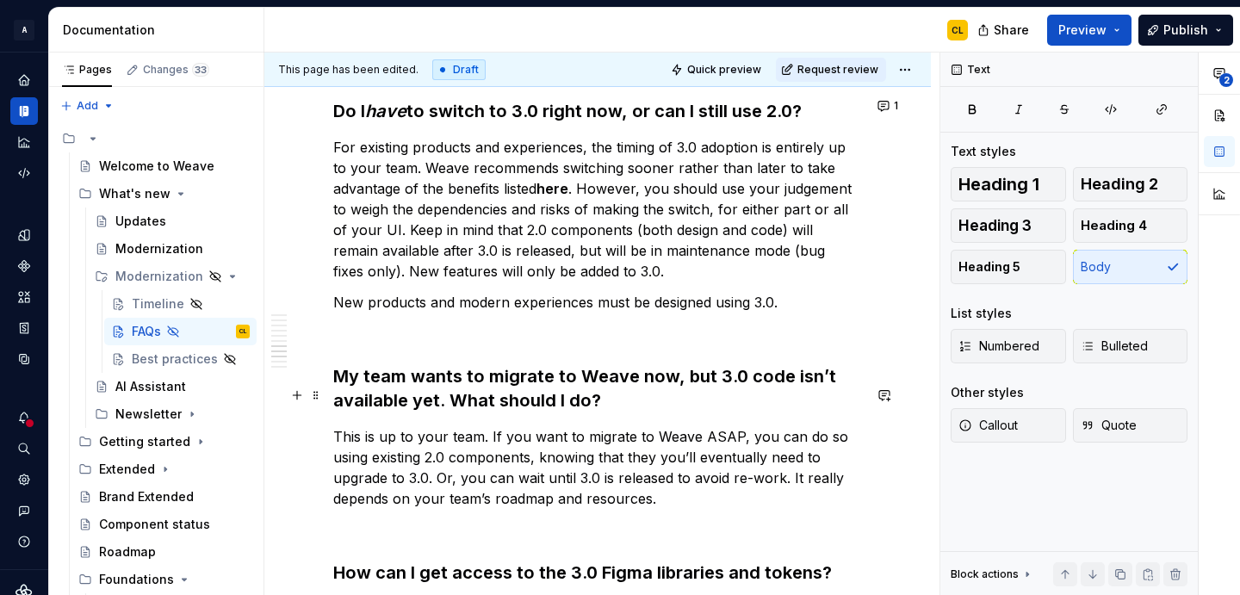
click at [491, 460] on p "This is up to your team. If you want to migrate to Weave ASAP, you can do so us…" at bounding box center [597, 467] width 529 height 83
click at [619, 456] on p "This is up to your team. If you want to migrate to Weave ASAP, you can do so us…" at bounding box center [597, 467] width 529 height 83
click at [664, 464] on p "This is up to your team. If you want to migrate to Weave ASAP, you can do so us…" at bounding box center [597, 467] width 529 height 83
click at [573, 450] on p "This is up to your team. If you want to migrate to Weave ASAP, you can do so us…" at bounding box center [597, 467] width 529 height 83
click at [605, 453] on p "This is up to your team. If you want to migrate to Weave ASAP, you can do so us…" at bounding box center [597, 467] width 529 height 83
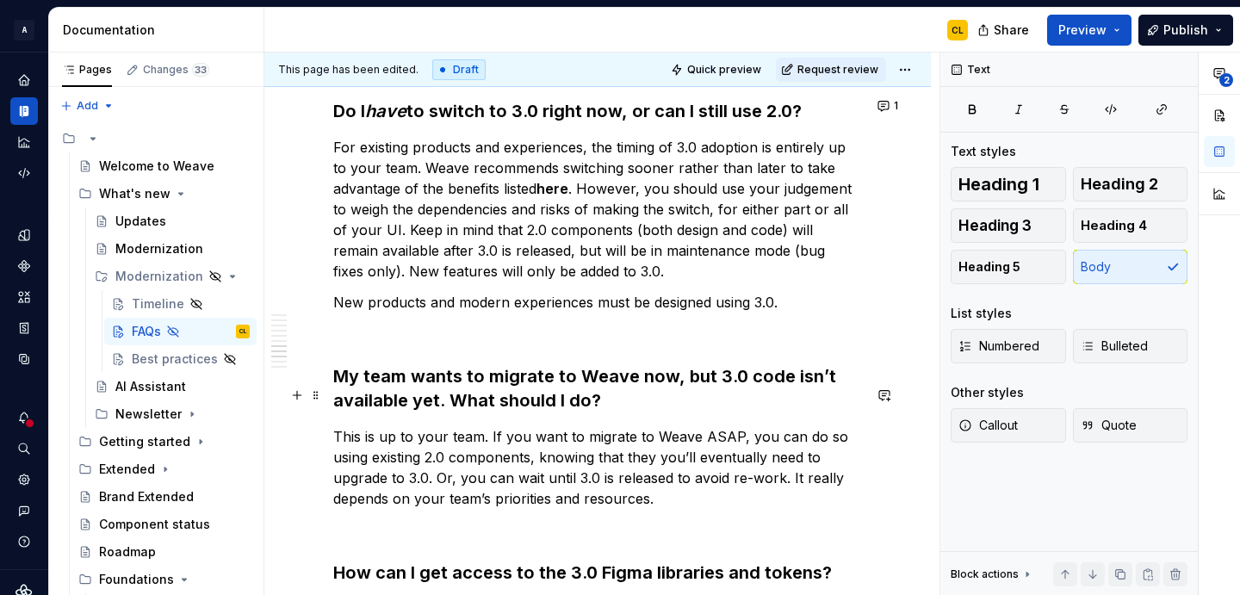
click at [570, 426] on p "This is up to your team. If you want to migrate to Weave ASAP, you can do so us…" at bounding box center [597, 467] width 529 height 83
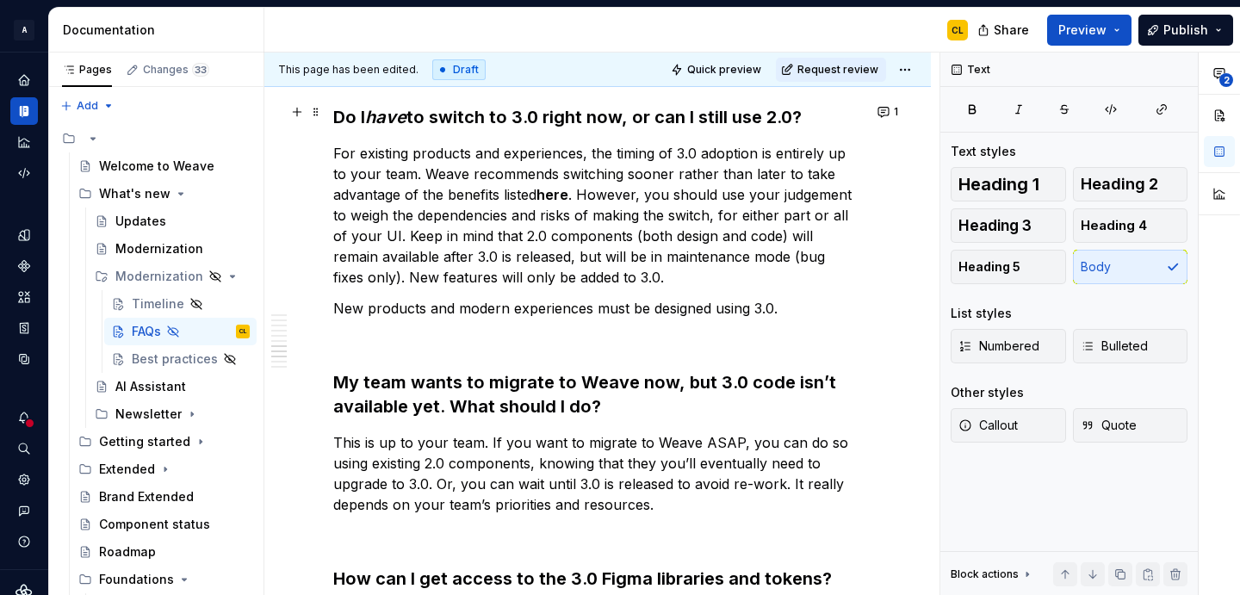
scroll to position [1511, 0]
click at [595, 452] on p "This is up to your team. If you want to migrate to Weave ASAP, you can do so us…" at bounding box center [597, 474] width 529 height 83
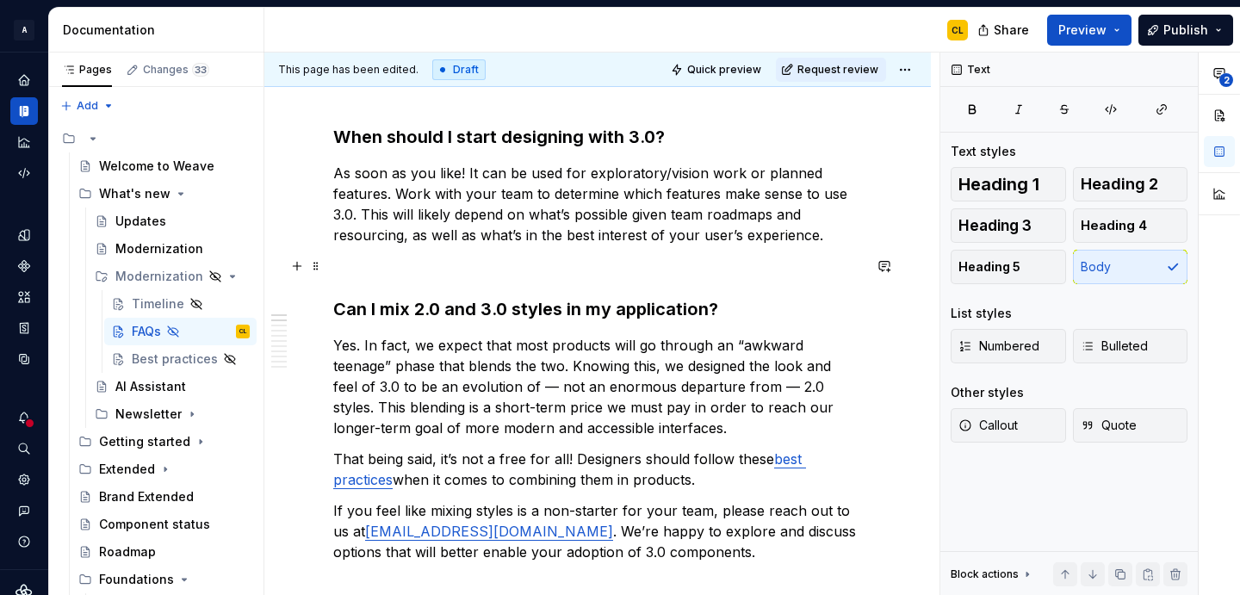
scroll to position [214, 0]
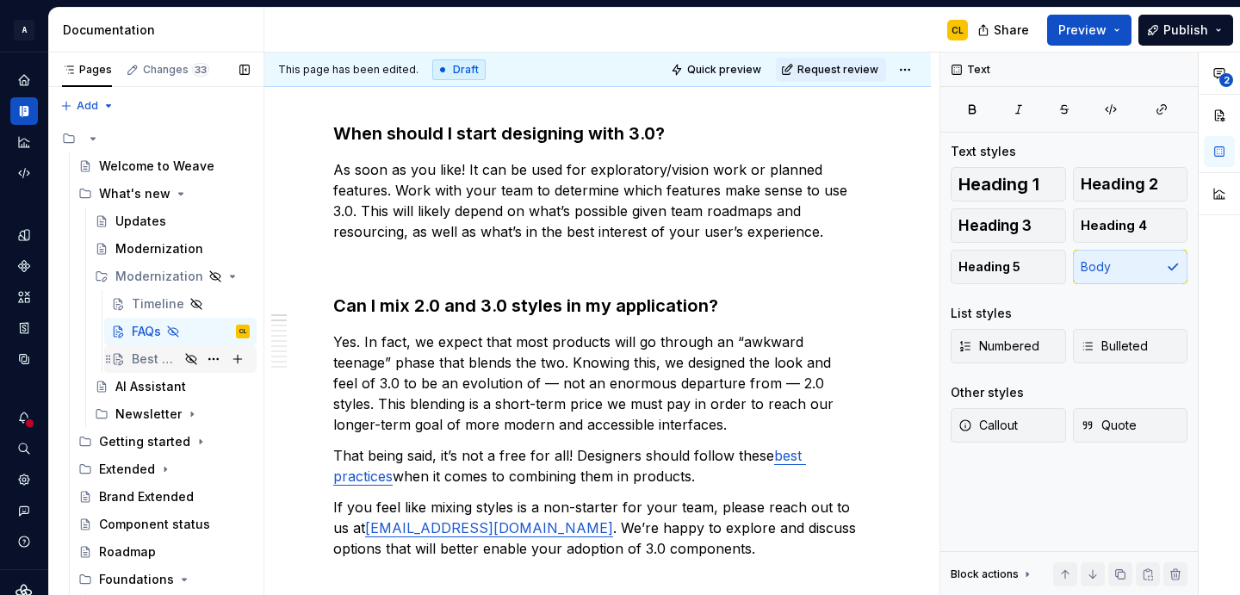
click at [163, 358] on div "Best practices" at bounding box center [155, 358] width 47 height 17
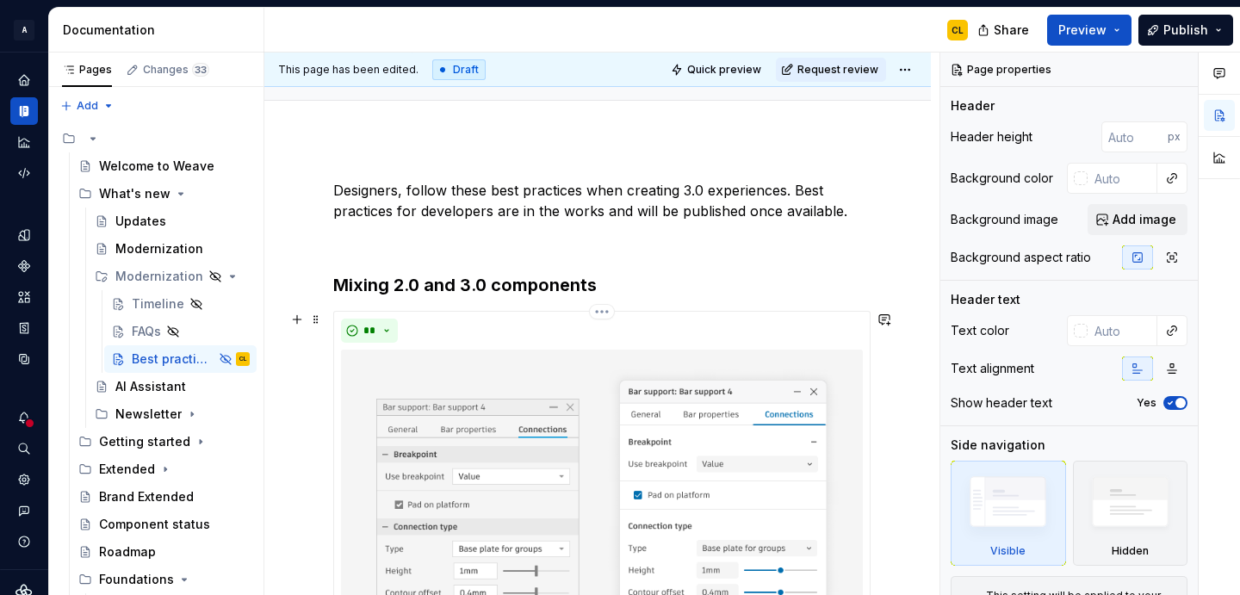
scroll to position [159, 0]
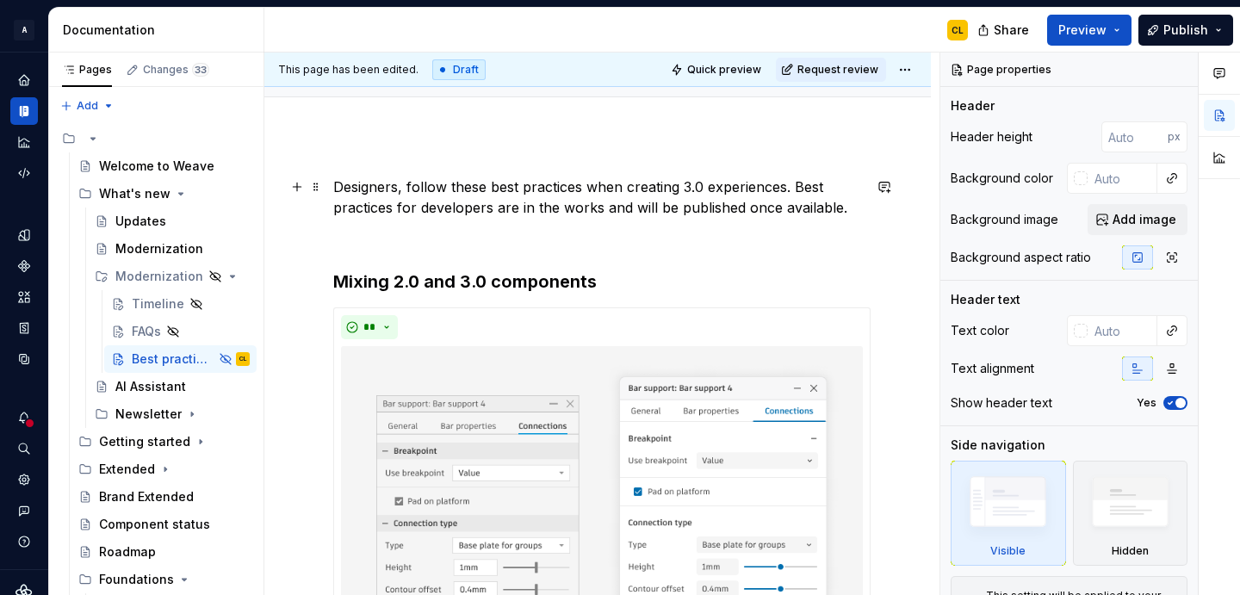
click at [685, 187] on p "Designers, follow these best practices when creating 3.0 experiences. Best prac…" at bounding box center [597, 197] width 529 height 41
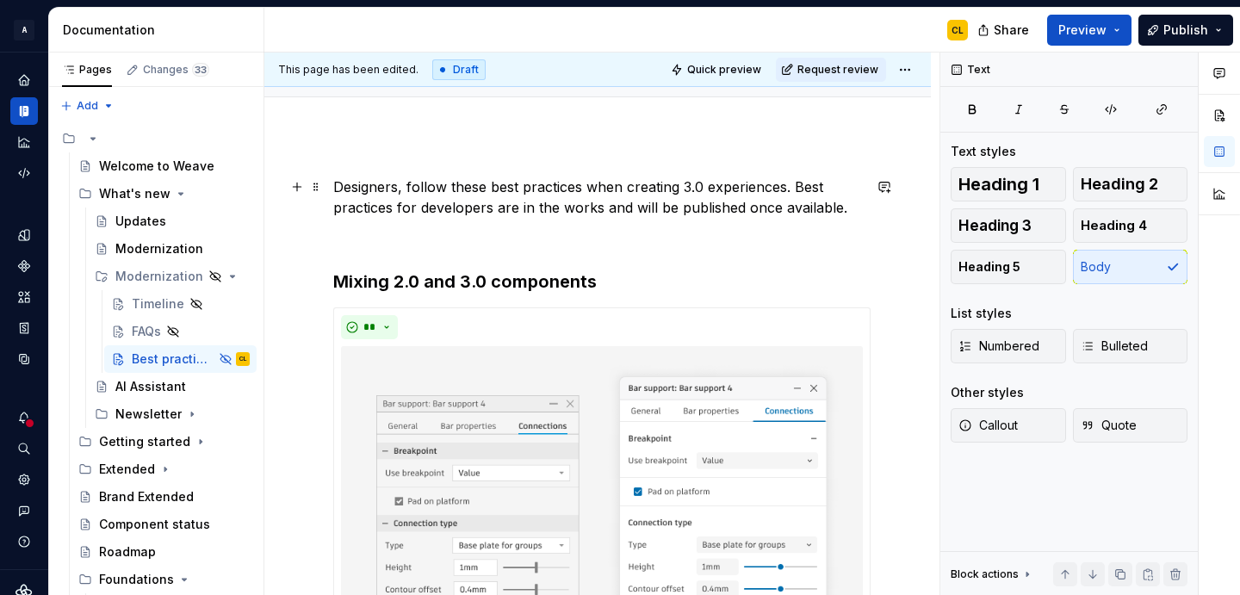
click at [618, 189] on p "Designers, follow these best practices when creating 3.0 experiences. Best prac…" at bounding box center [597, 197] width 529 height 41
click at [677, 191] on p "Designers, follow these best practices when creating 3.0 experiences. Best prac…" at bounding box center [597, 197] width 529 height 41
click at [646, 185] on p "Designers, follow these best practices when creating 3.0 experiences. Best prac…" at bounding box center [597, 197] width 529 height 41
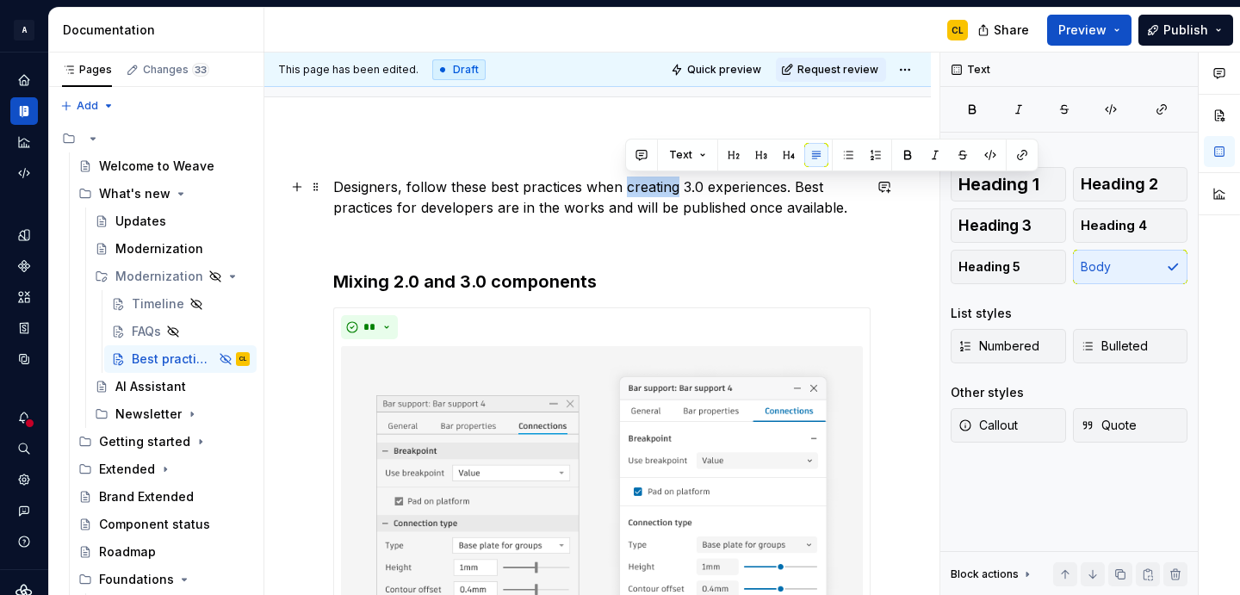
click at [752, 214] on p "Designers, follow these best practices when creating 3.0 experiences. Best prac…" at bounding box center [597, 197] width 529 height 41
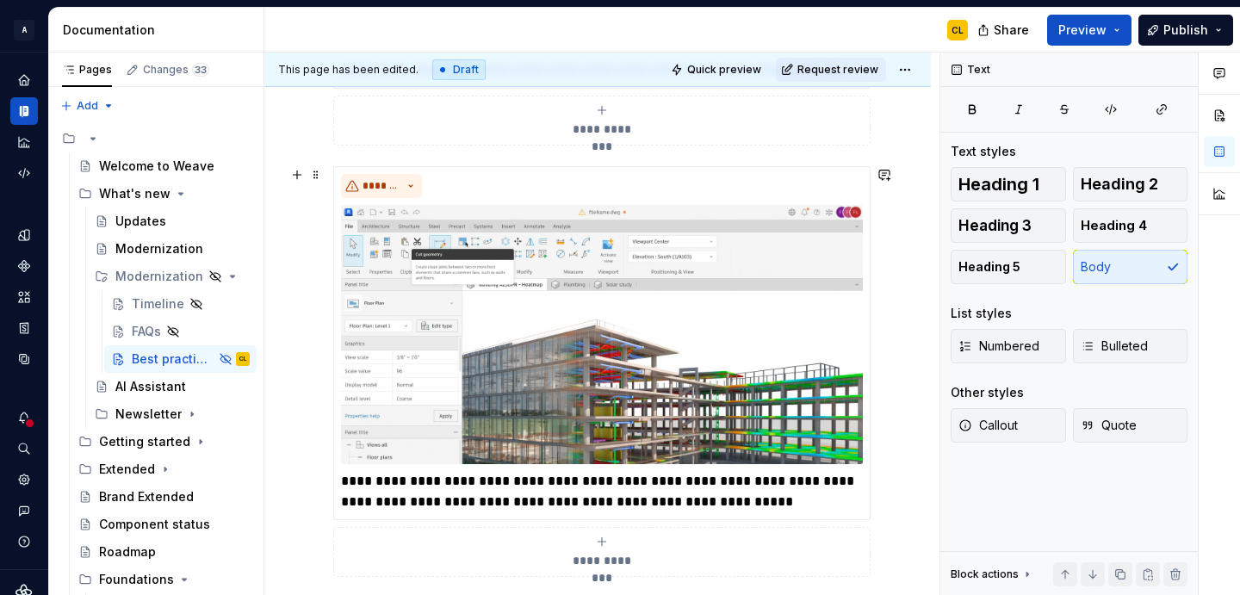
scroll to position [1867, 0]
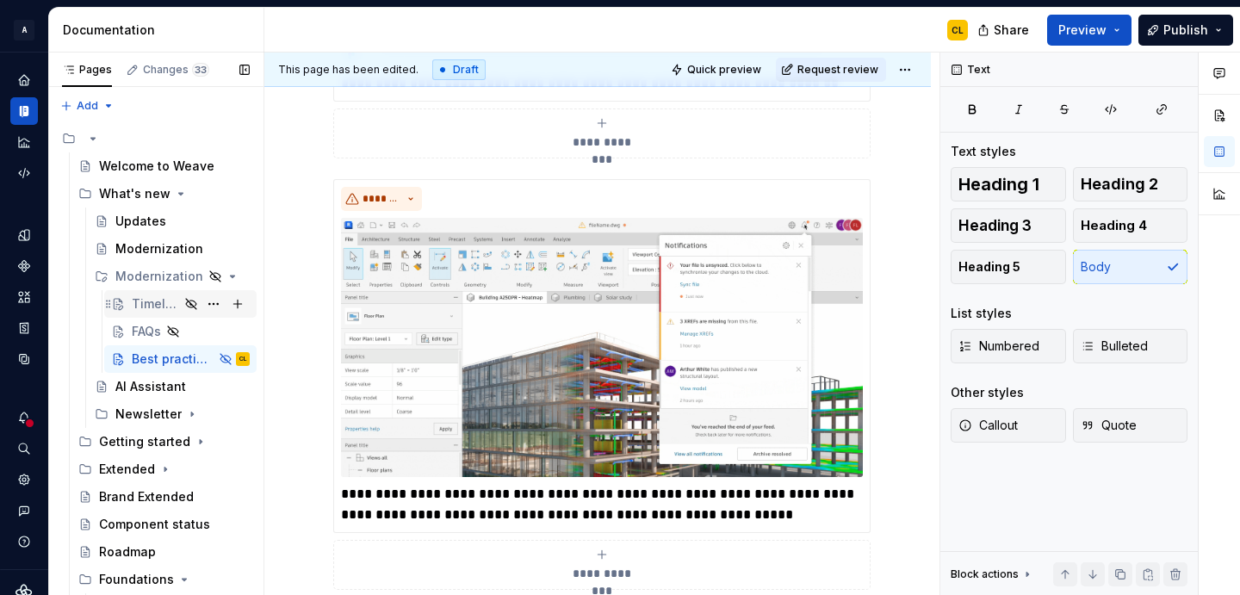
click at [140, 303] on div "Timeline" at bounding box center [155, 303] width 47 height 17
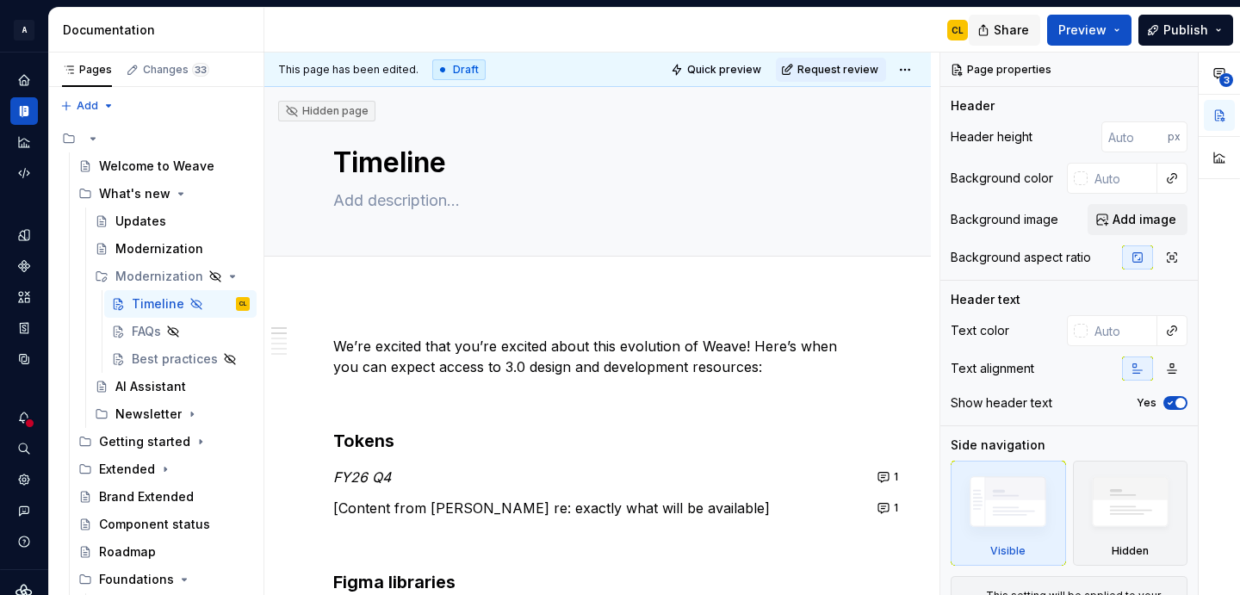
click at [1004, 32] on span "Share" at bounding box center [1011, 30] width 35 height 17
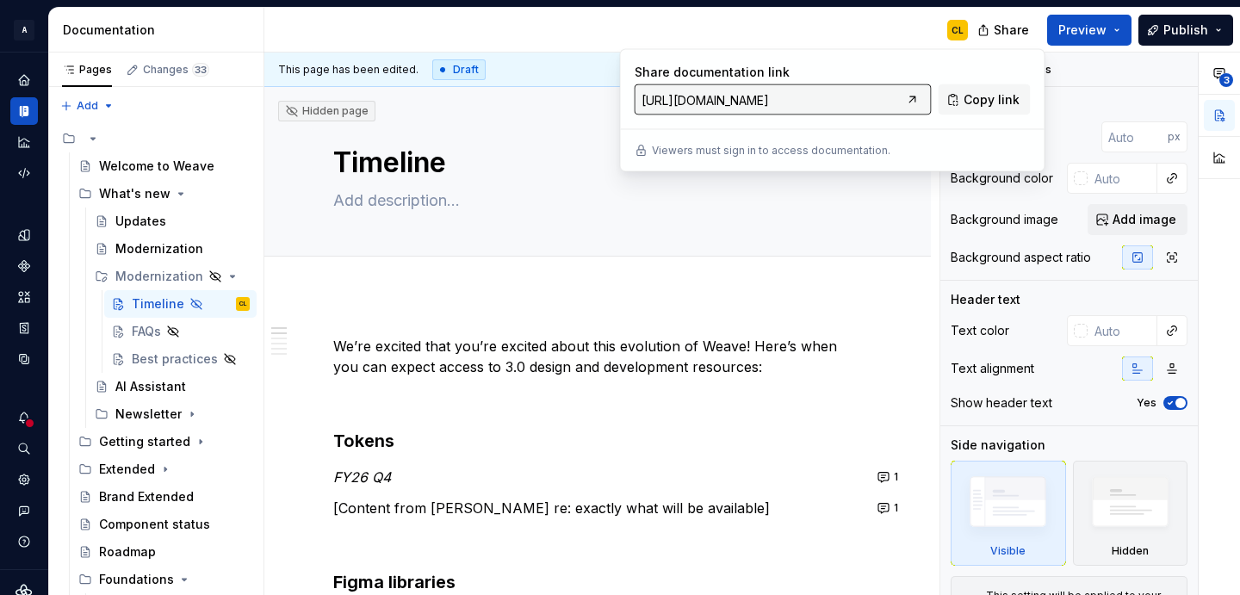
click at [878, 31] on div "CL" at bounding box center [622, 30] width 717 height 45
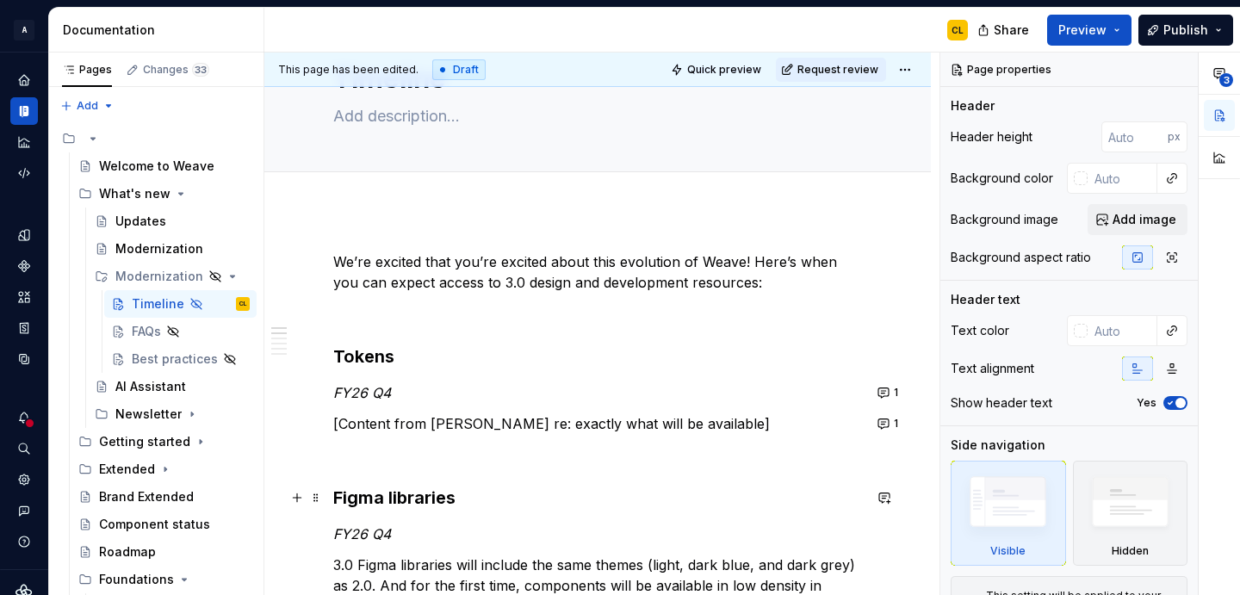
scroll to position [85, 0]
click at [748, 73] on span "Quick preview" at bounding box center [724, 70] width 74 height 14
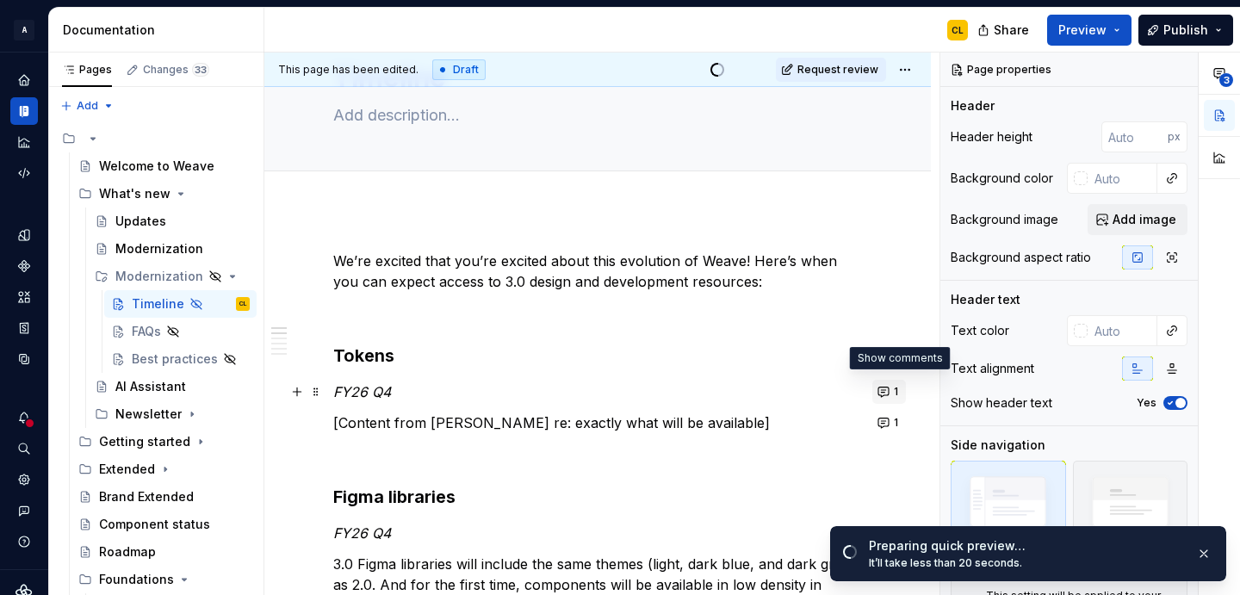
click at [894, 389] on button "1" at bounding box center [889, 392] width 34 height 24
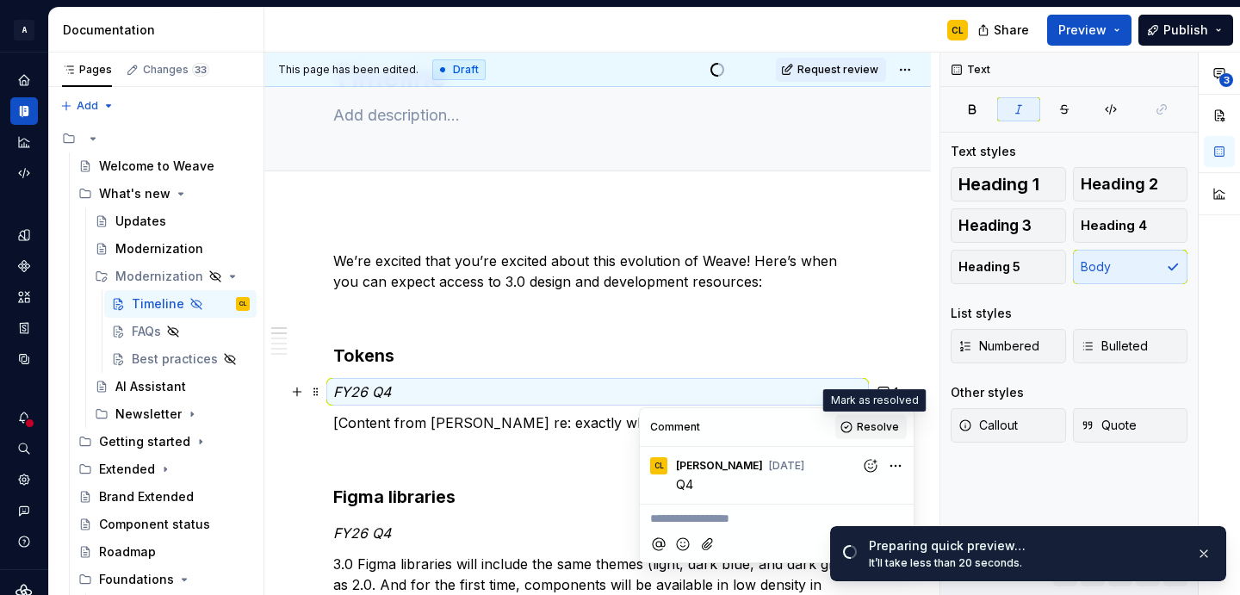
click at [864, 430] on span "Resolve" at bounding box center [878, 427] width 42 height 14
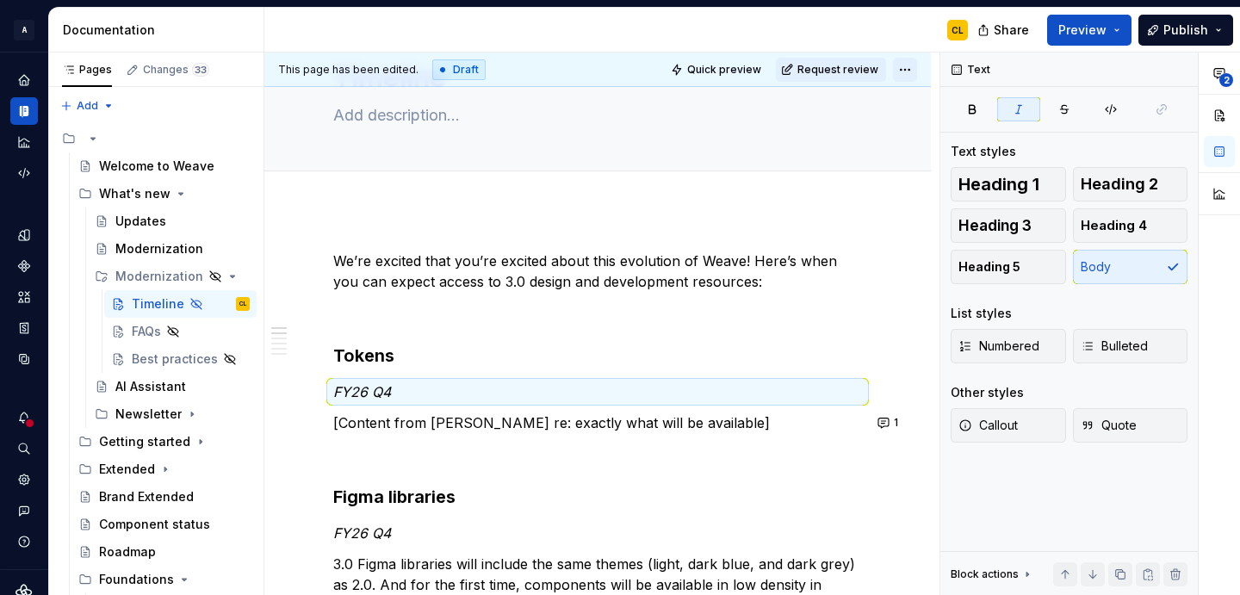
click at [911, 71] on html "A Weave CL Dataset 2.0 Documentation CL Share Preview Publish Pages Changes 33 …" at bounding box center [620, 297] width 1240 height 595
click at [921, 129] on icon at bounding box center [920, 130] width 6 height 6
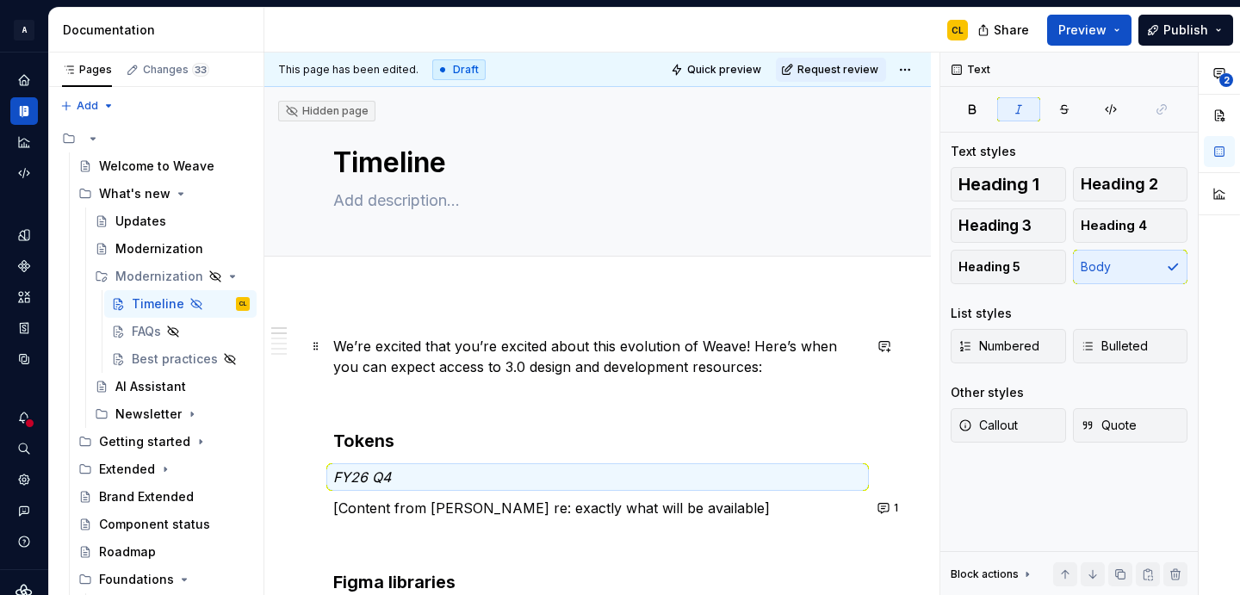
click at [660, 362] on p "We’re excited that you’re excited about this evolution of Weave! Here’s when yo…" at bounding box center [597, 356] width 529 height 41
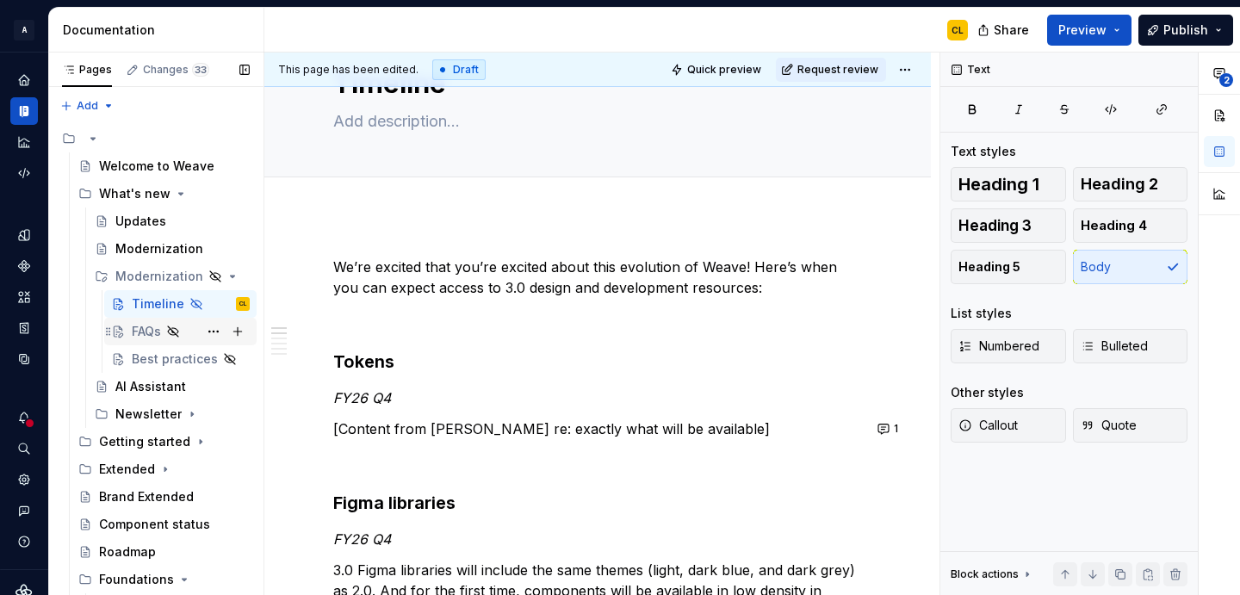
click at [142, 338] on div "FAQs" at bounding box center [146, 331] width 29 height 17
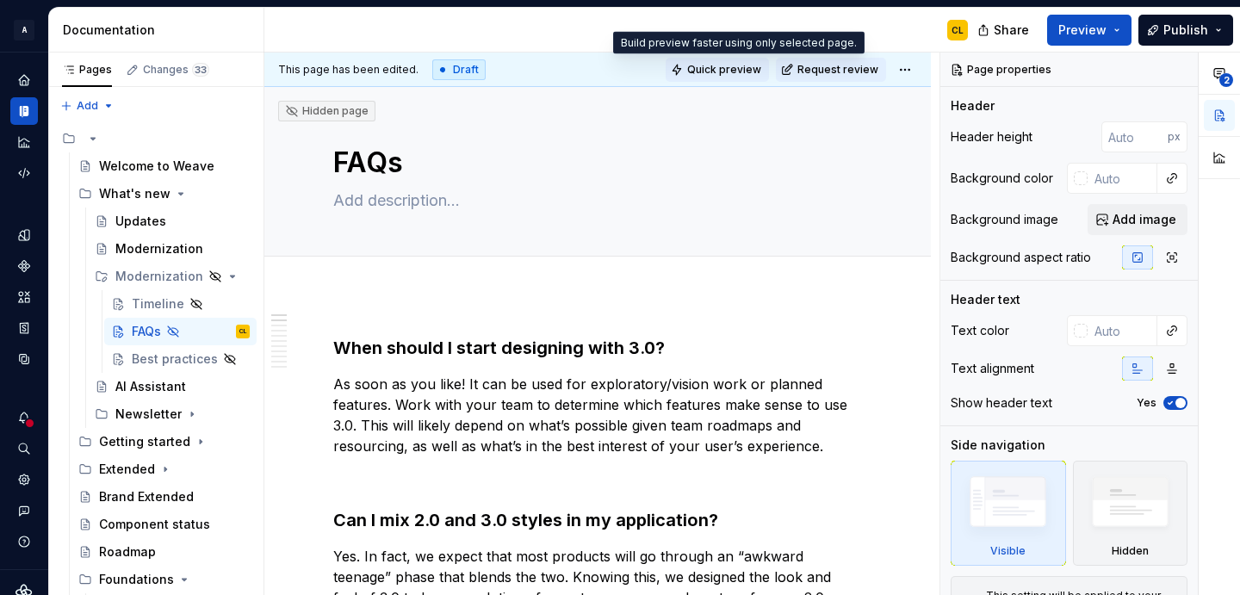
click at [742, 67] on span "Quick preview" at bounding box center [724, 70] width 74 height 14
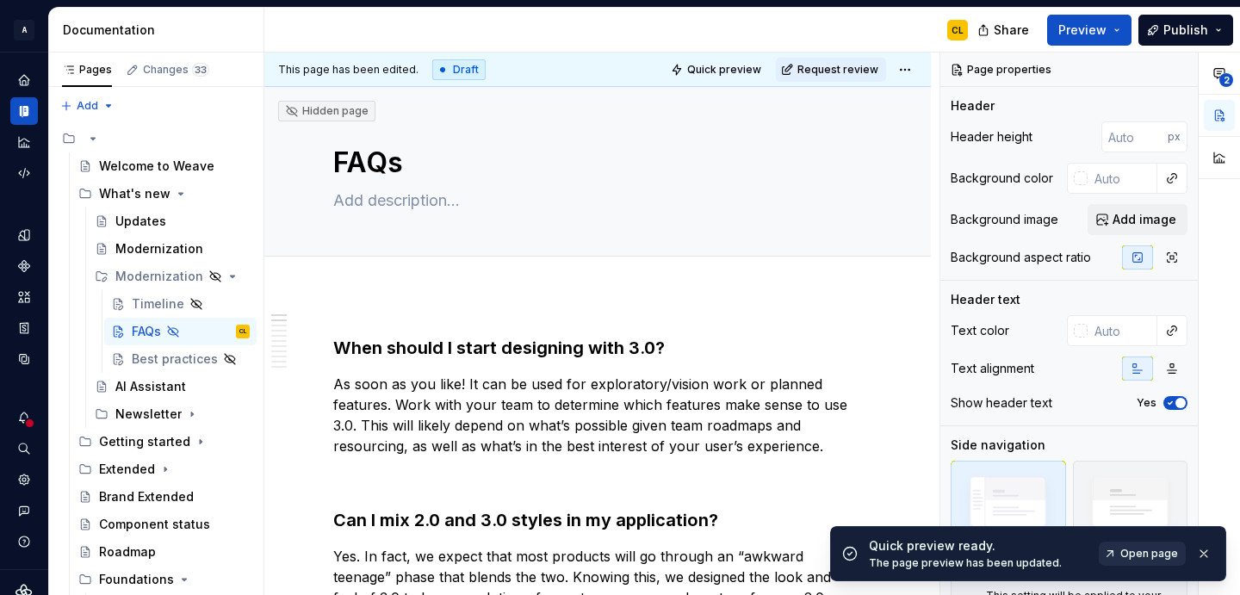
click at [1136, 551] on span "Open page" at bounding box center [1149, 554] width 58 height 14
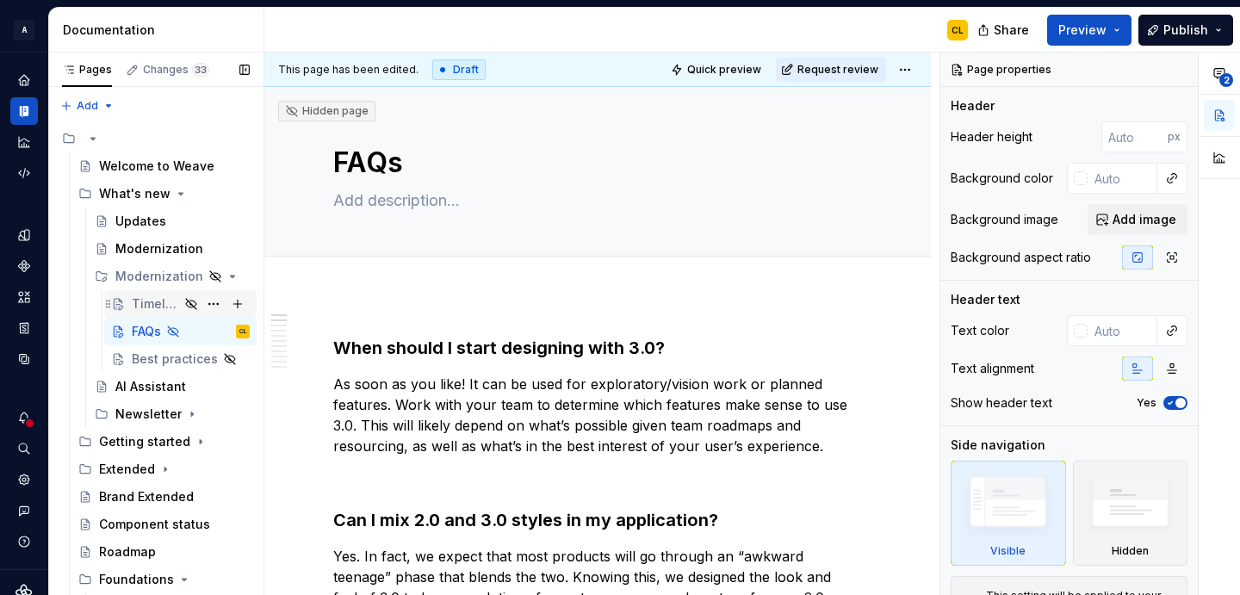
click at [144, 302] on div "Timeline" at bounding box center [155, 303] width 47 height 17
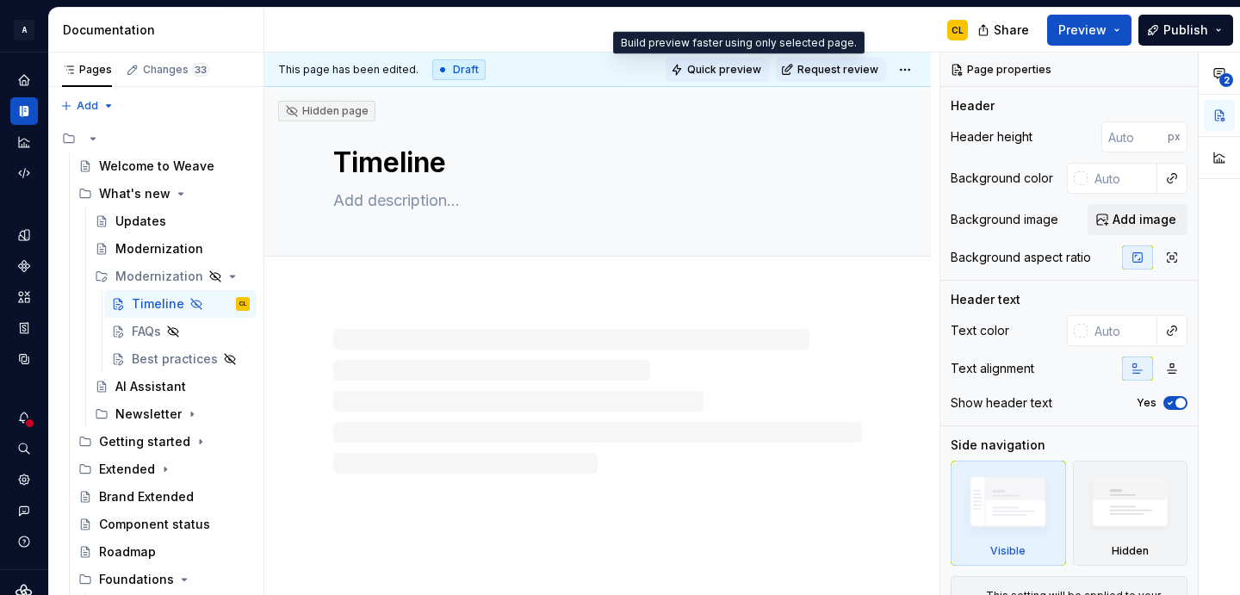
click at [736, 71] on span "Quick preview" at bounding box center [724, 70] width 74 height 14
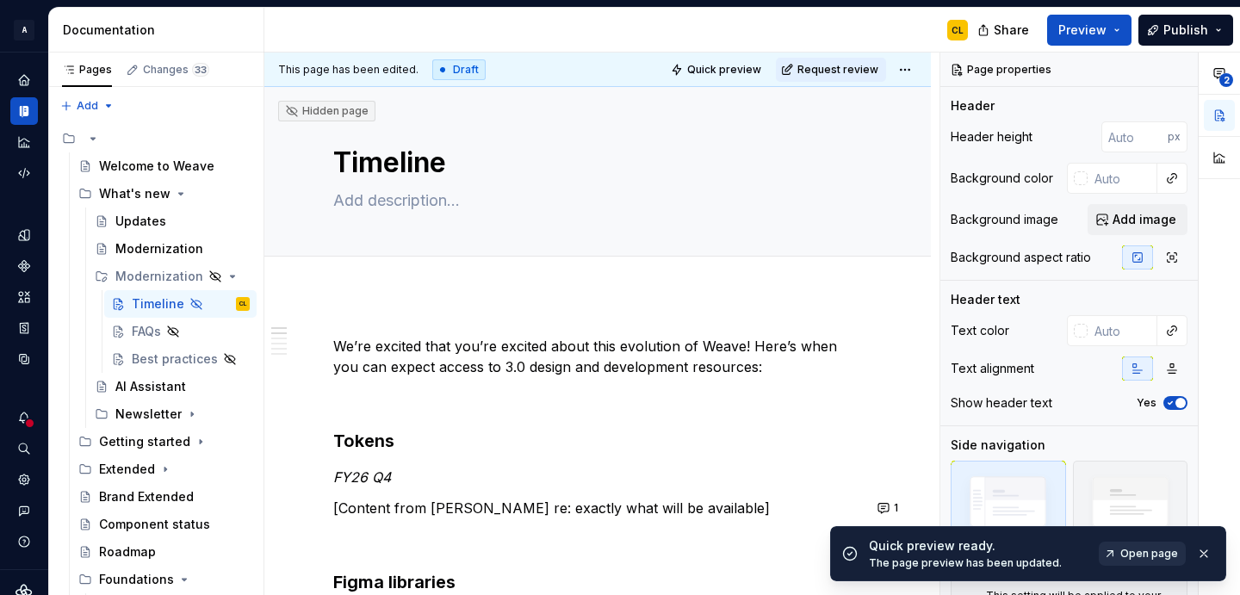
click at [1146, 552] on span "Open page" at bounding box center [1149, 554] width 58 height 14
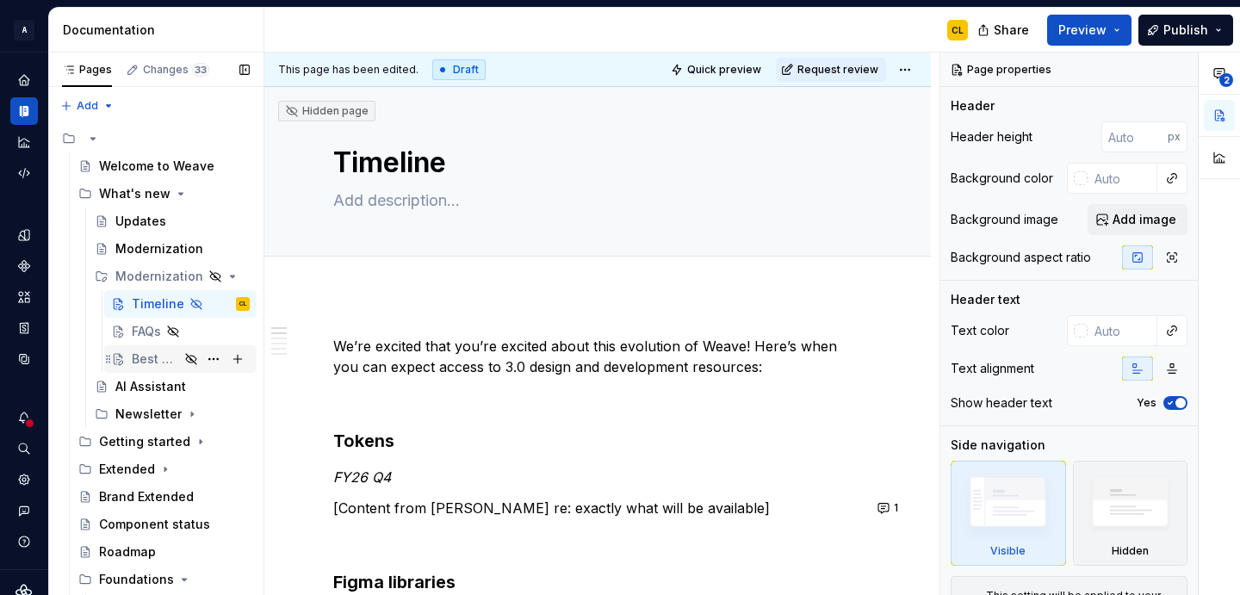
click at [152, 357] on div "Best practices" at bounding box center [155, 358] width 47 height 17
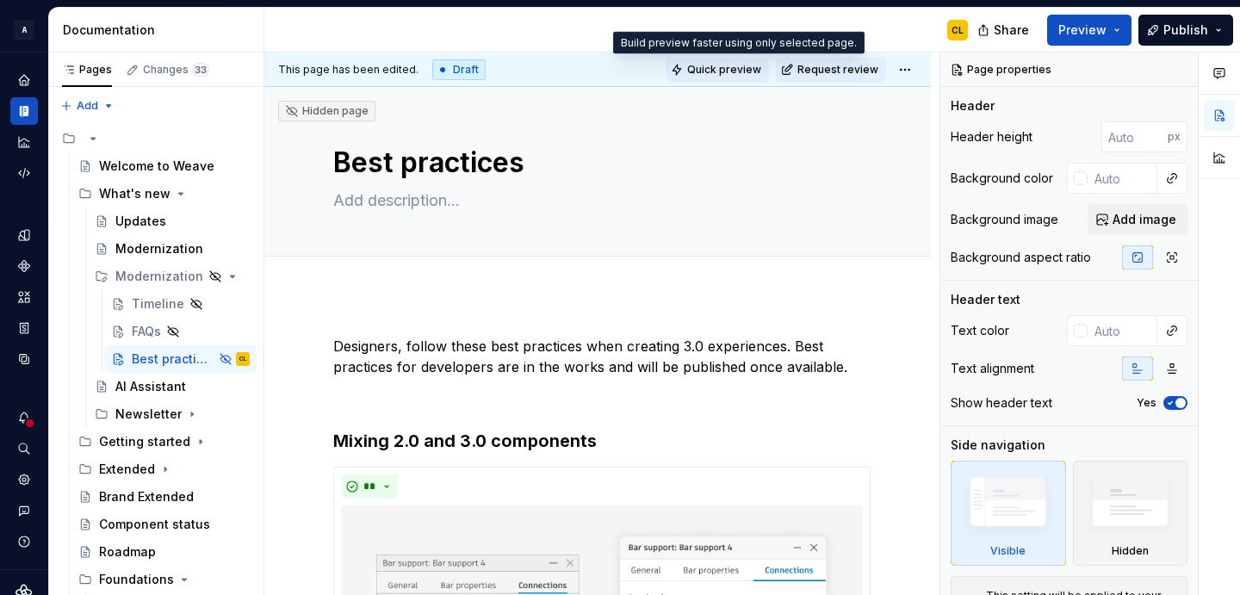
click at [735, 71] on span "Quick preview" at bounding box center [724, 70] width 74 height 14
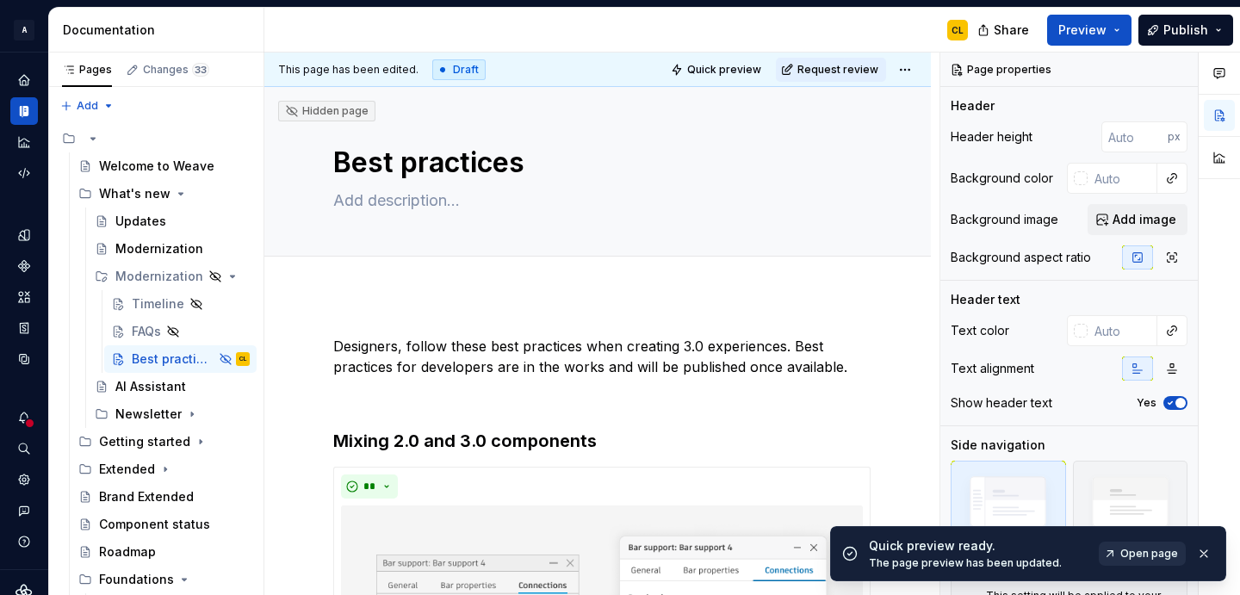
click at [1141, 553] on span "Open page" at bounding box center [1149, 554] width 58 height 14
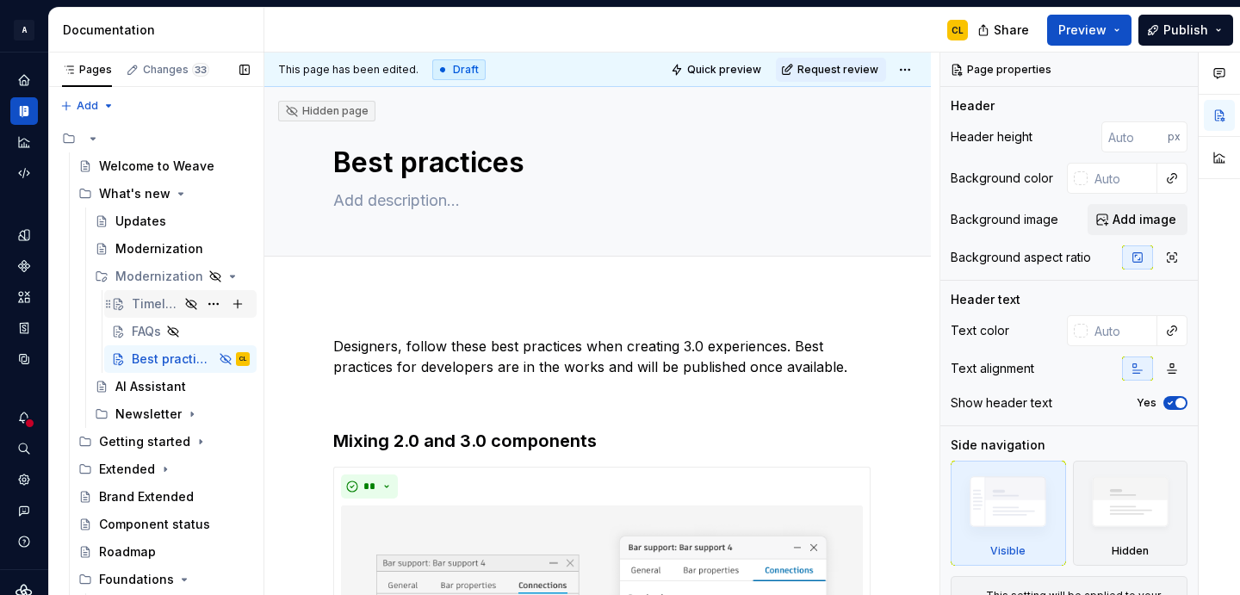
type textarea "*"
